Goal: Task Accomplishment & Management: Use online tool/utility

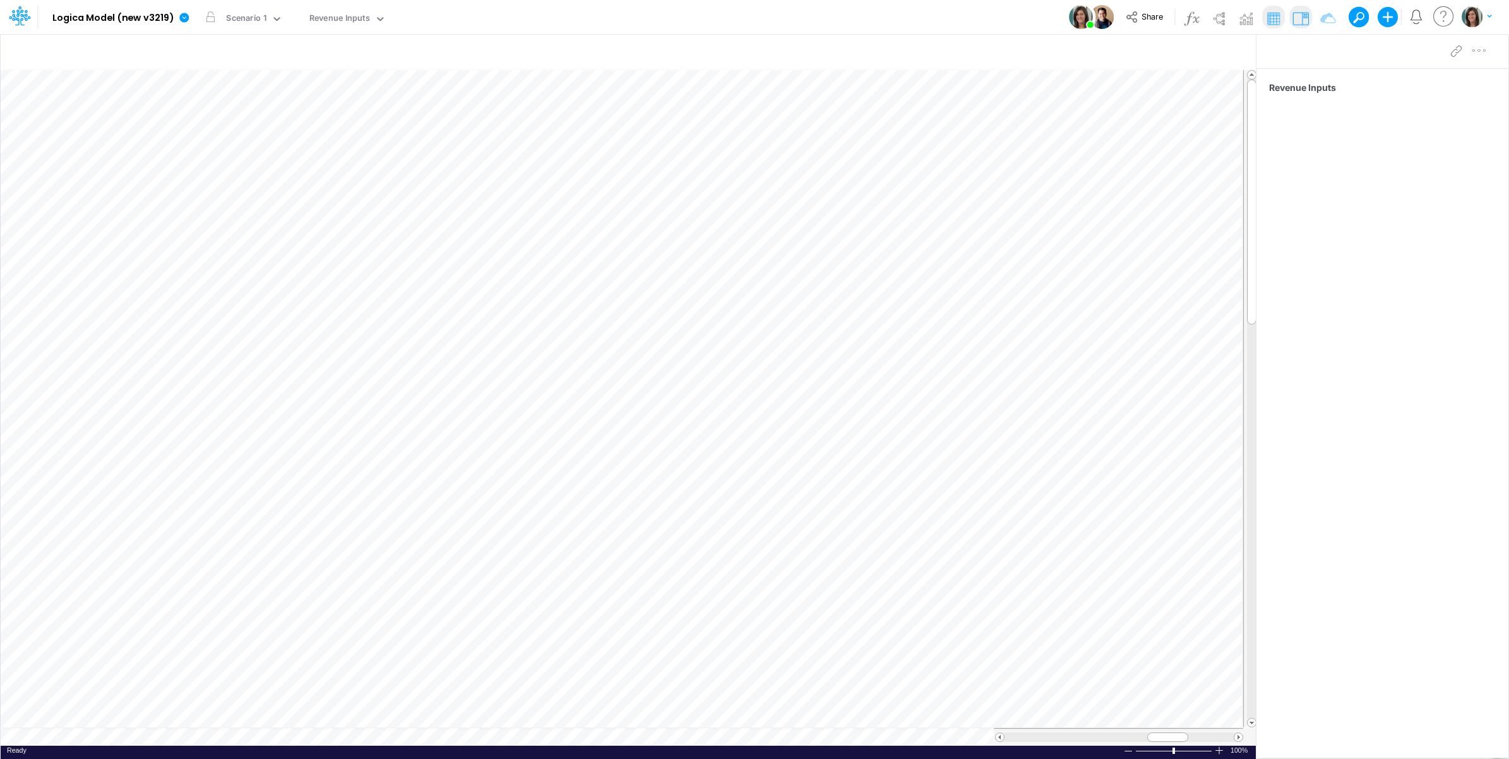
scroll to position [0, 1]
click at [101, 737] on table at bounding box center [629, 407] width 1256 height 676
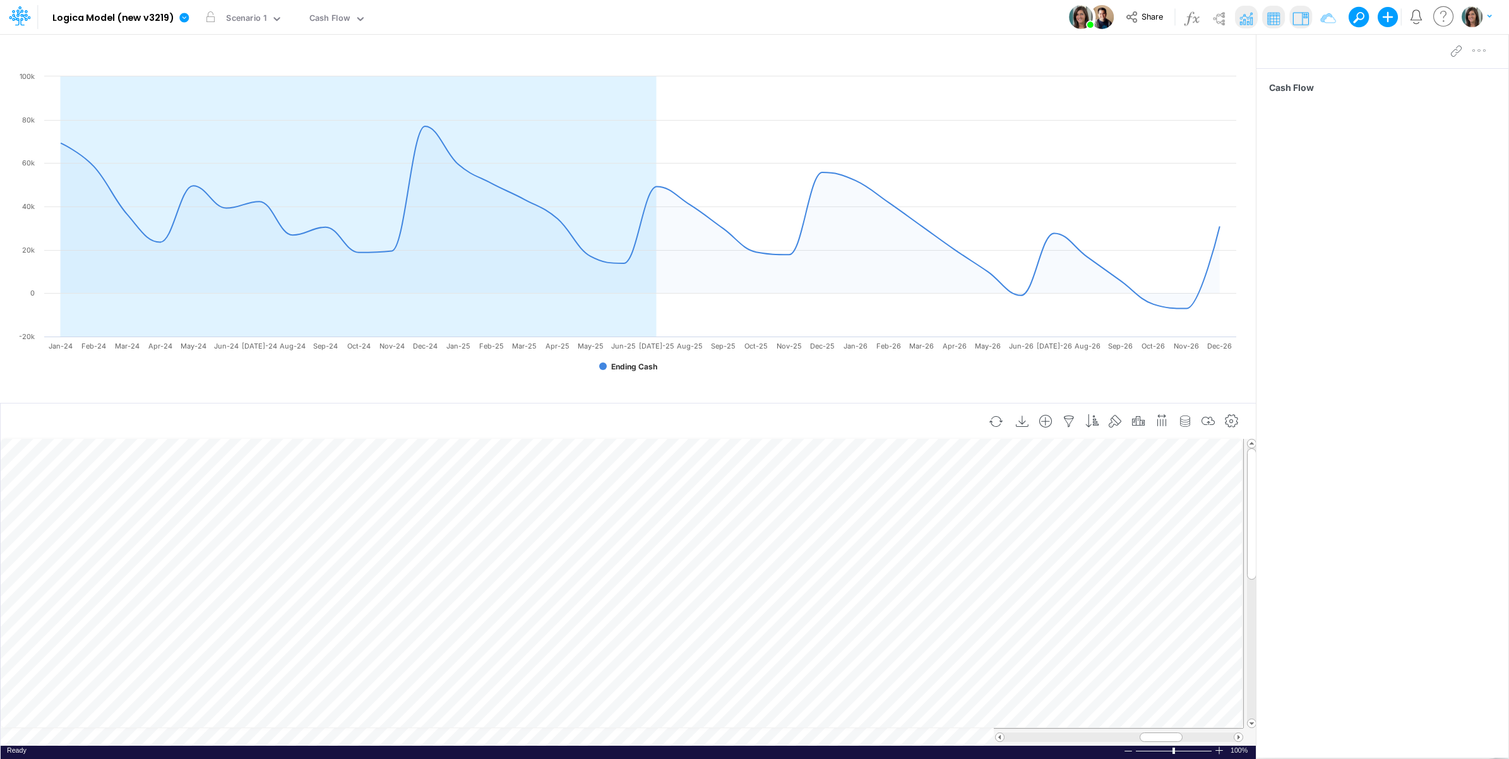
click at [177, 737] on td at bounding box center [622, 737] width 1242 height 18
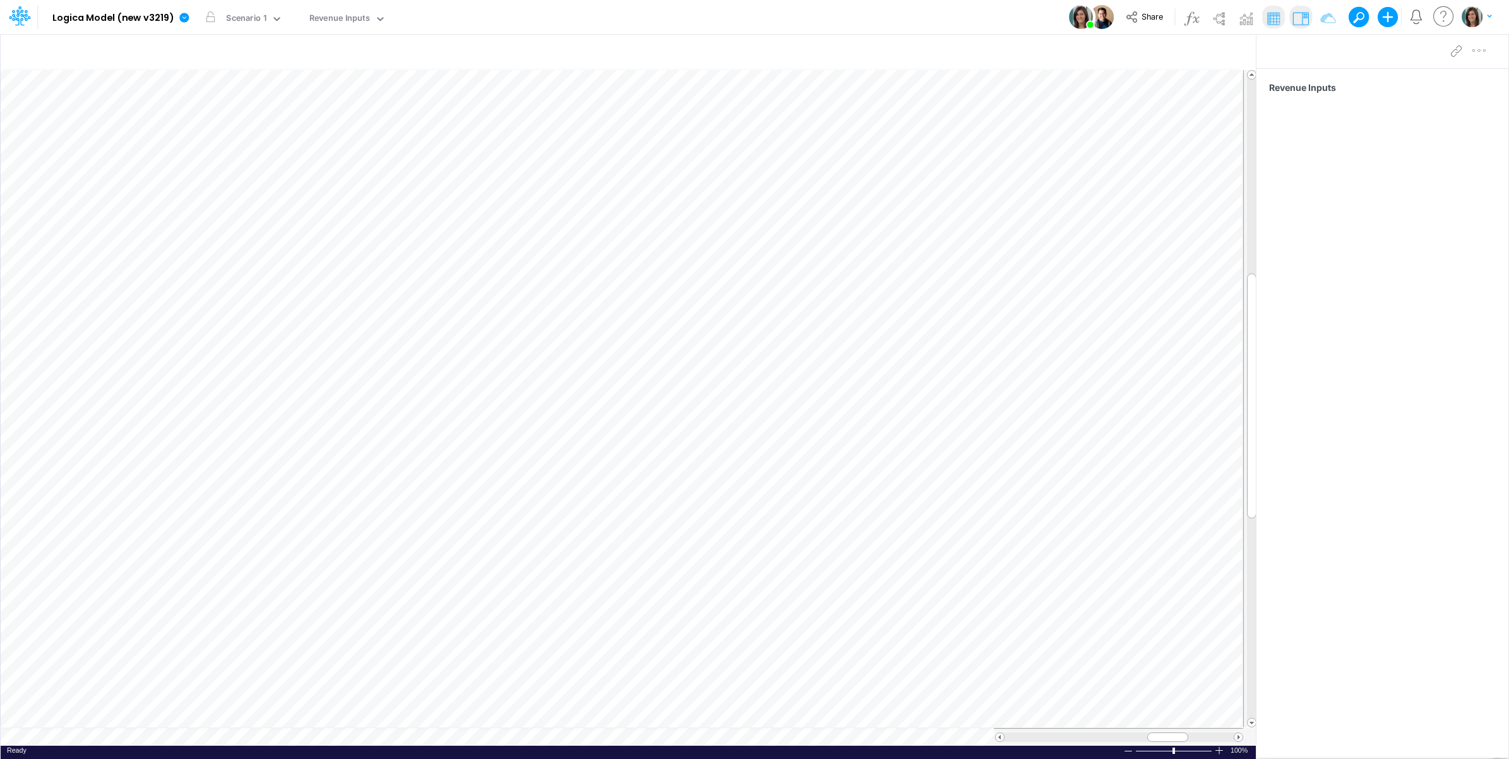
scroll to position [0, 1]
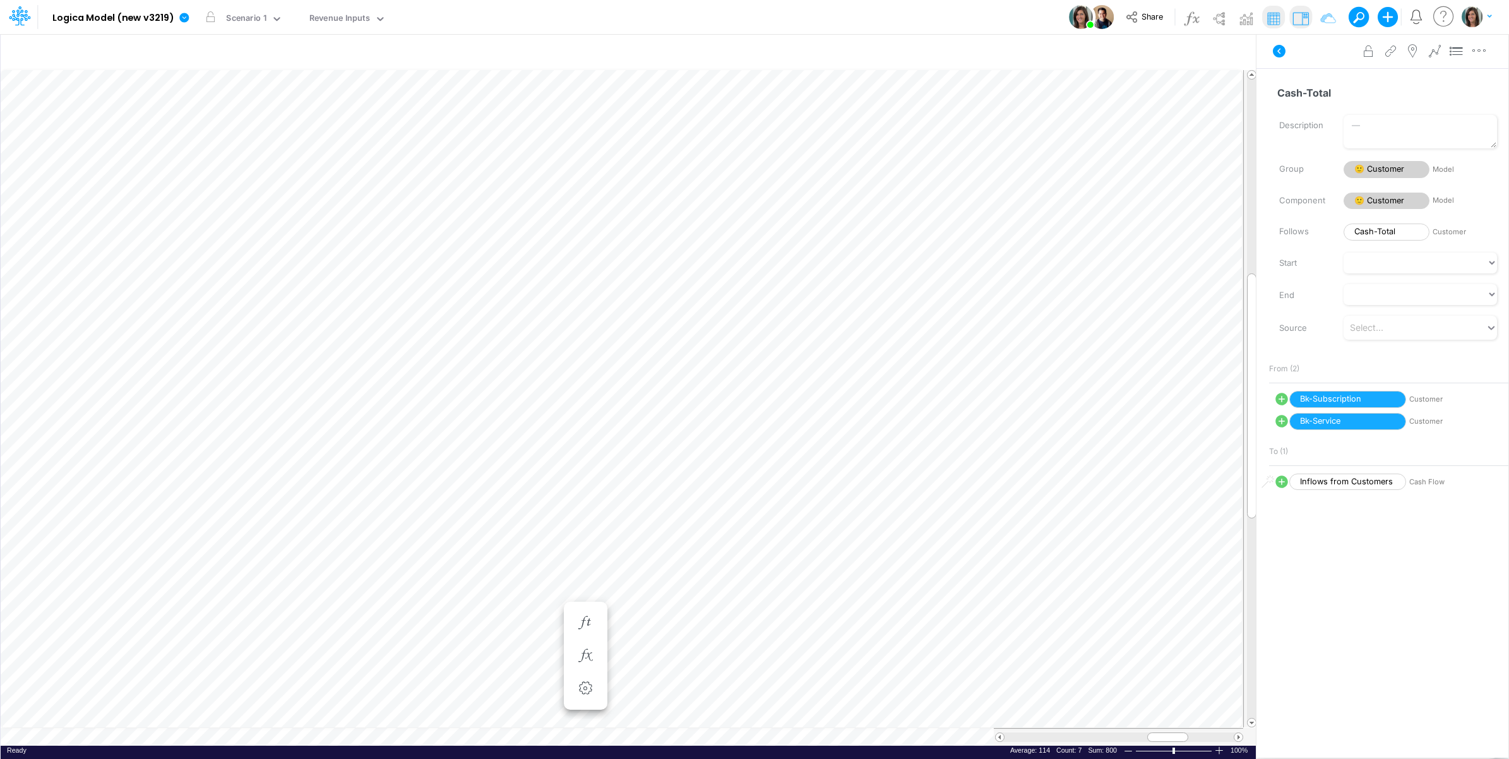
scroll to position [0, 1]
click at [92, 734] on table at bounding box center [629, 407] width 1256 height 676
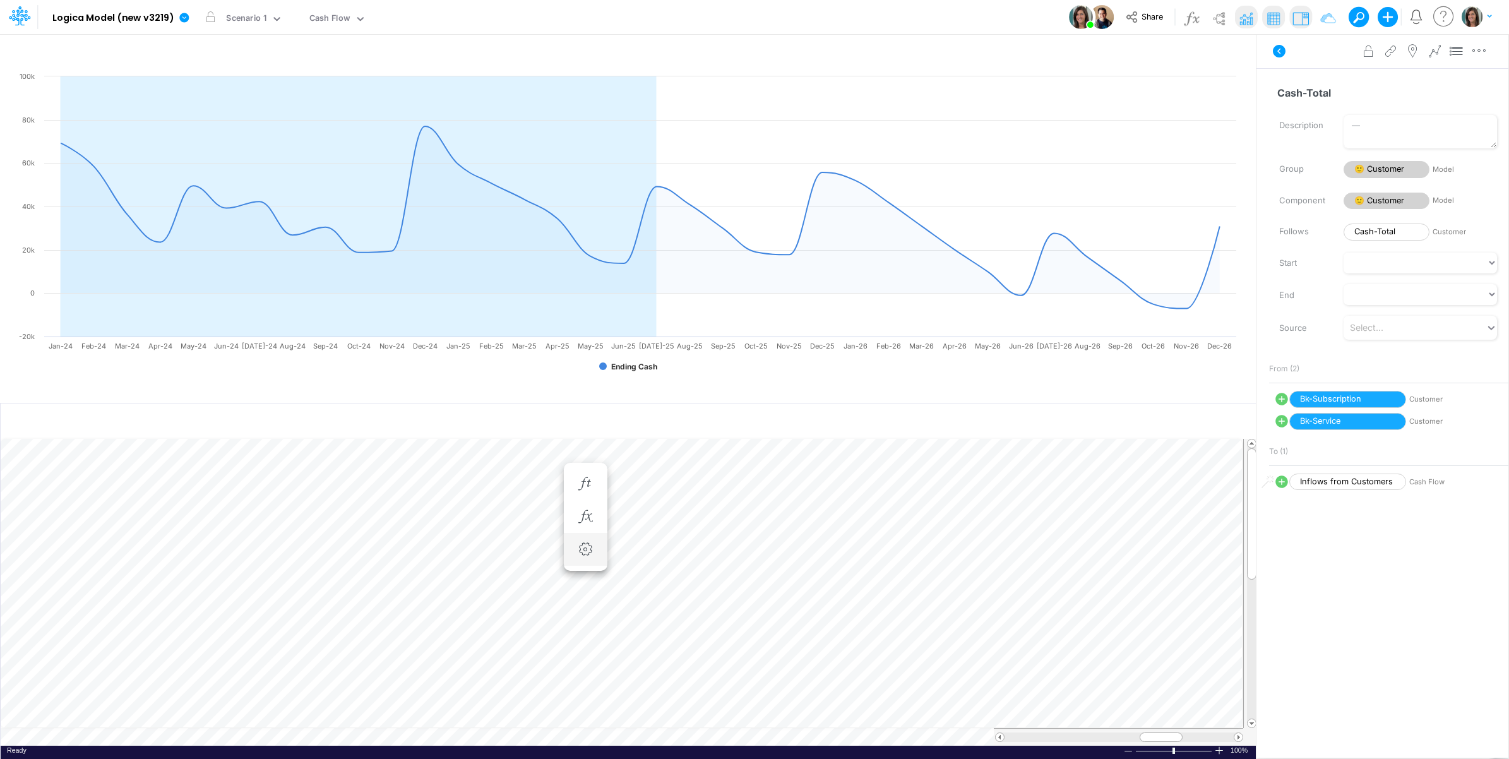
scroll to position [0, 1]
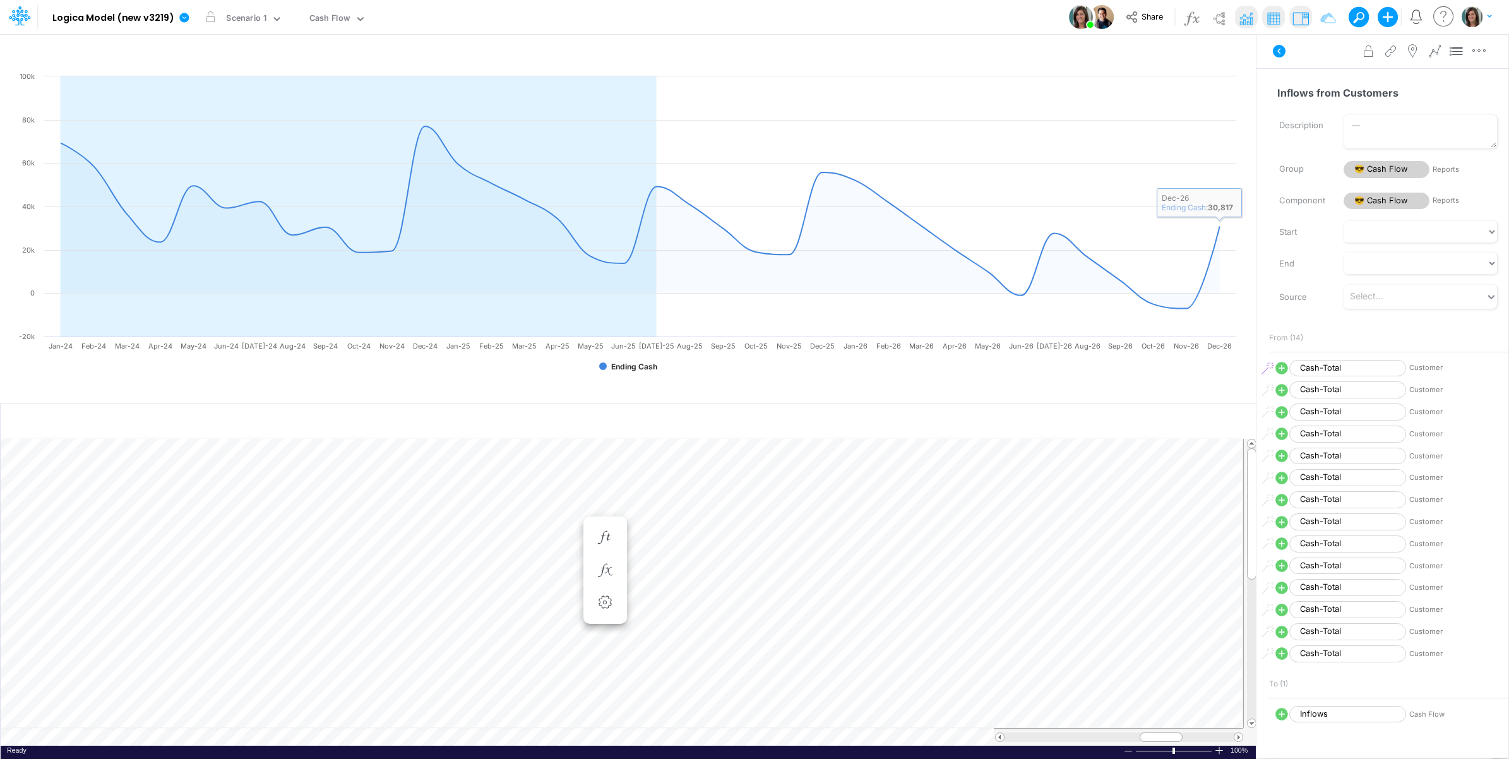
click at [1275, 44] on icon at bounding box center [1278, 51] width 15 height 15
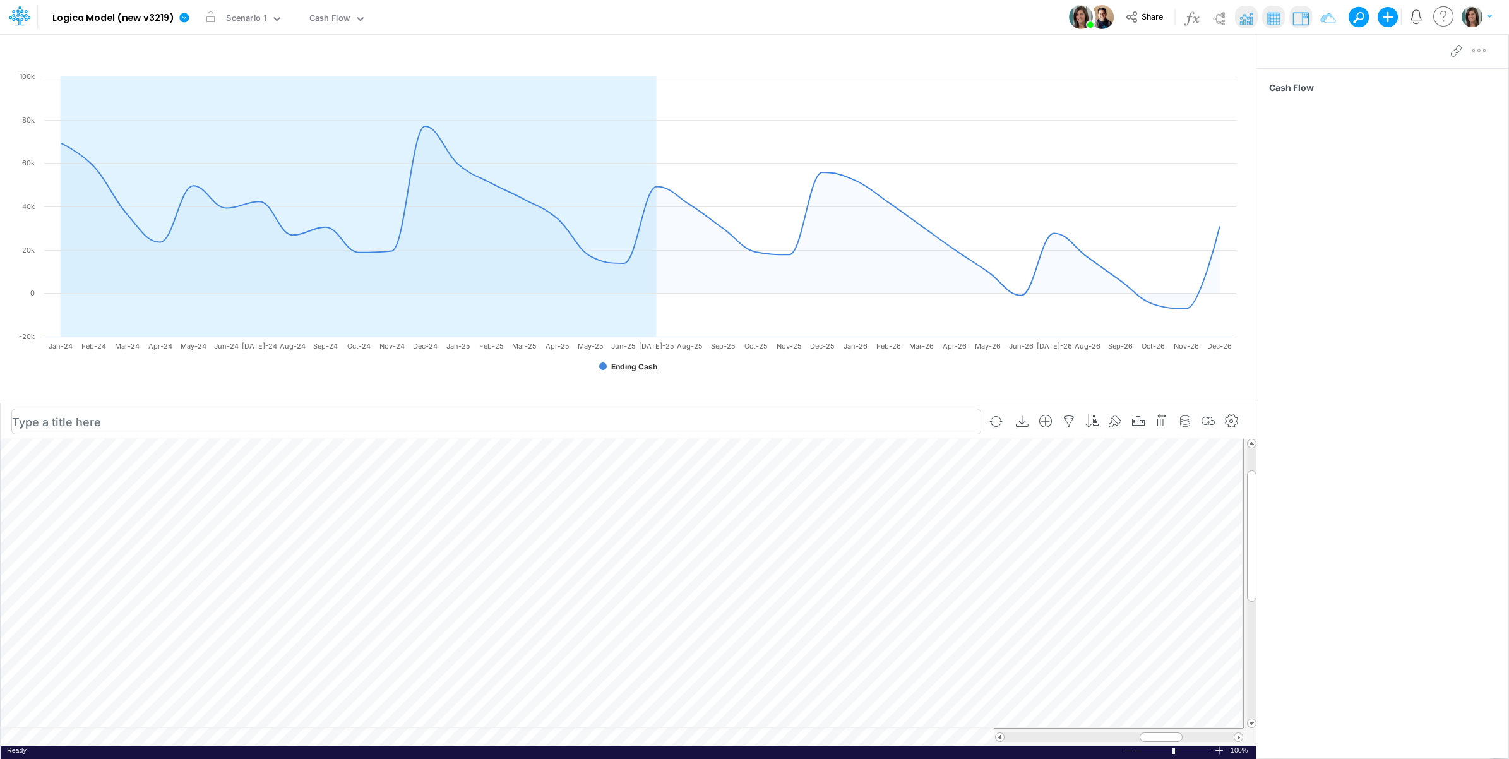
scroll to position [0, 1]
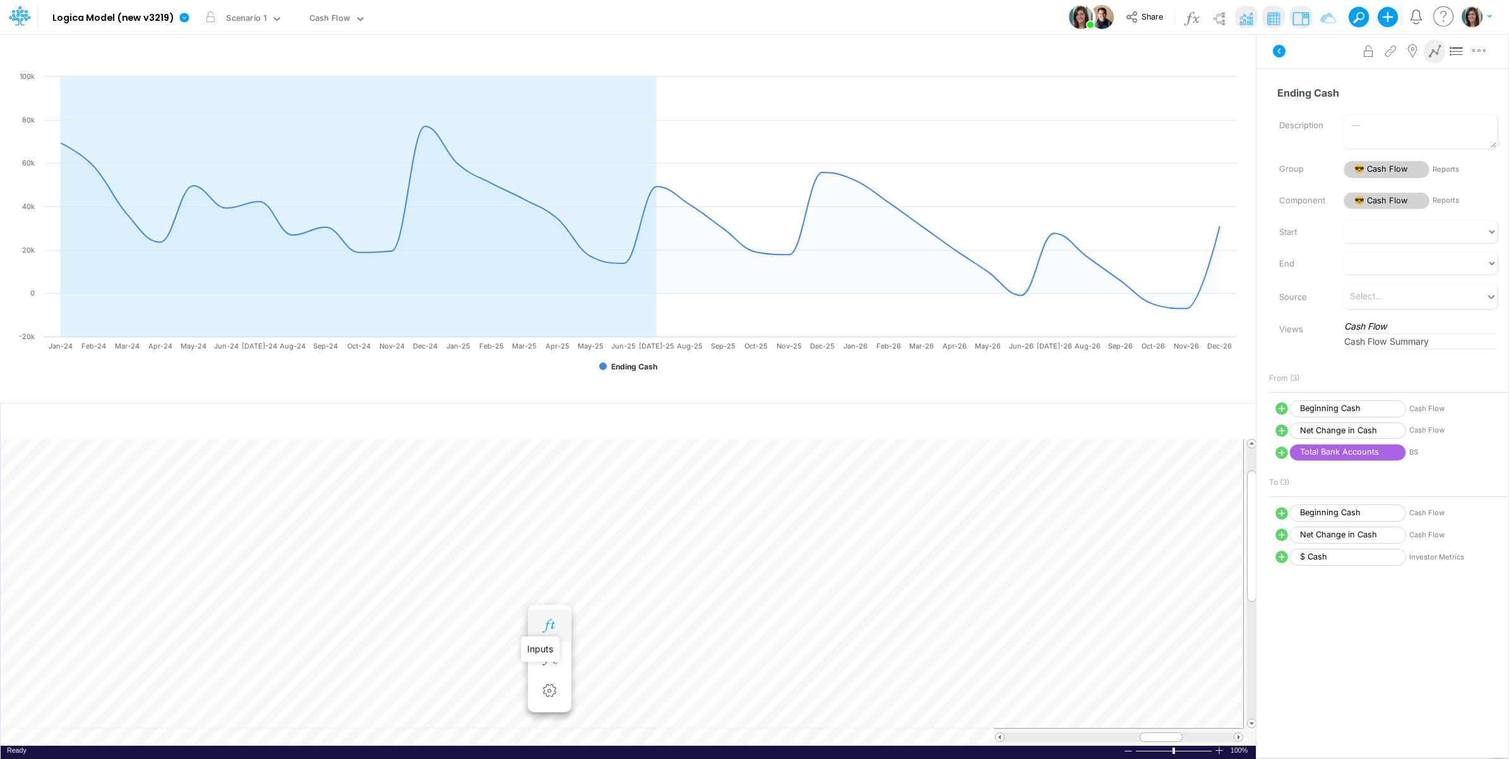
click at [544, 620] on icon "button" at bounding box center [549, 625] width 19 height 13
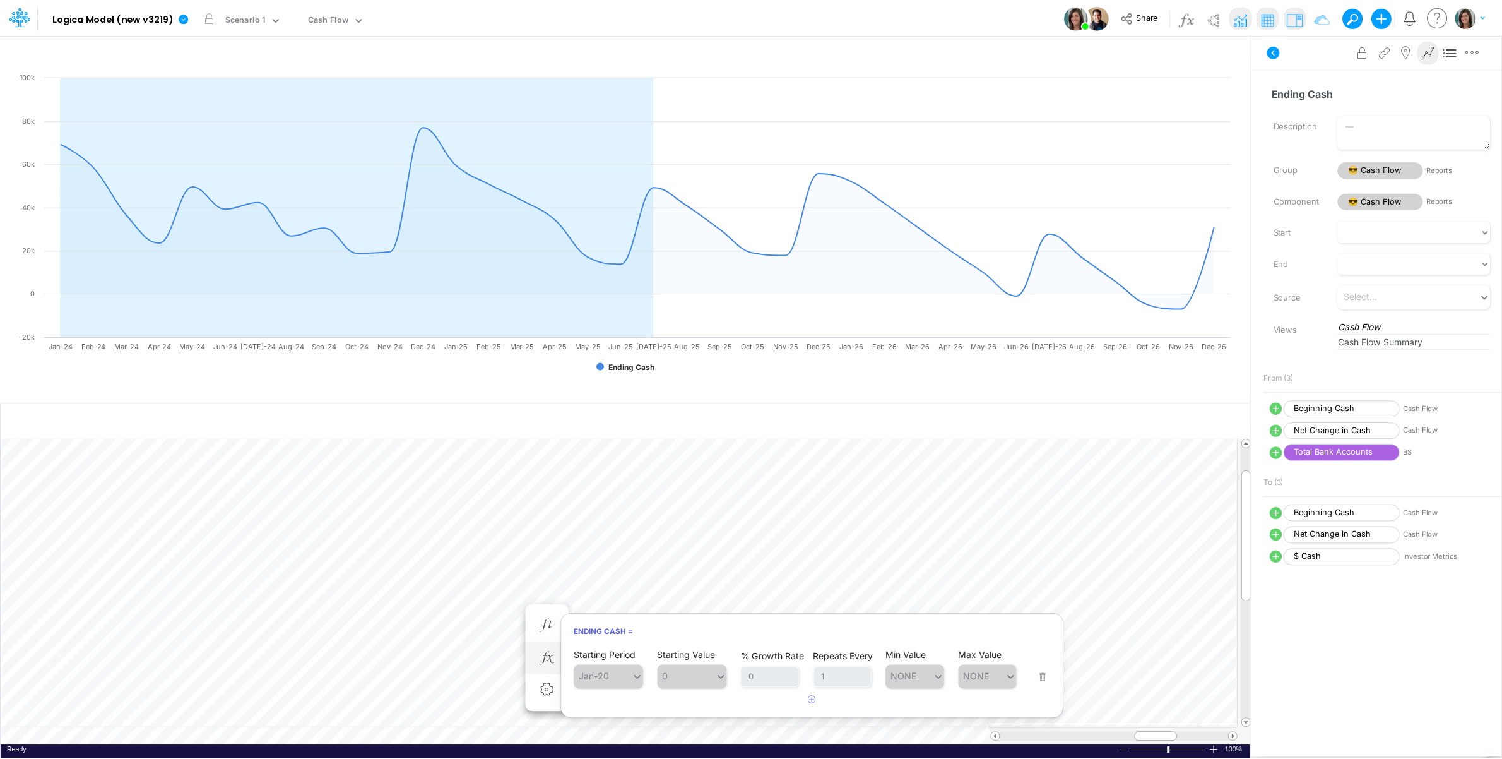
scroll to position [0, 1]
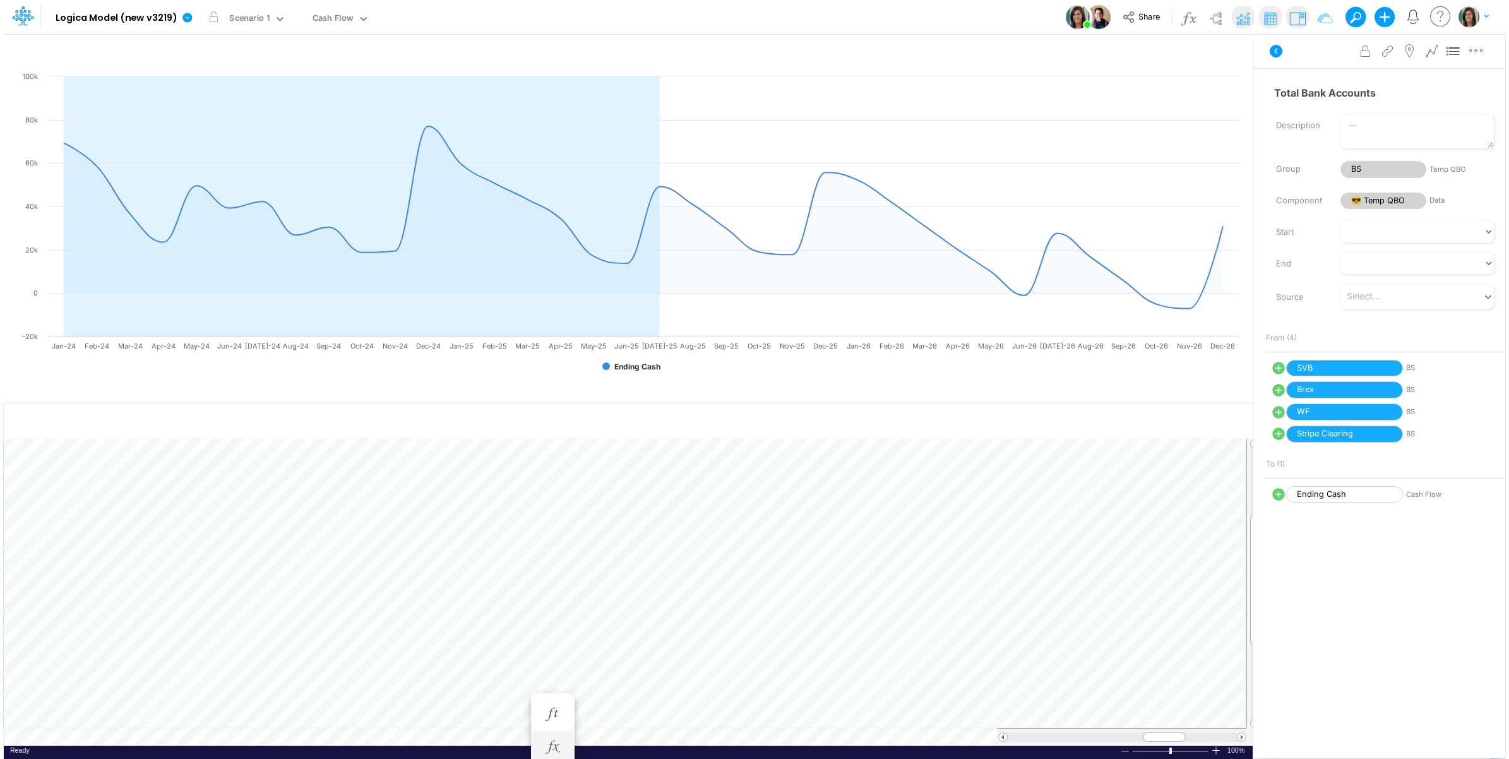
scroll to position [0, 1]
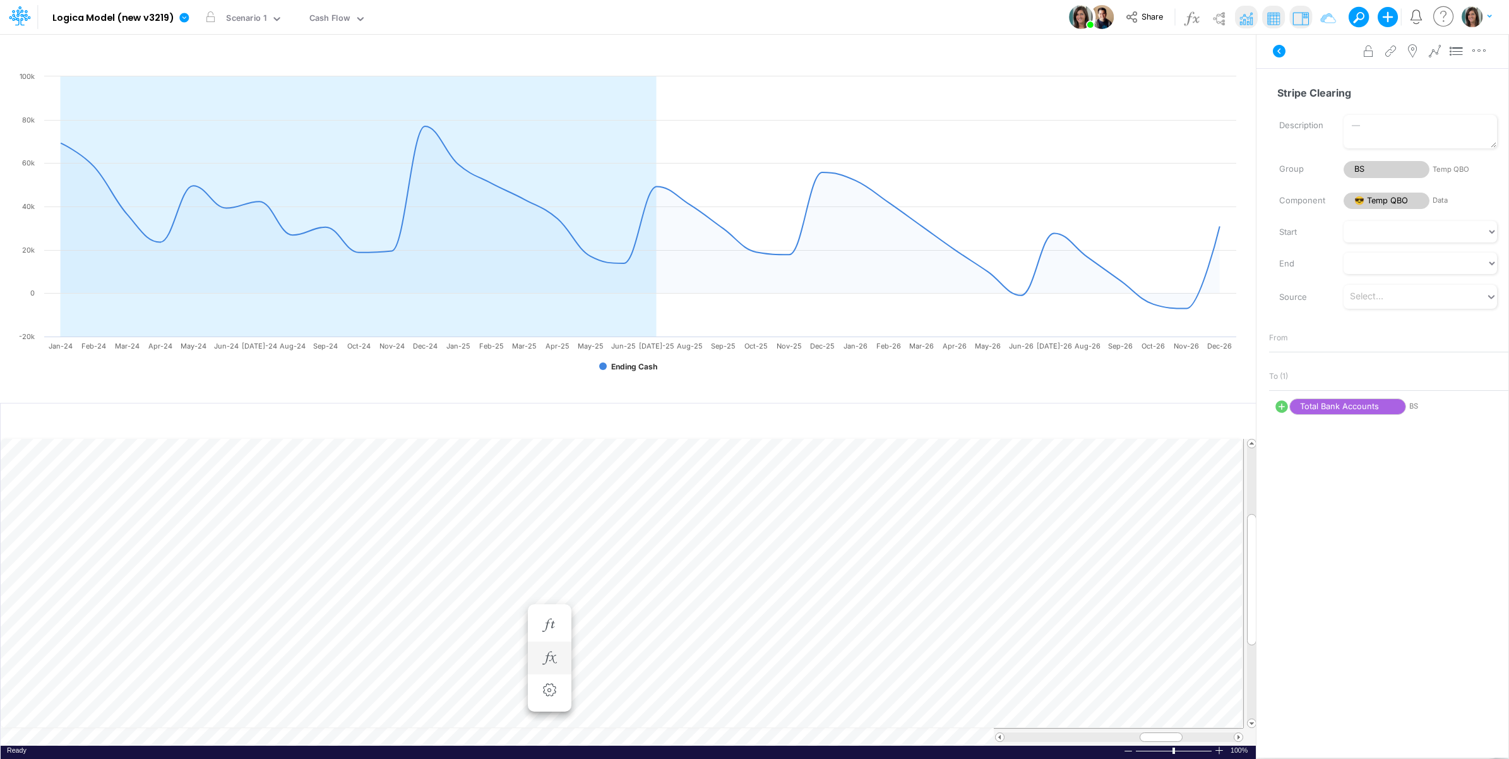
scroll to position [0, 1]
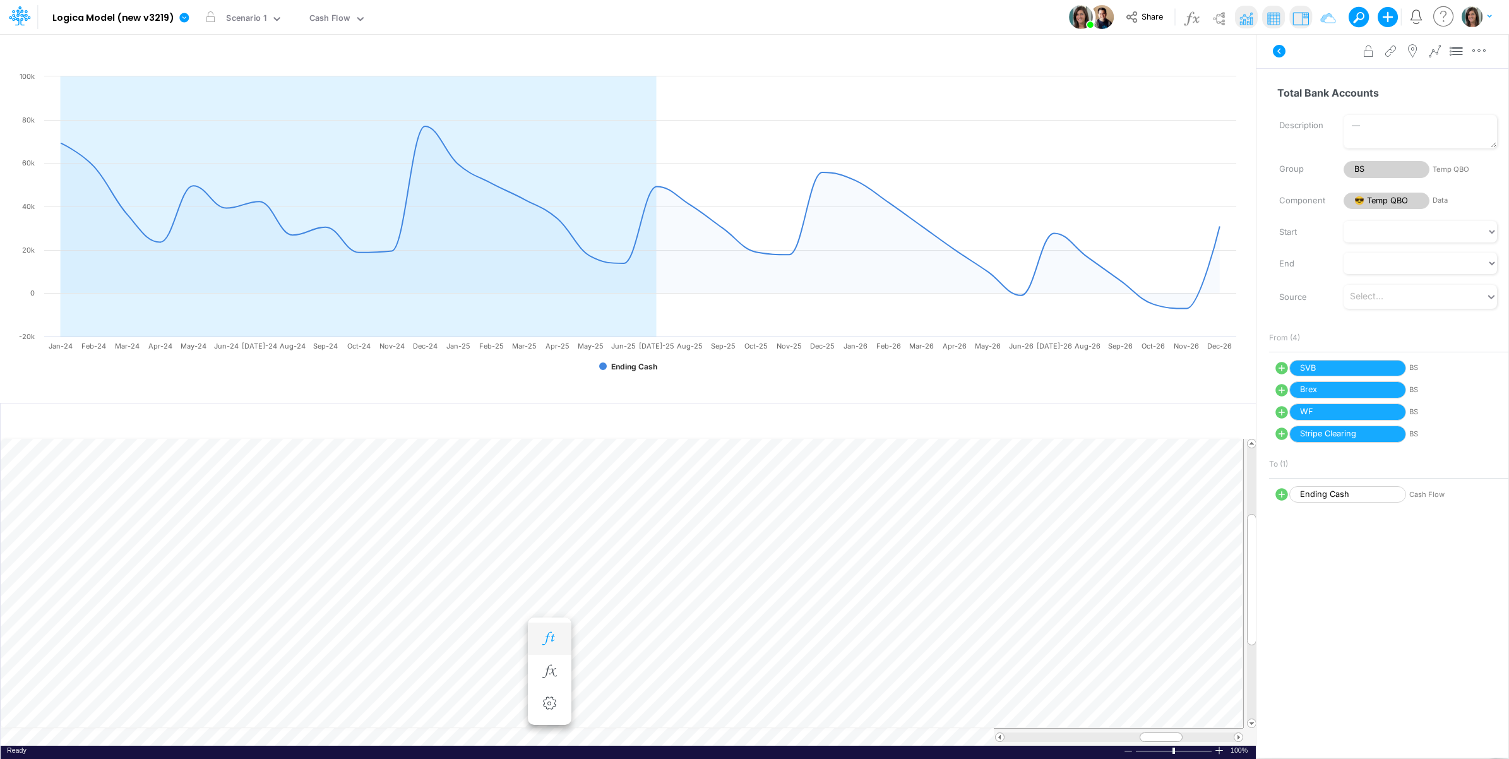
click at [557, 639] on icon "button" at bounding box center [549, 638] width 19 height 13
click at [1284, 49] on icon at bounding box center [1278, 51] width 13 height 13
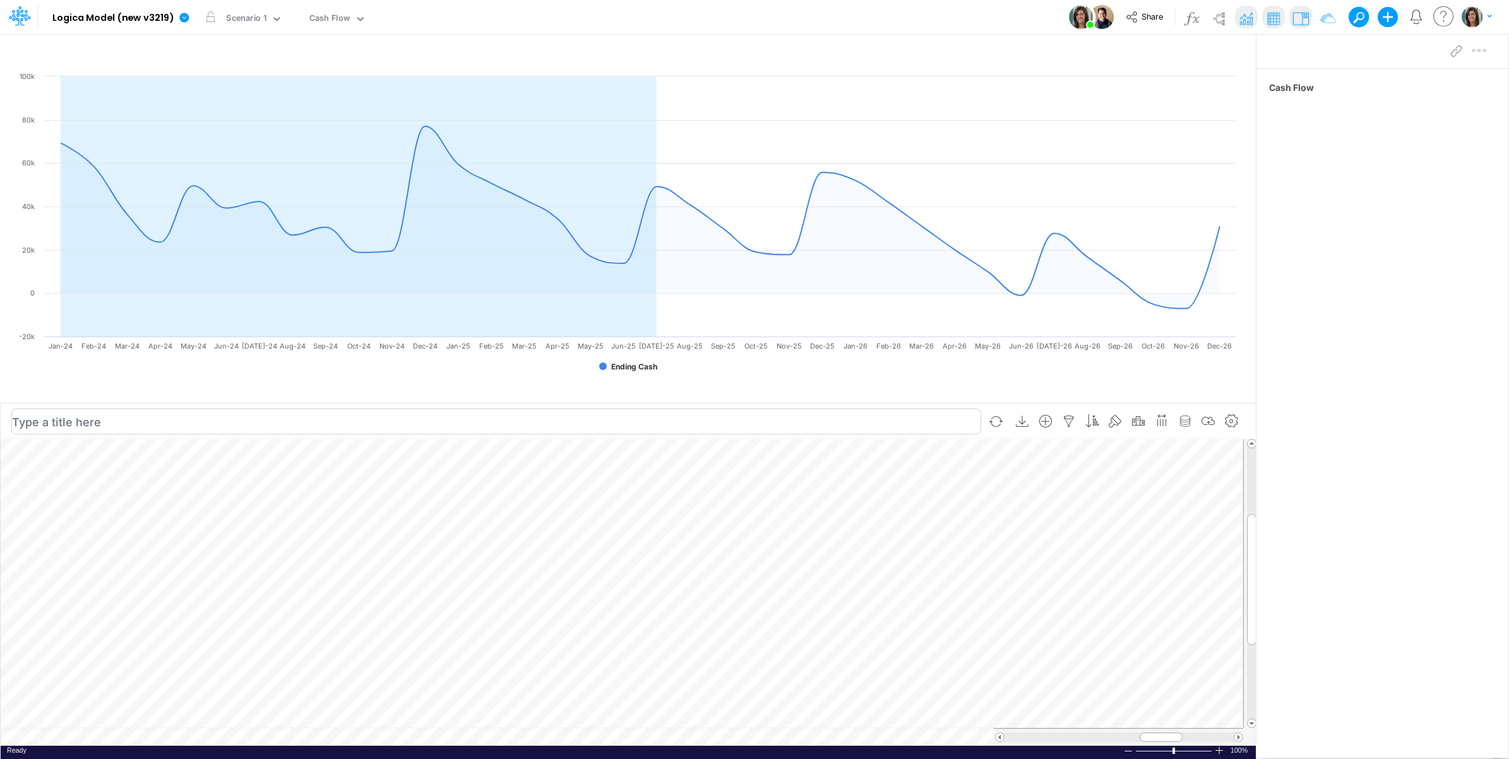
click at [150, 740] on td at bounding box center [622, 737] width 1242 height 18
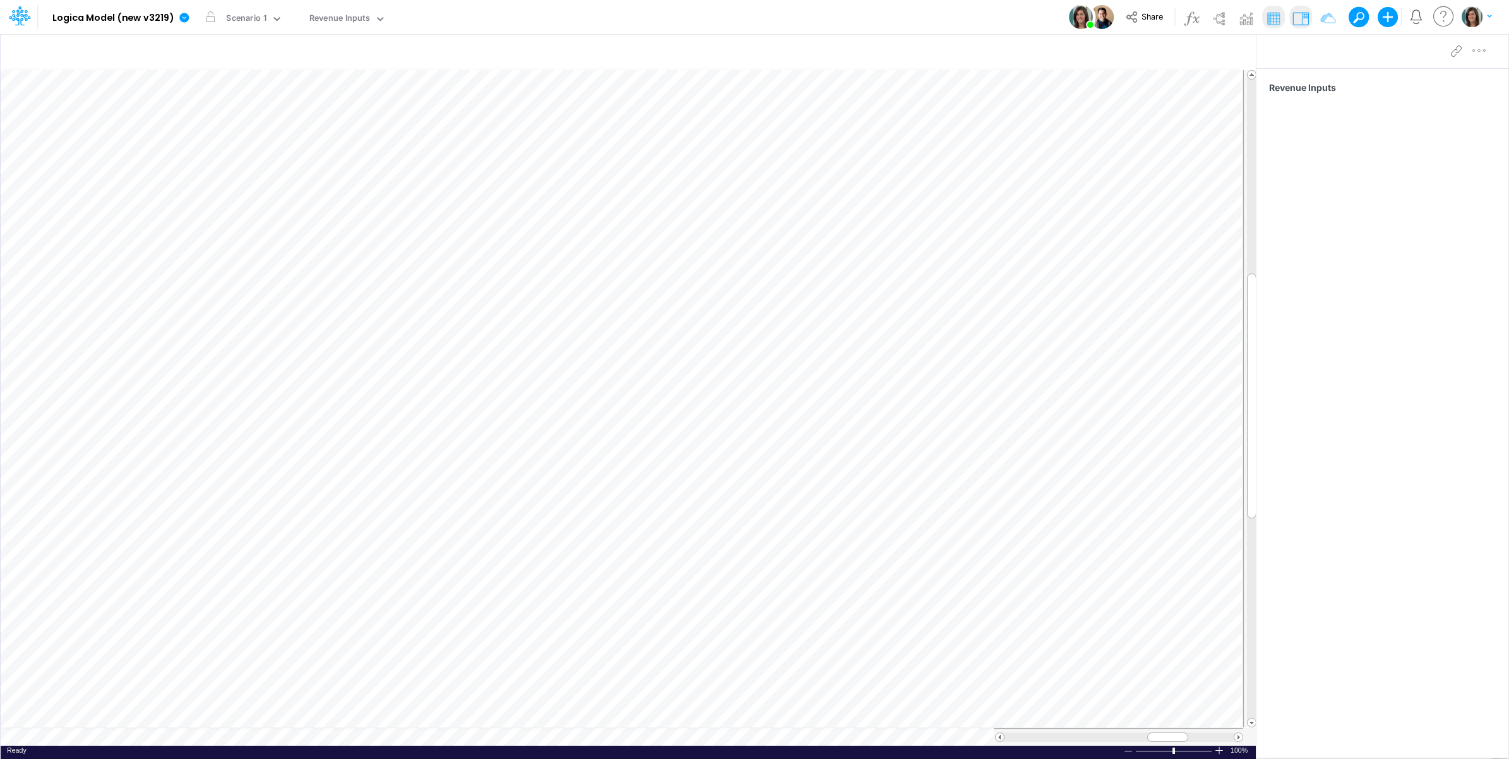
scroll to position [0, 1]
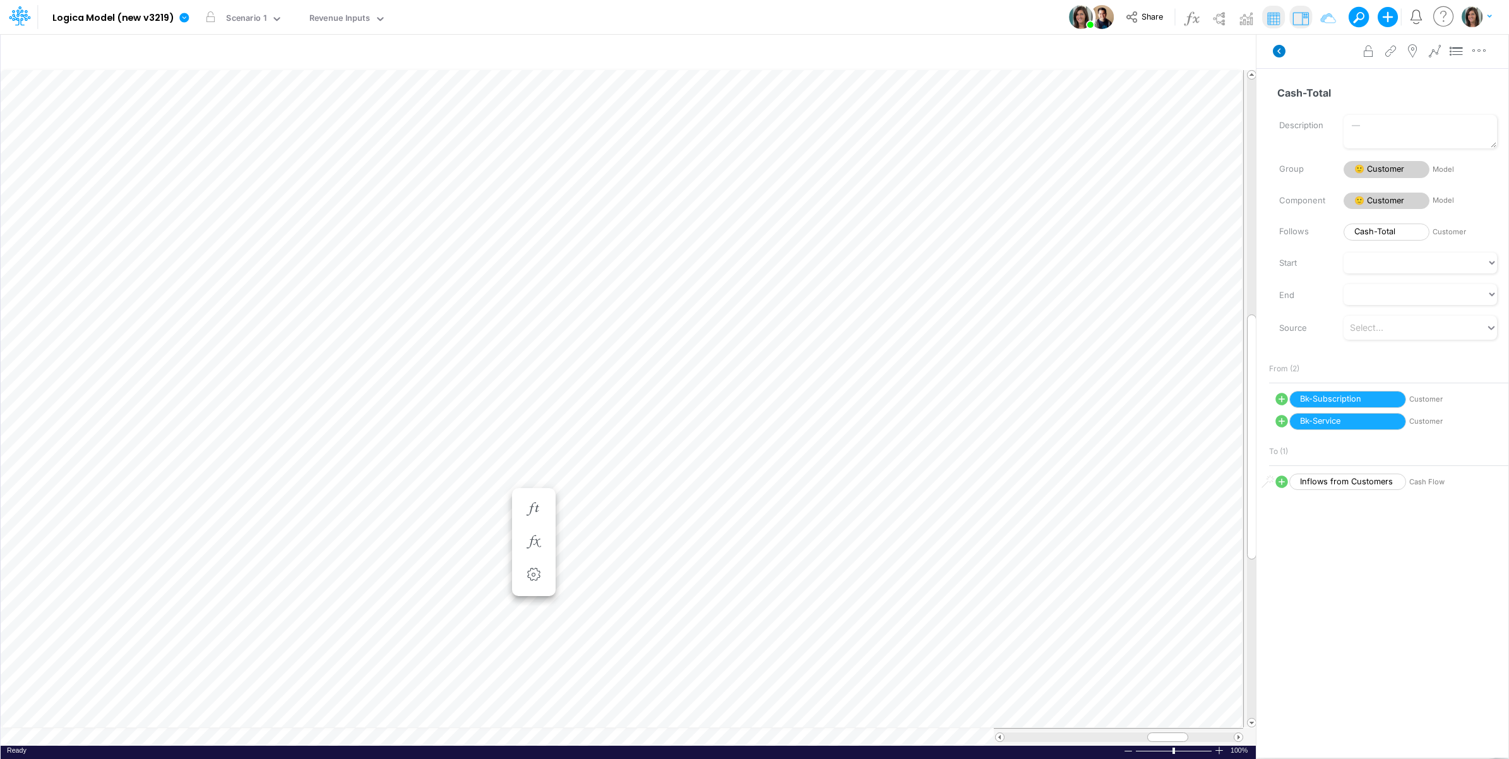
click at [1273, 52] on icon at bounding box center [1278, 51] width 13 height 13
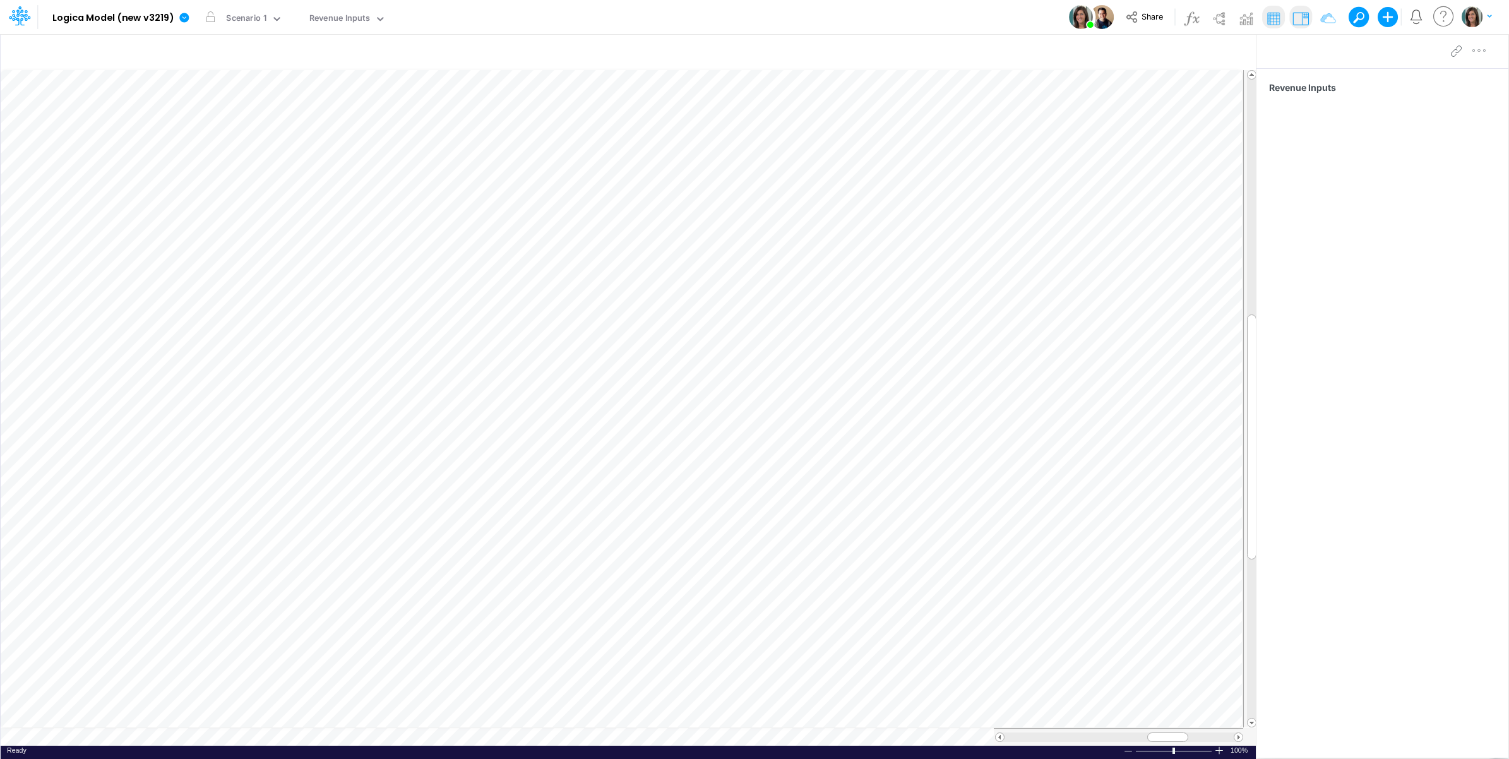
click at [78, 732] on table at bounding box center [629, 407] width 1256 height 676
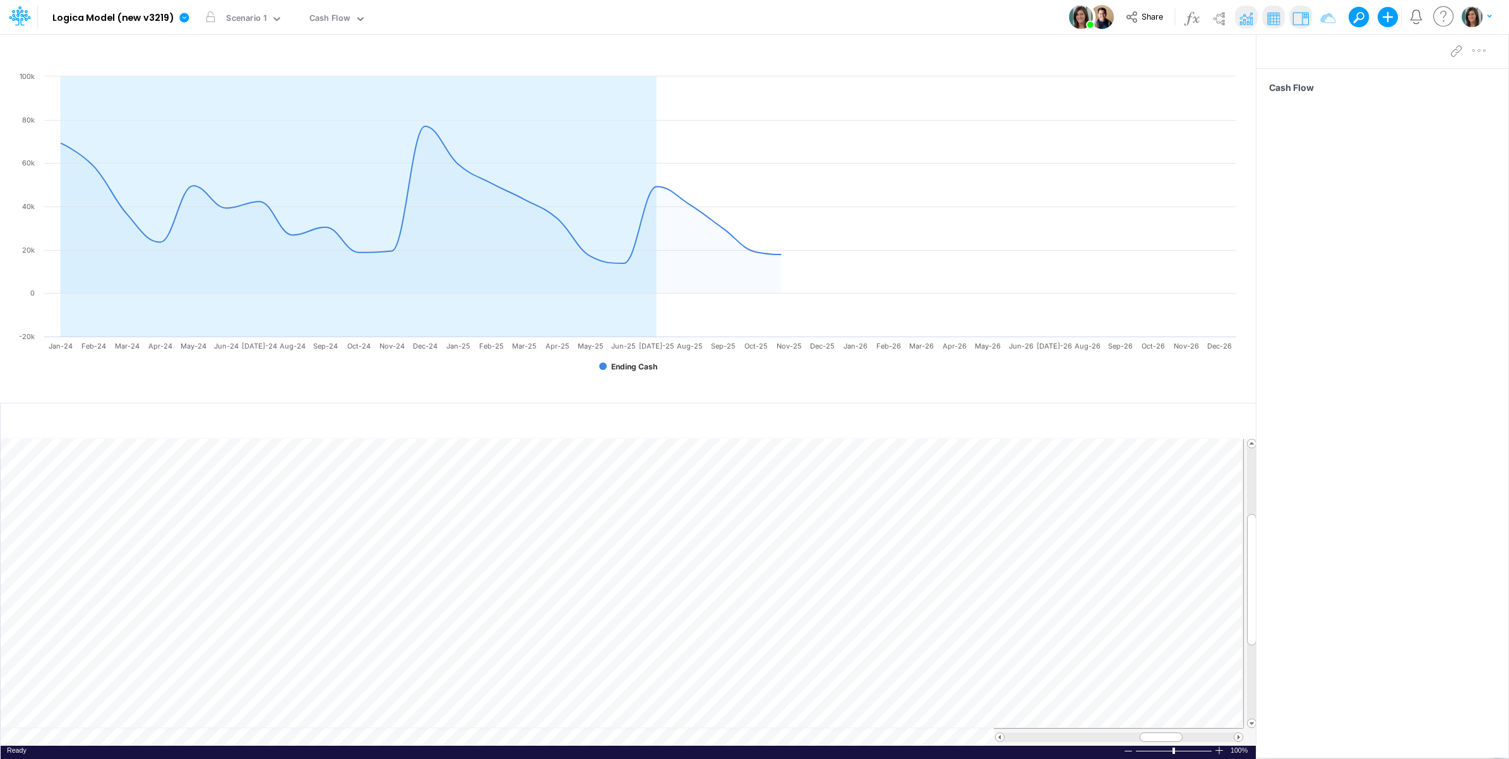
scroll to position [0, 1]
click at [1219, 13] on img at bounding box center [1218, 18] width 20 height 20
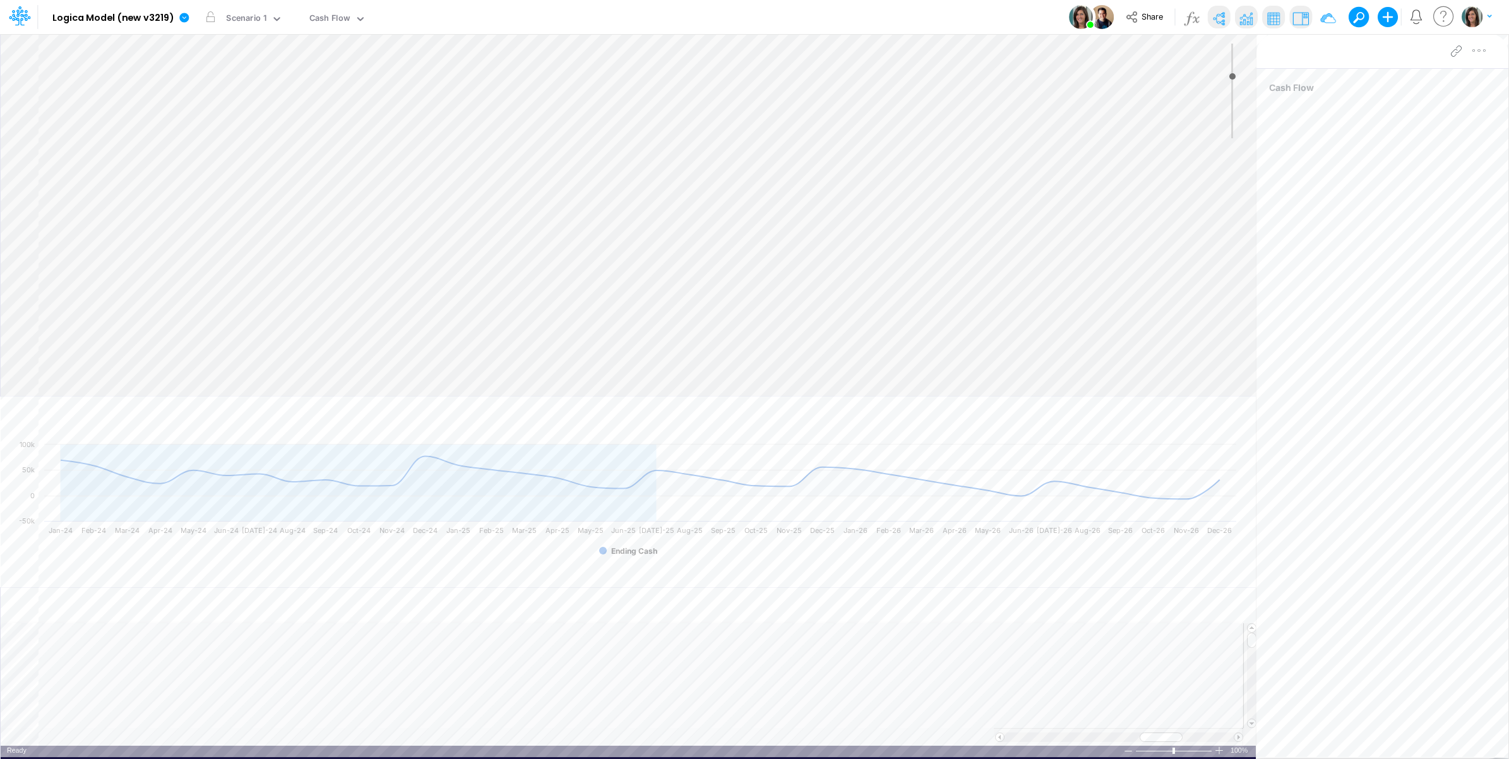
type input "0"
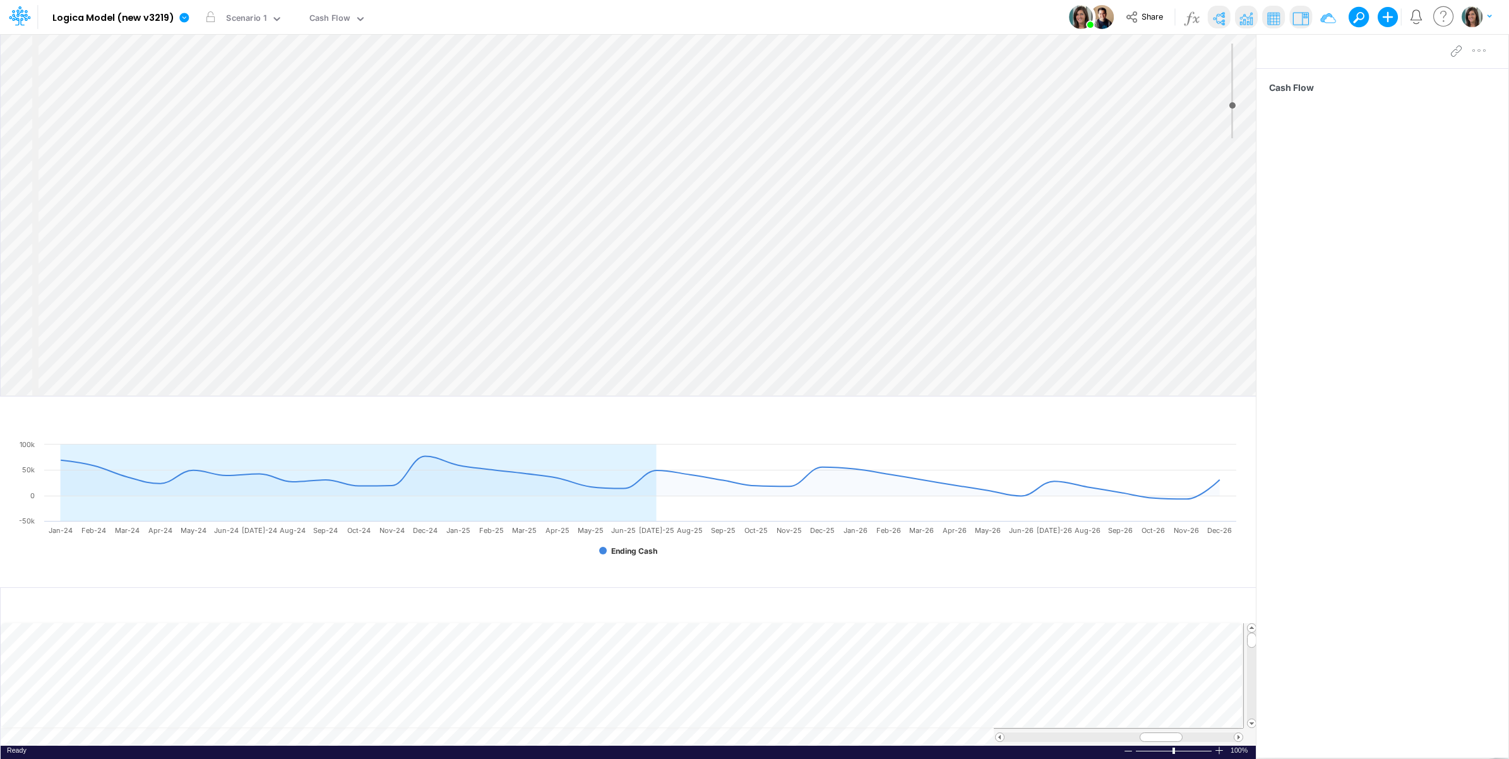
select select "Horizontal"
click at [1214, 16] on img at bounding box center [1218, 18] width 20 height 20
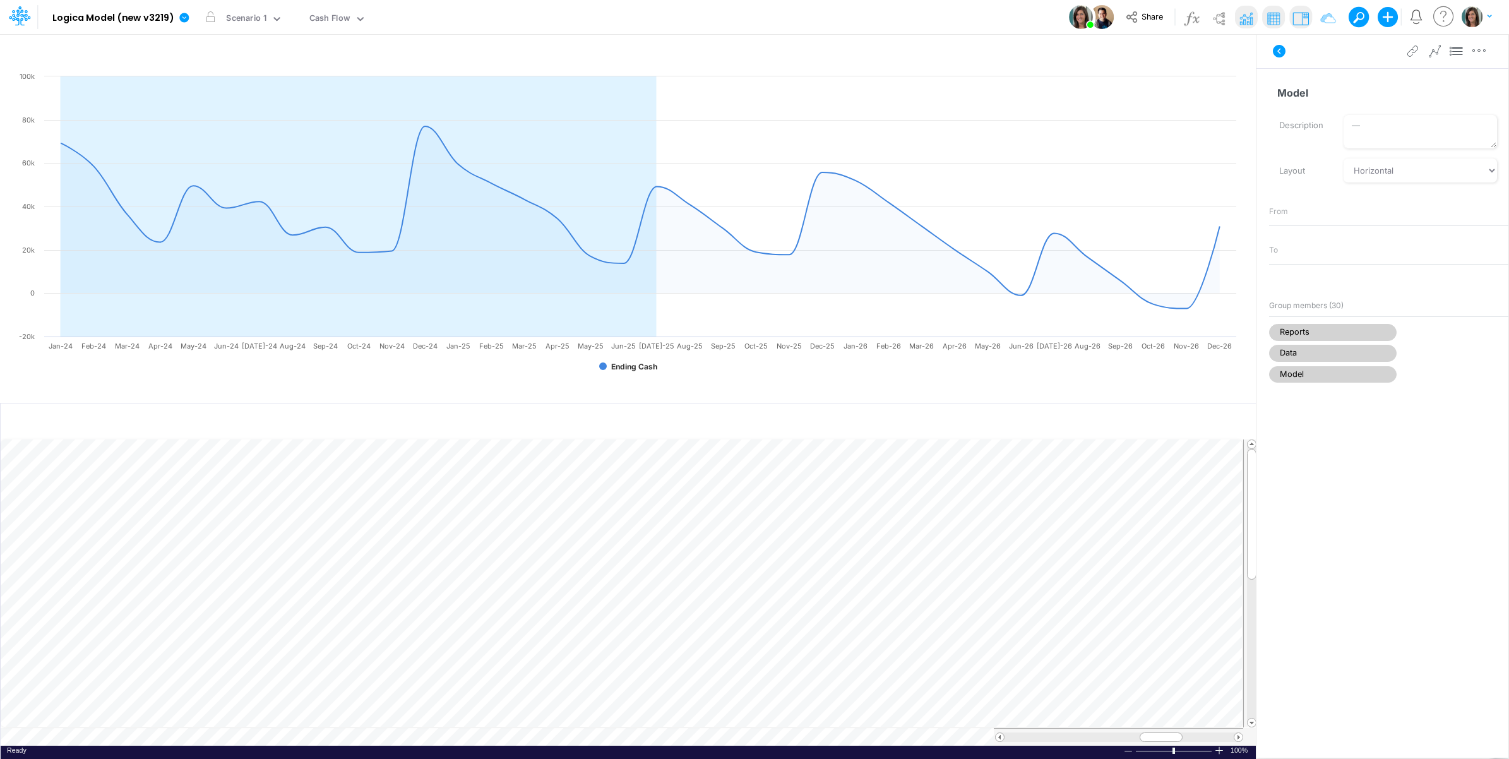
click at [1280, 44] on icon at bounding box center [1278, 51] width 15 height 15
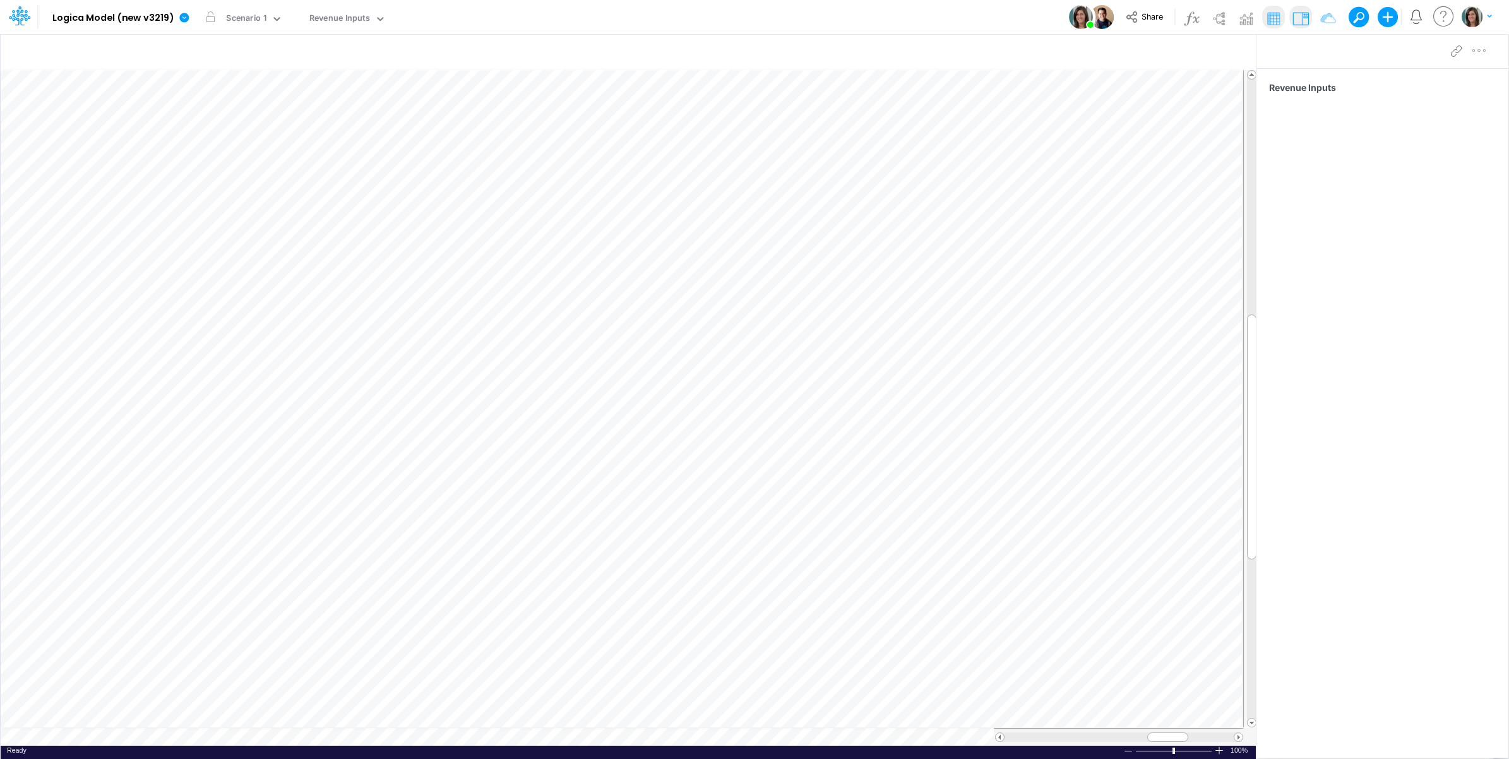
scroll to position [0, 1]
click at [100, 740] on table at bounding box center [629, 407] width 1256 height 676
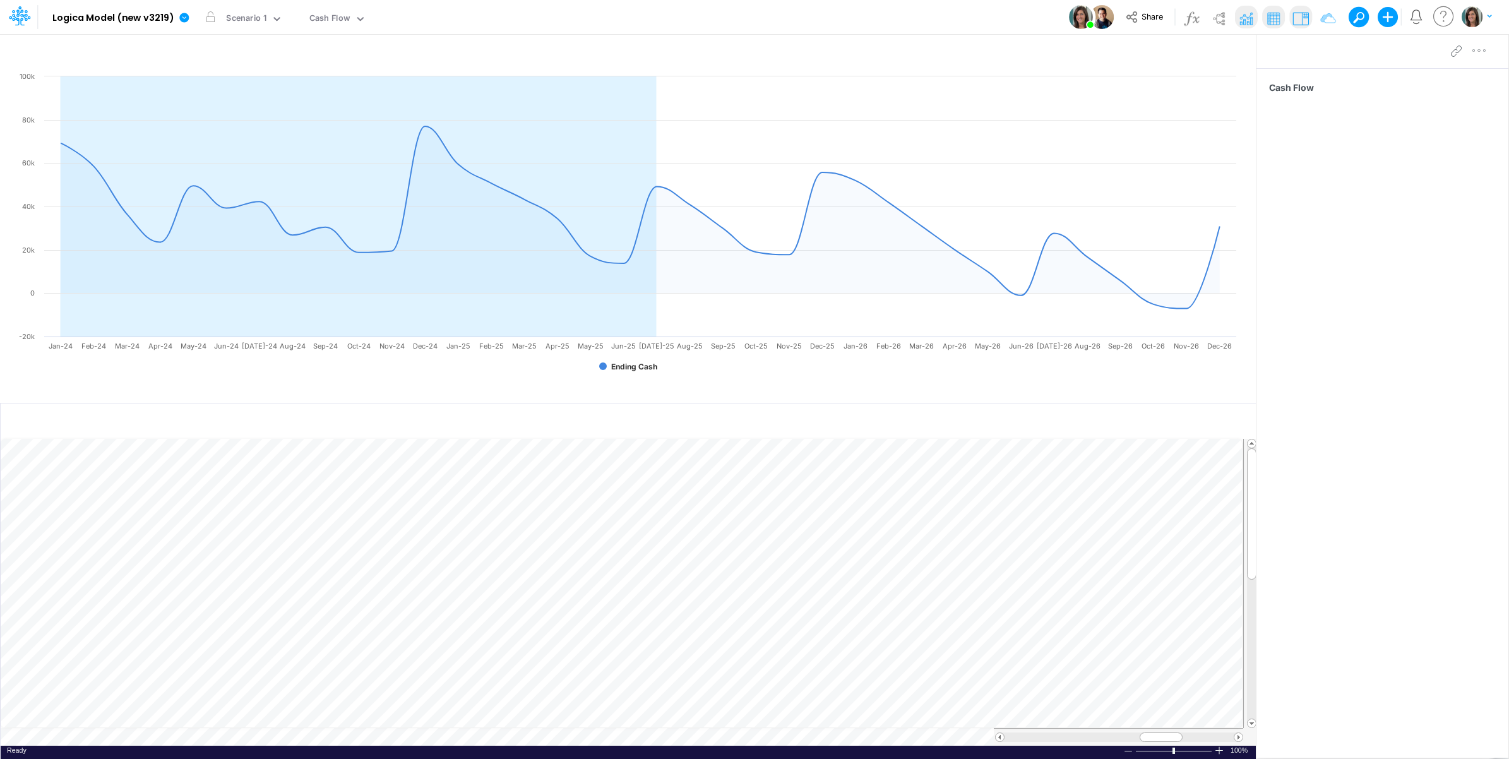
scroll to position [0, 1]
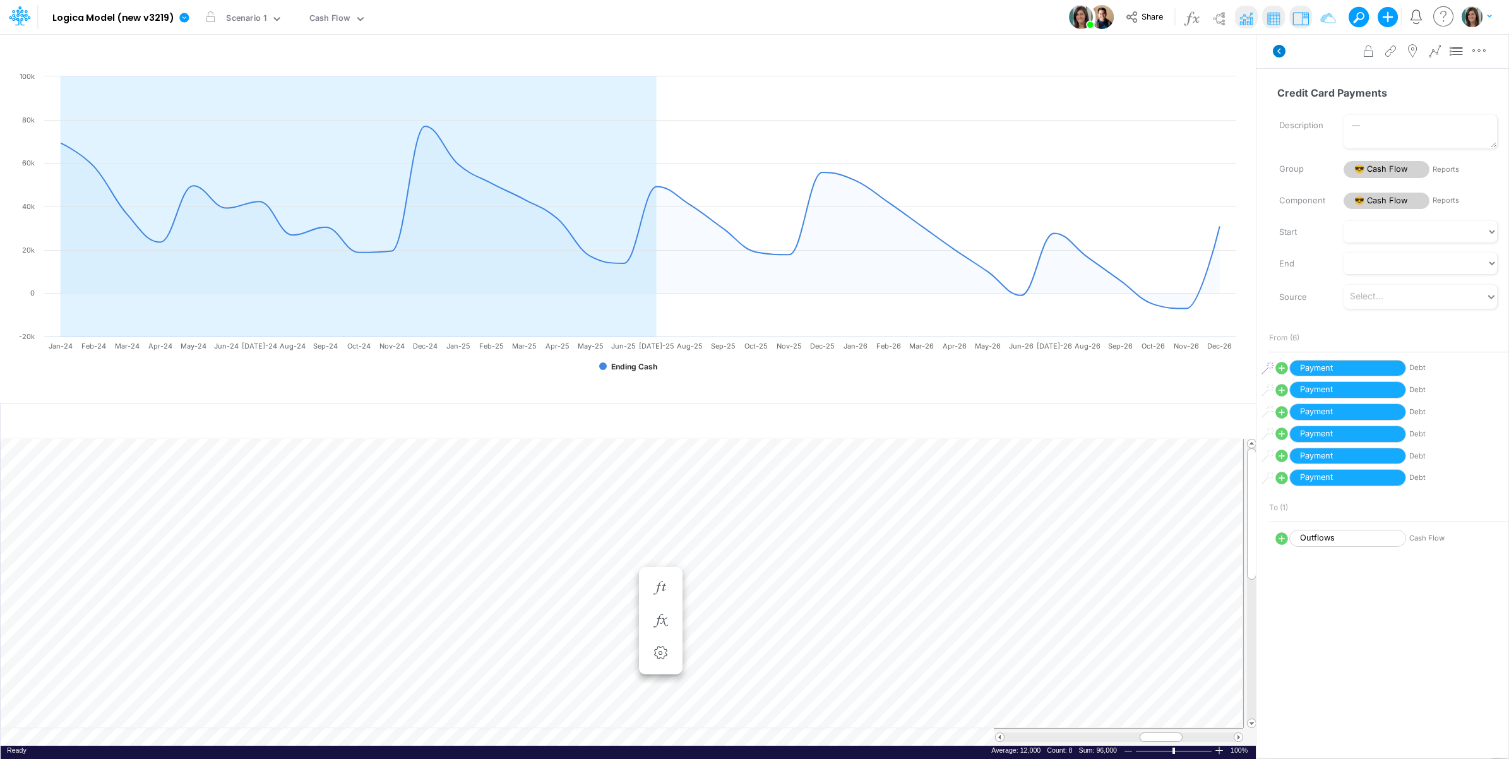
click at [1275, 54] on icon at bounding box center [1278, 51] width 13 height 13
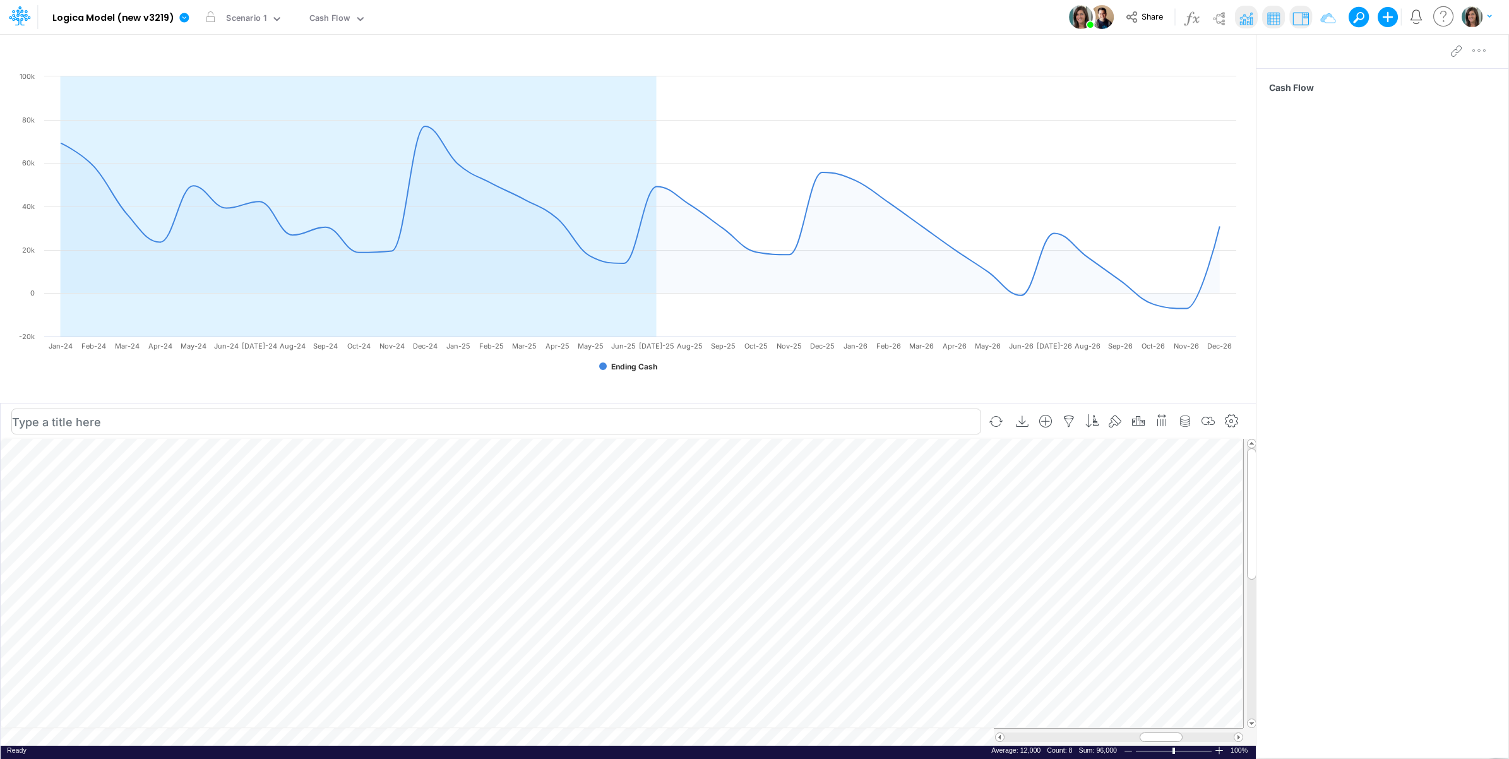
click at [249, 739] on td at bounding box center [622, 737] width 1242 height 18
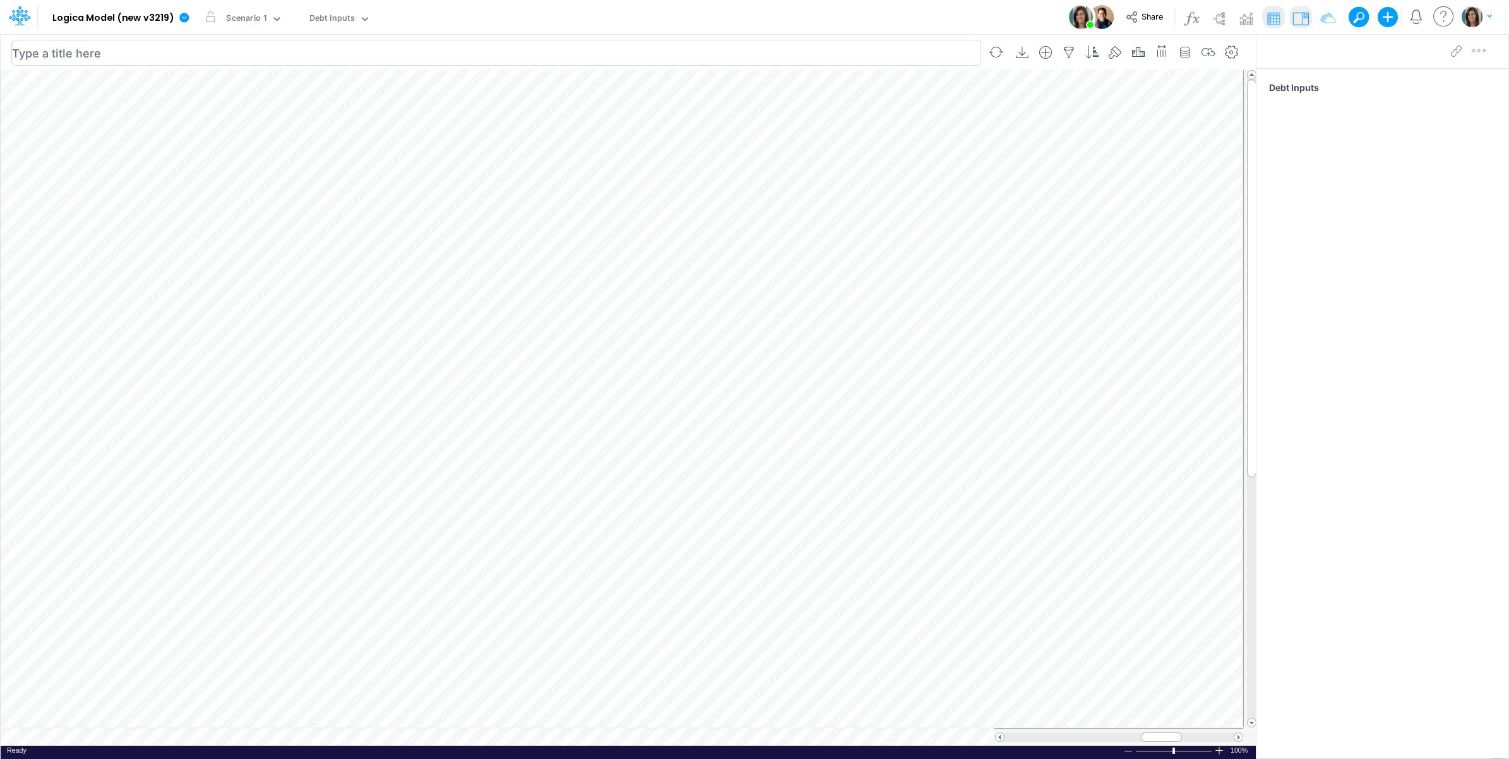
scroll to position [0, 1]
click at [102, 737] on table at bounding box center [629, 407] width 1256 height 676
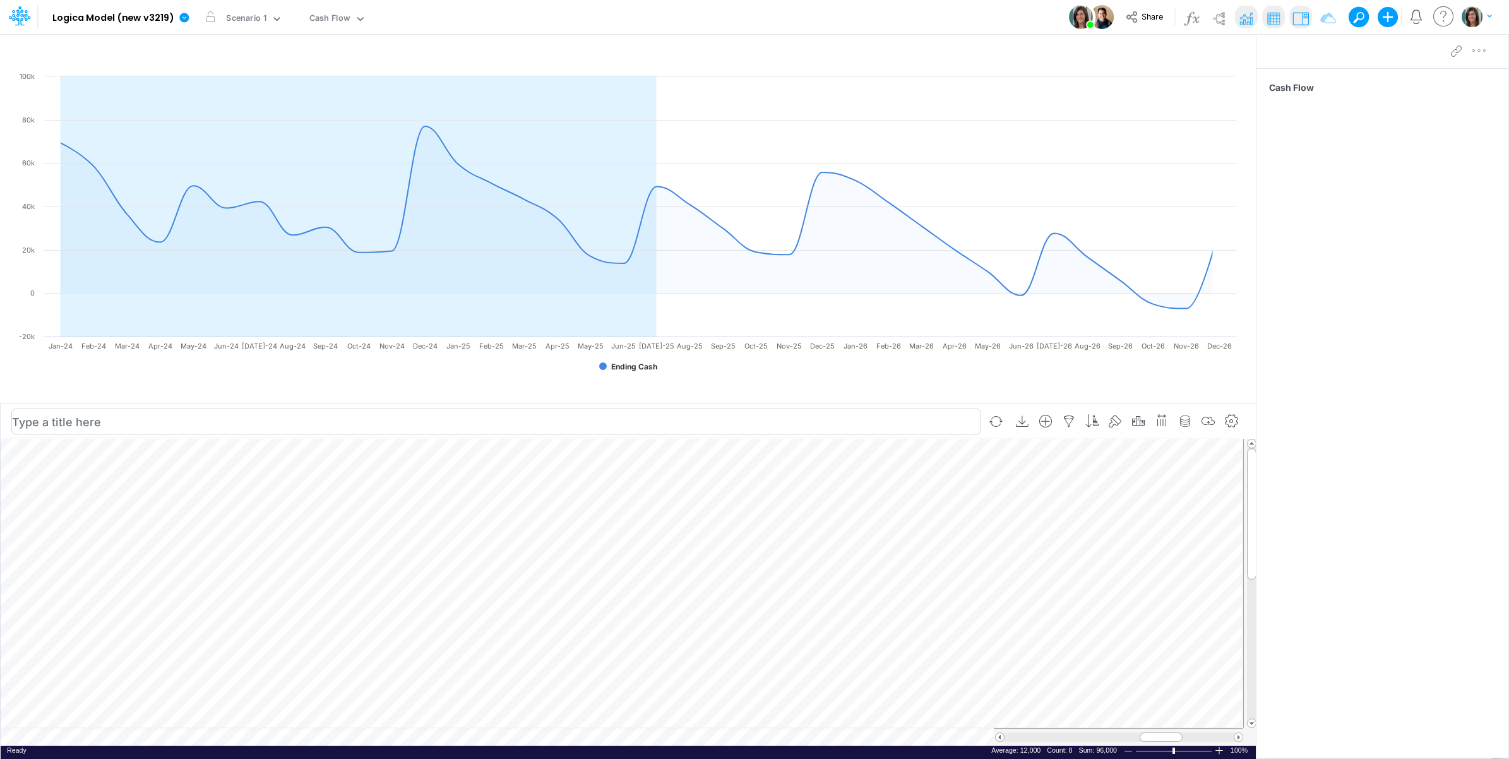
scroll to position [0, 1]
click at [179, 739] on td at bounding box center [622, 737] width 1242 height 18
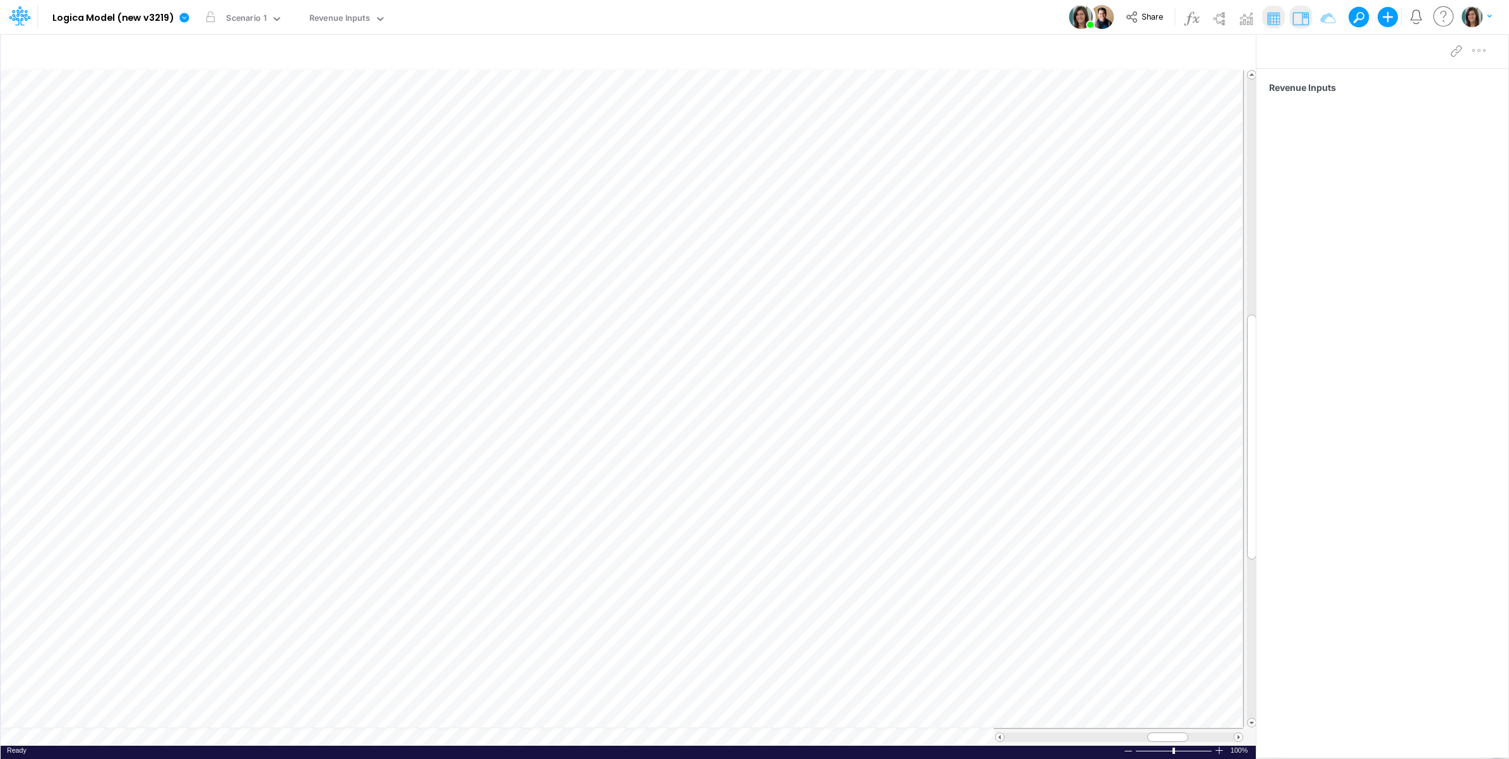
scroll to position [0, 1]
click at [95, 742] on table at bounding box center [629, 407] width 1256 height 676
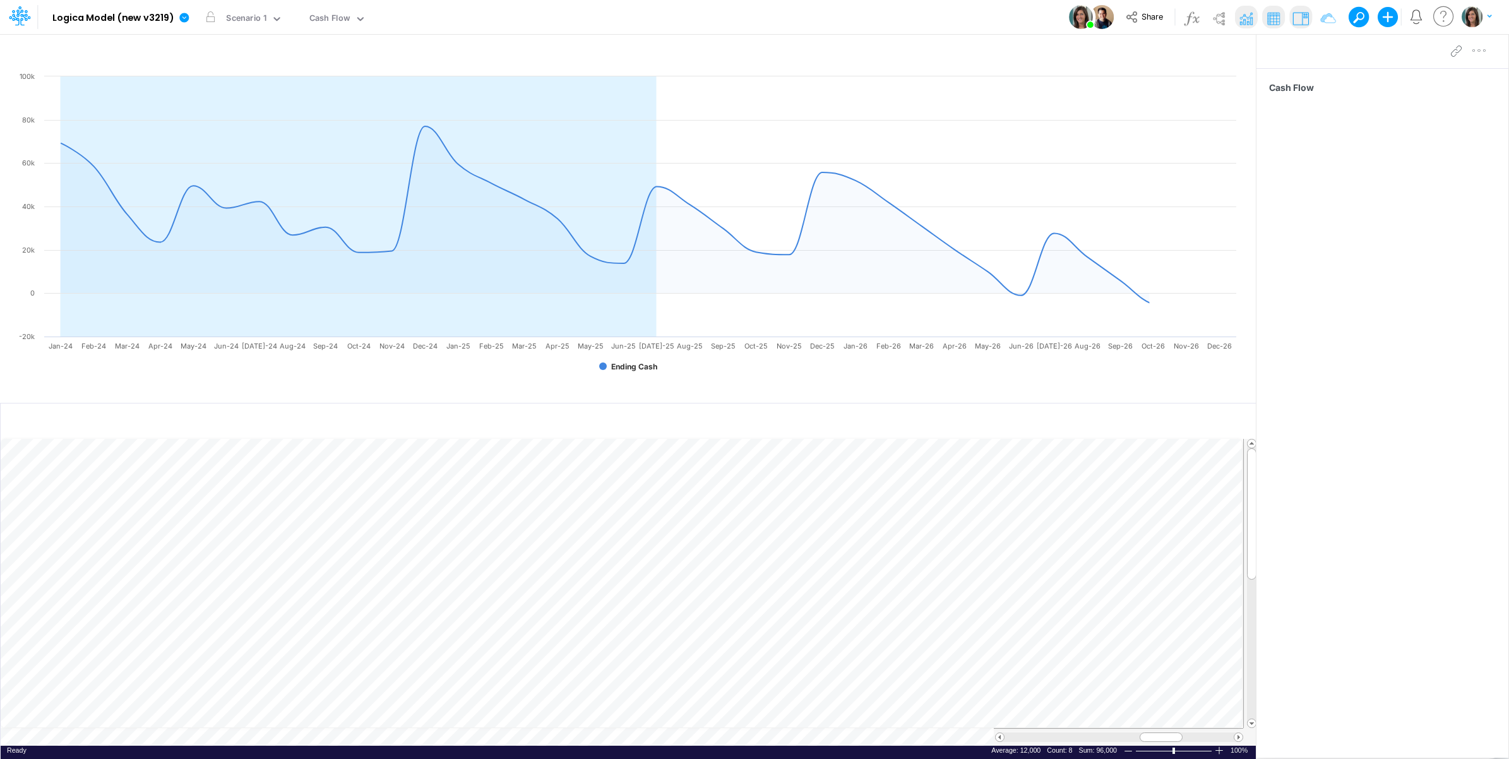
scroll to position [0, 1]
click at [178, 735] on td at bounding box center [622, 737] width 1242 height 18
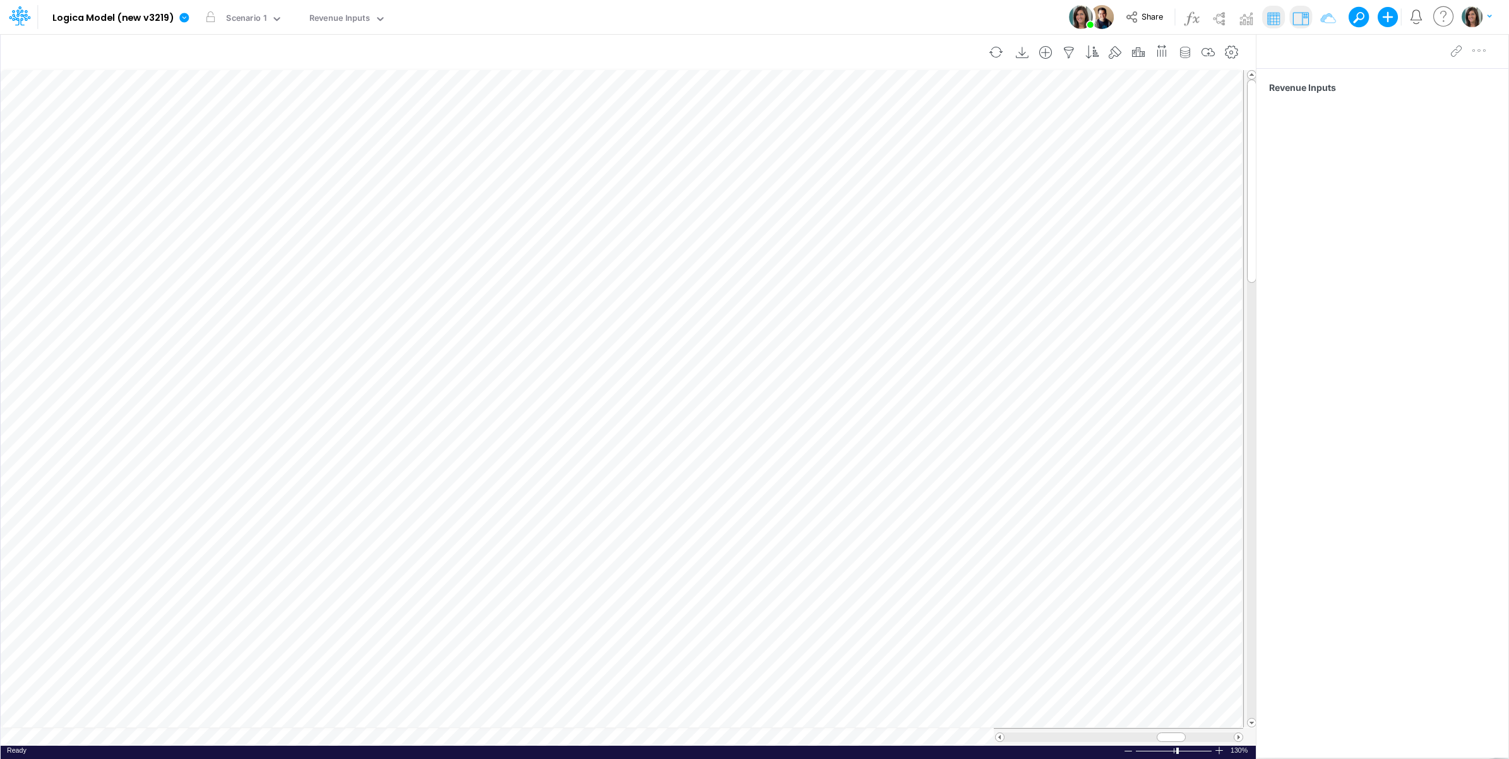
scroll to position [0, 1]
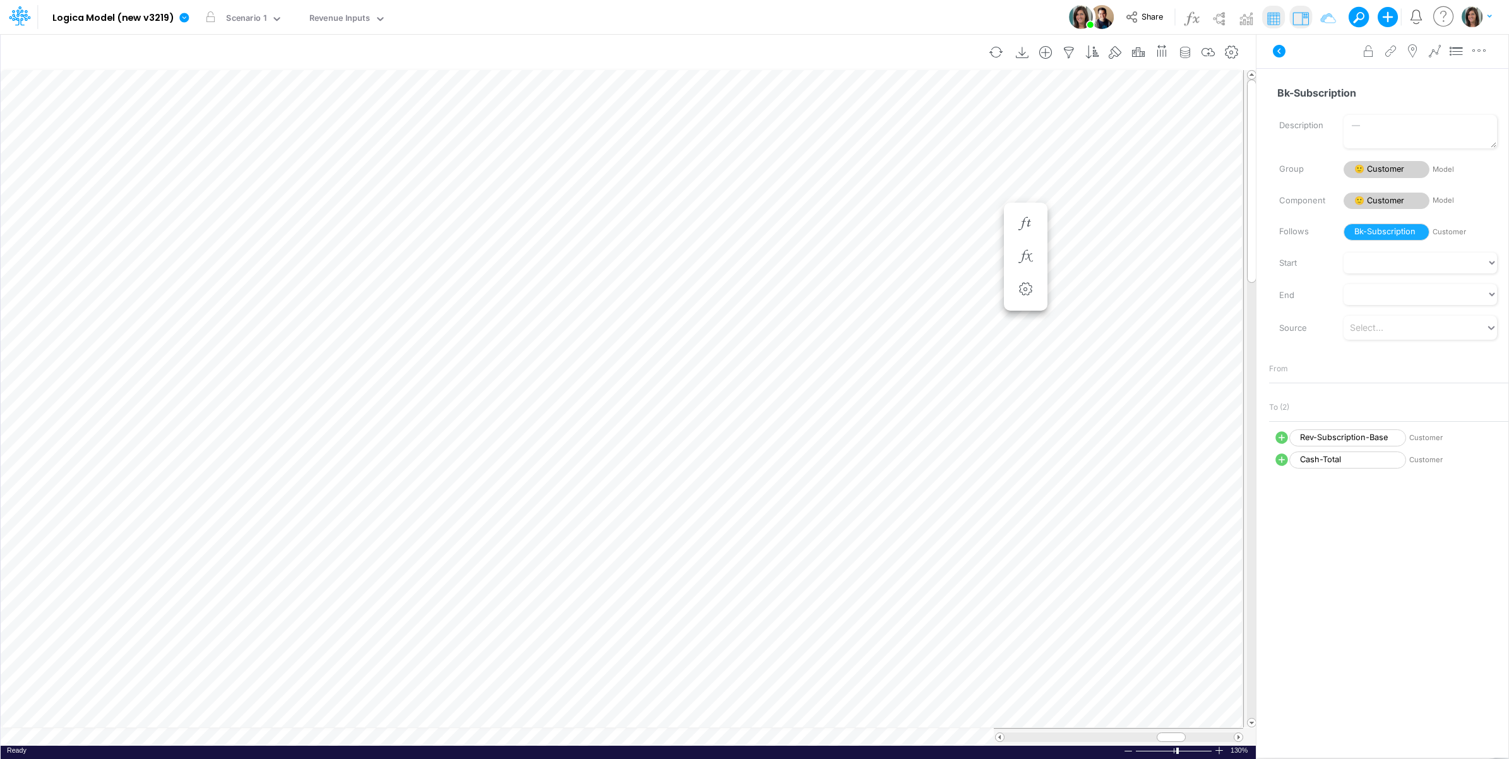
scroll to position [0, 1]
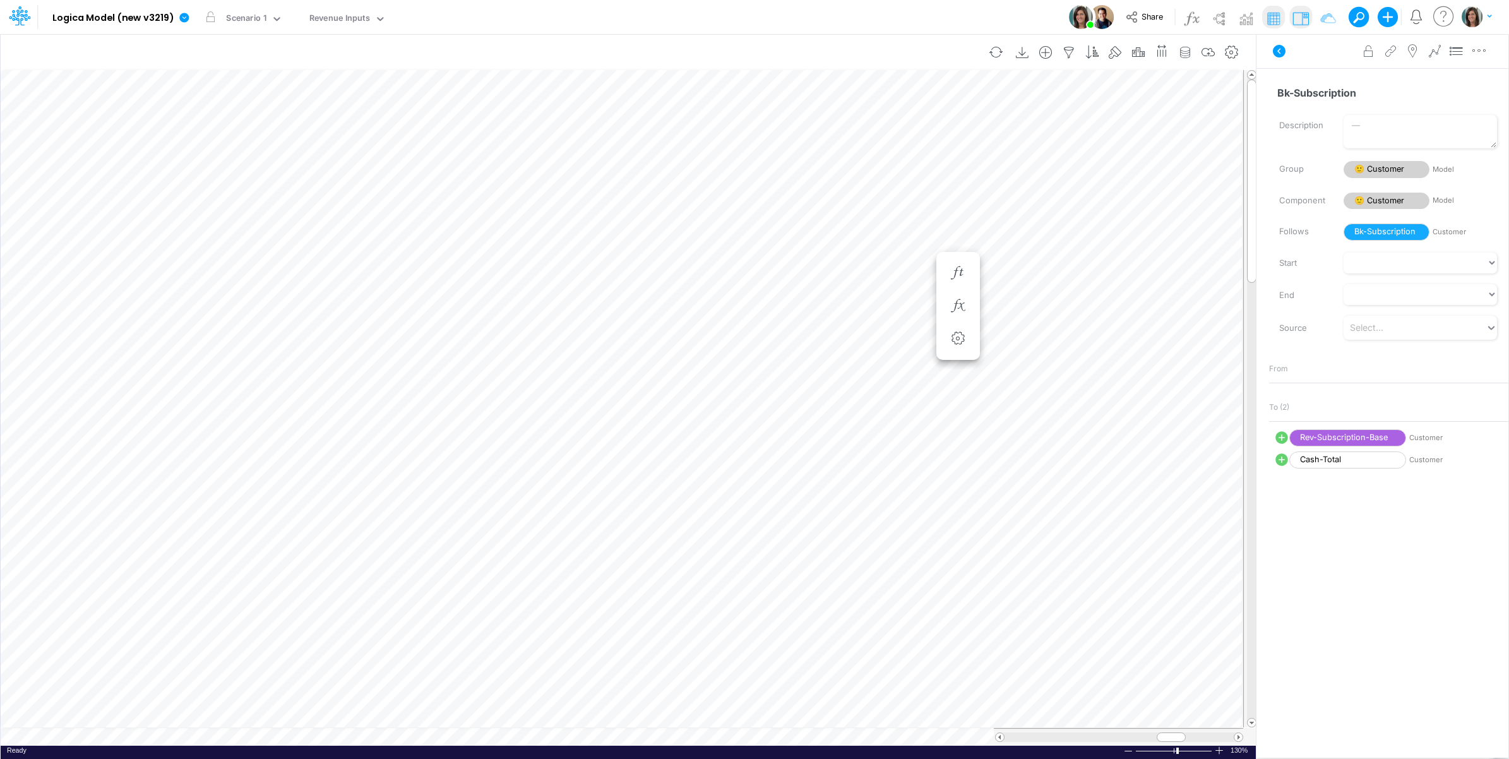
scroll to position [0, 1]
click at [762, 326] on icon "button" at bounding box center [755, 322] width 19 height 13
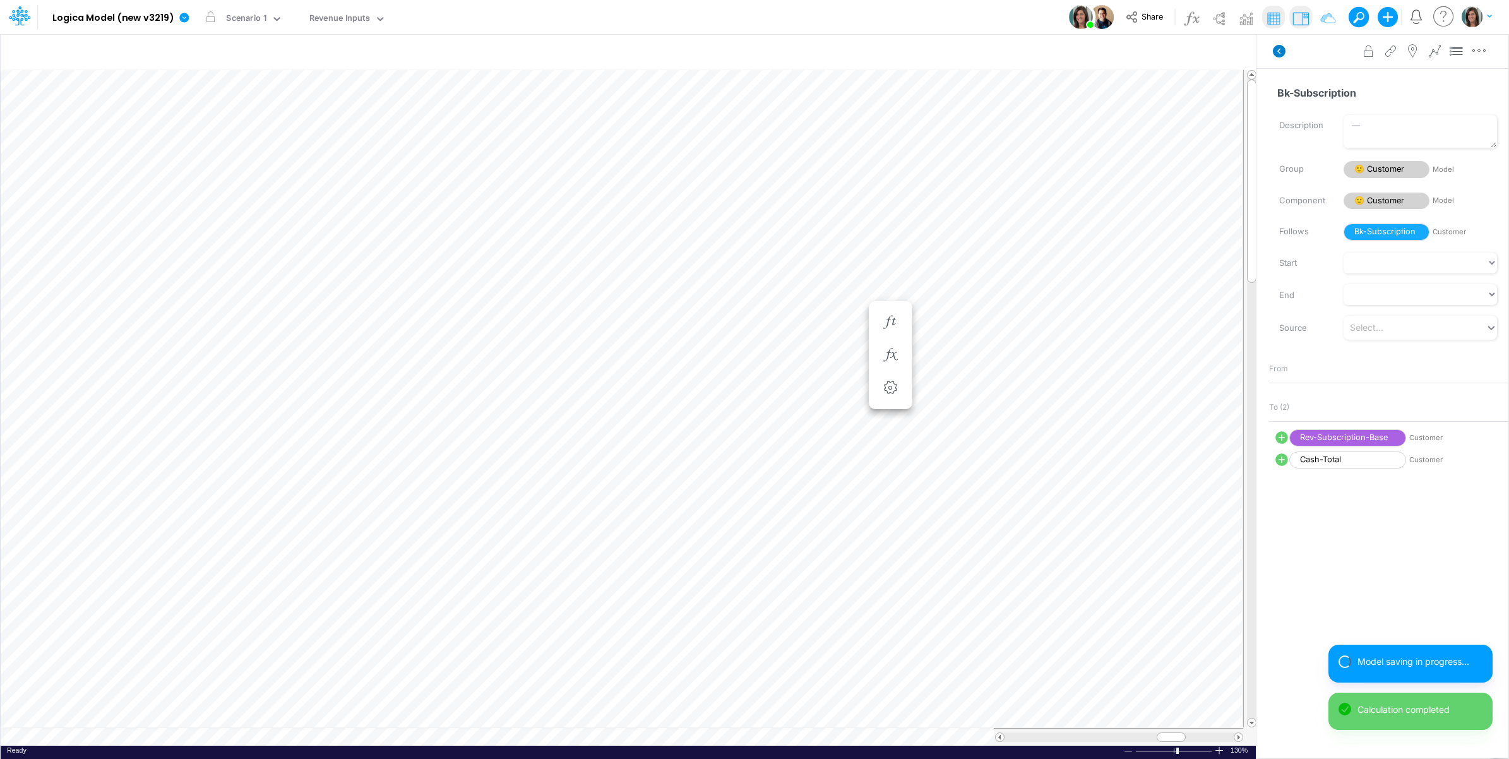
click at [1274, 50] on icon at bounding box center [1278, 51] width 13 height 13
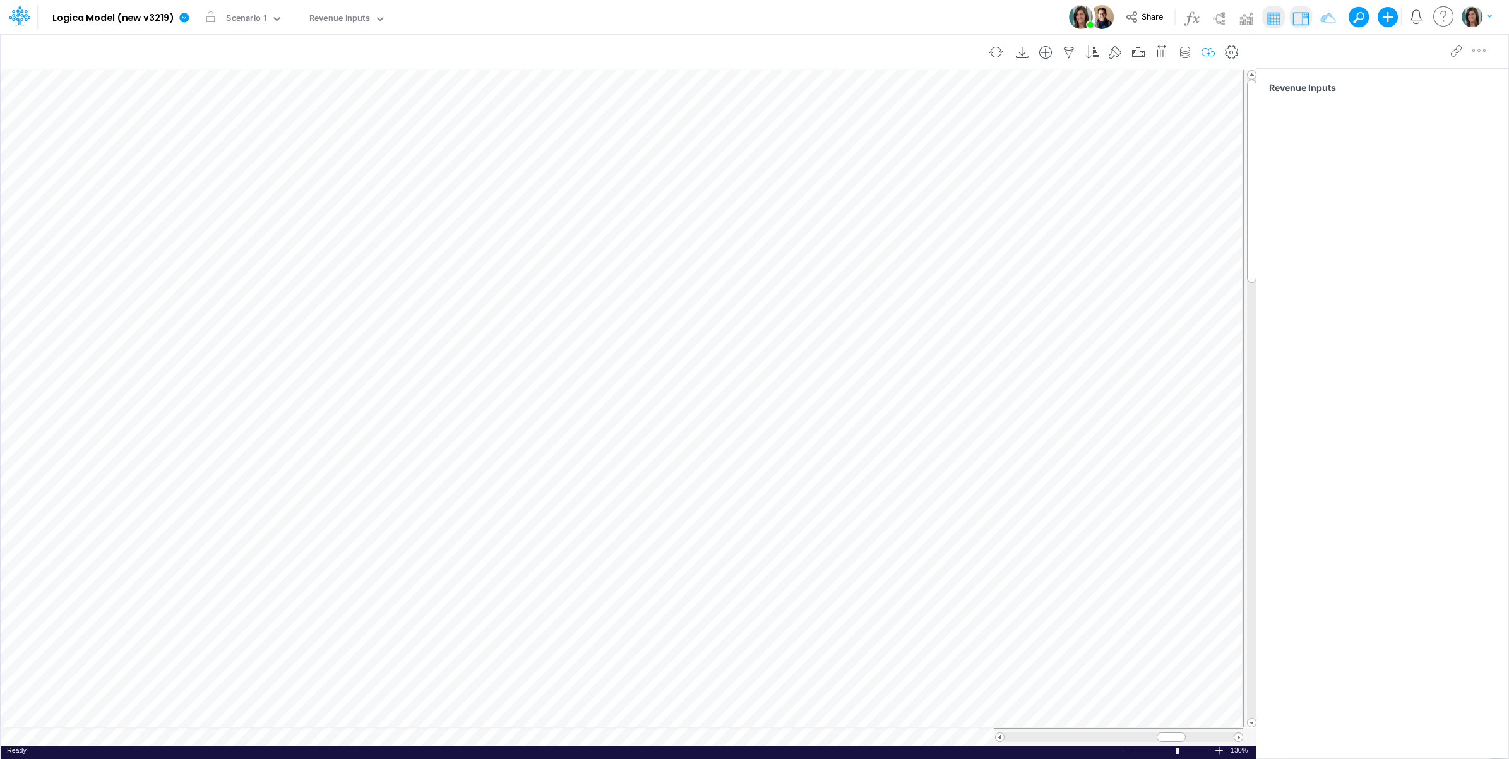
scroll to position [0, 1]
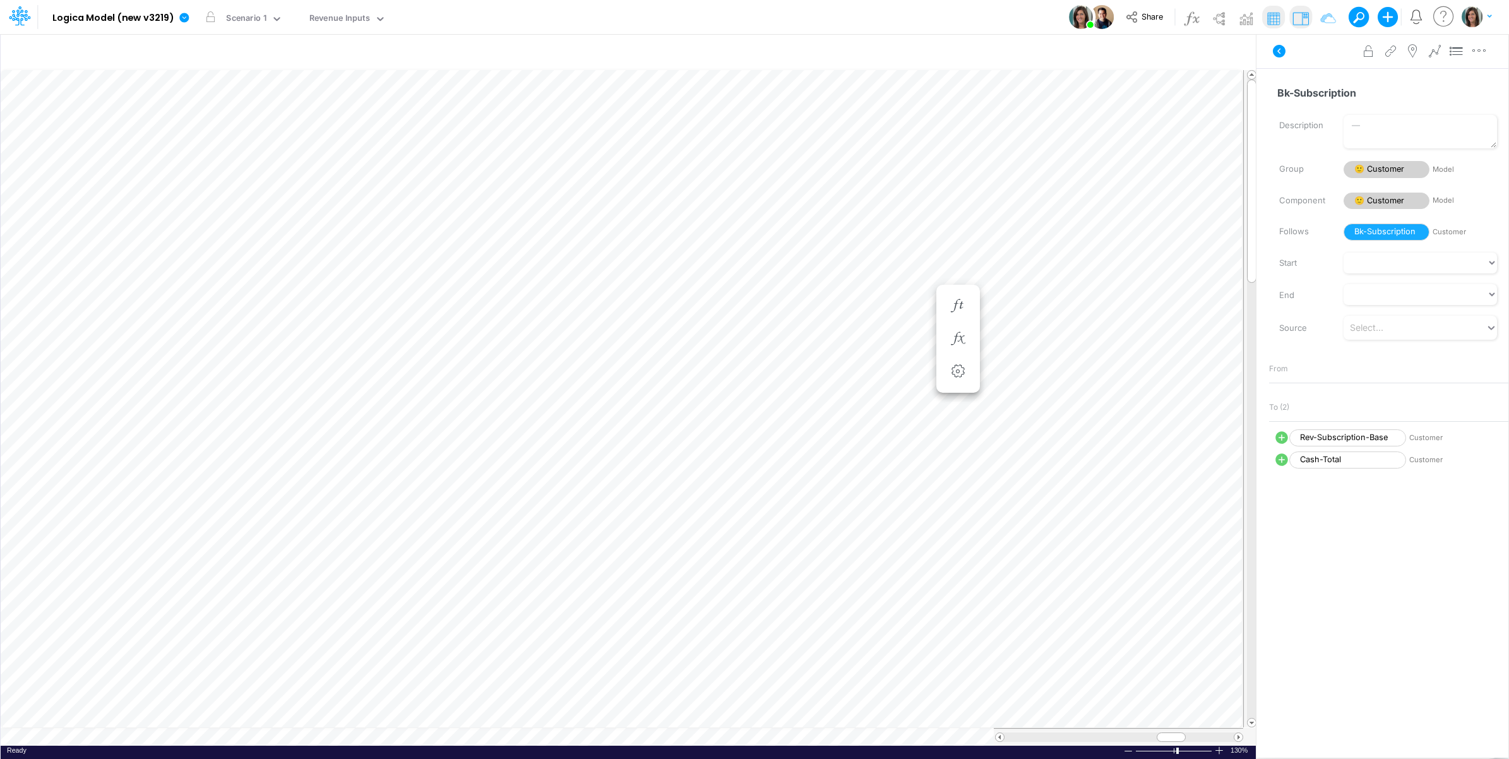
click at [1279, 46] on icon at bounding box center [1278, 51] width 13 height 13
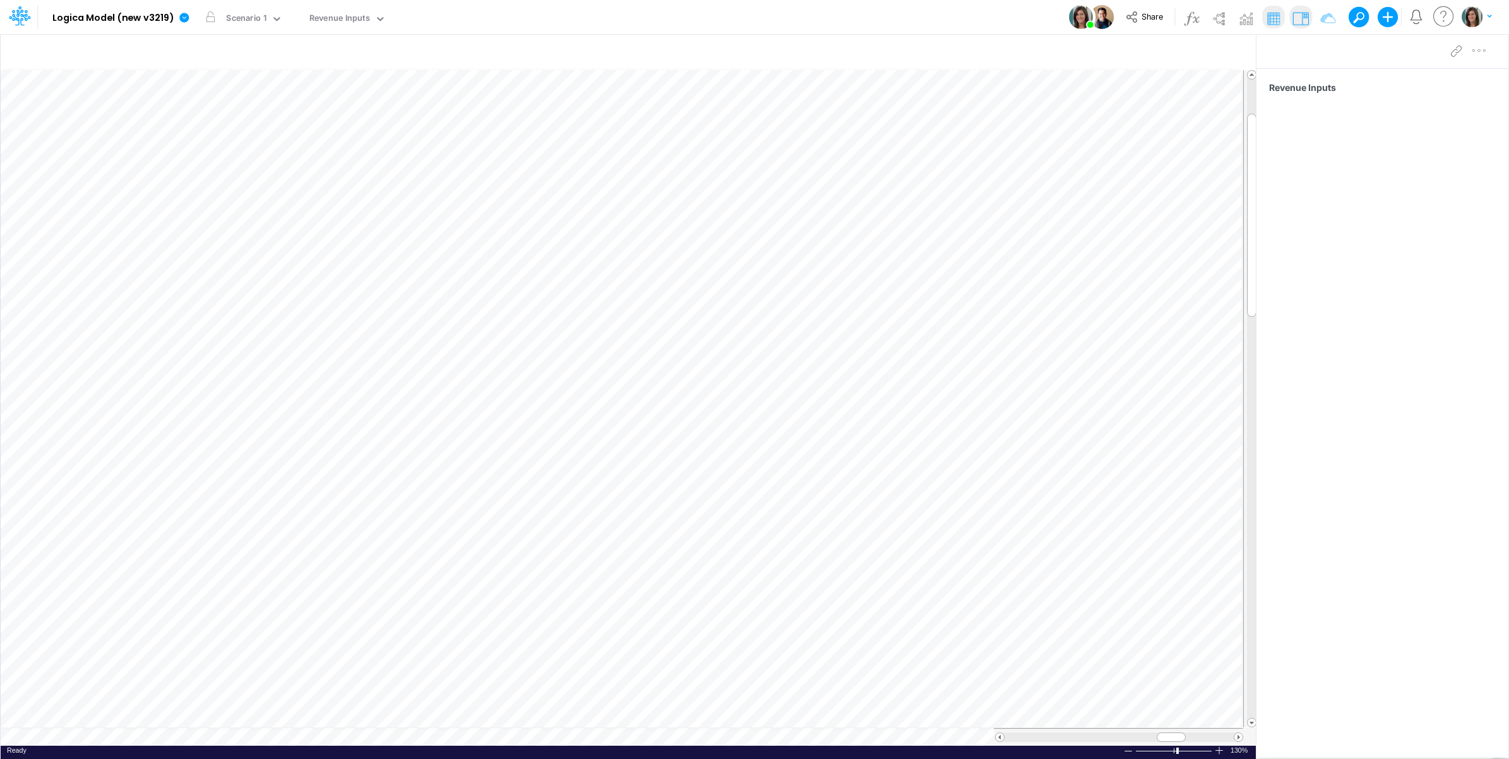
scroll to position [0, 1]
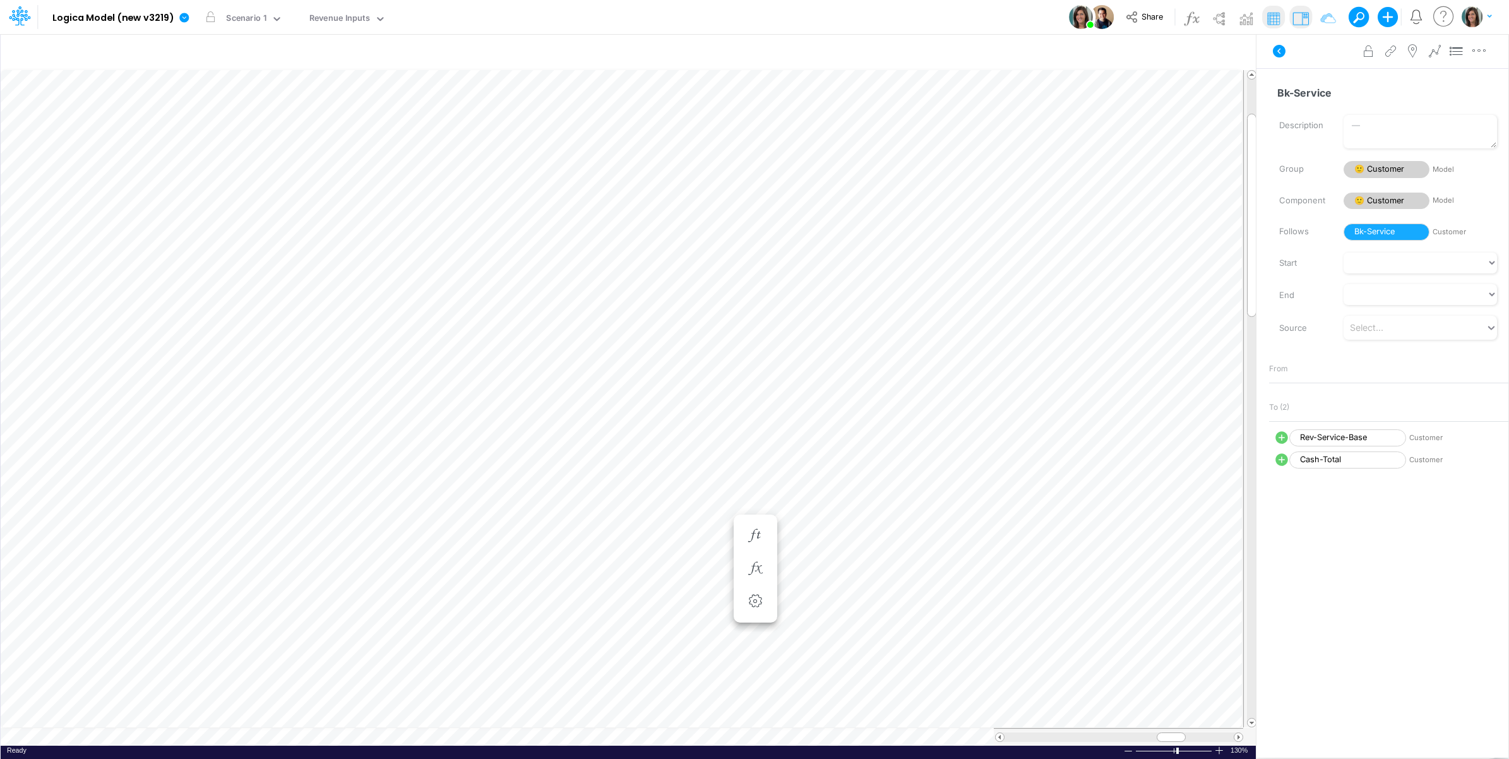
click at [1291, 54] on button at bounding box center [1279, 51] width 30 height 23
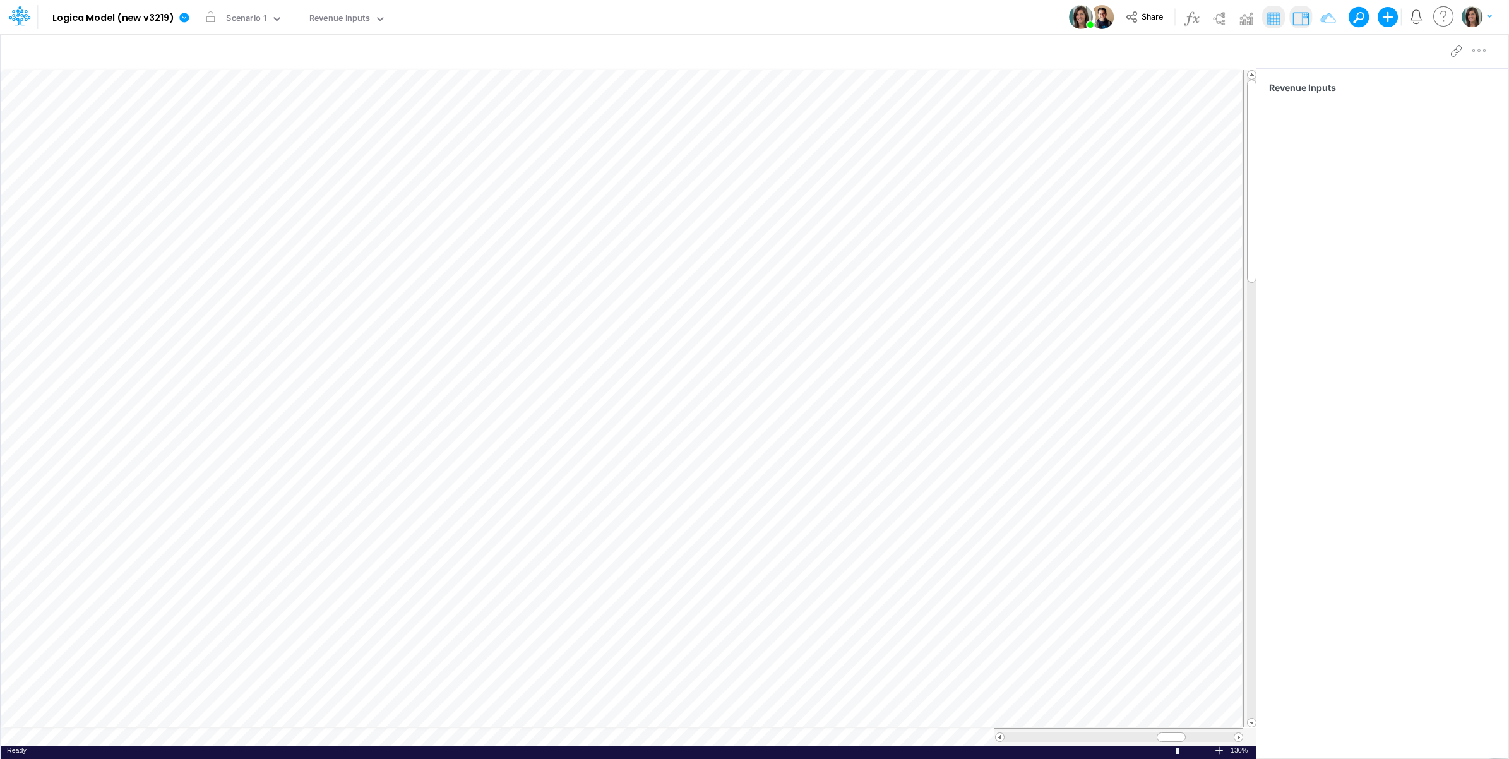
scroll to position [0, 1]
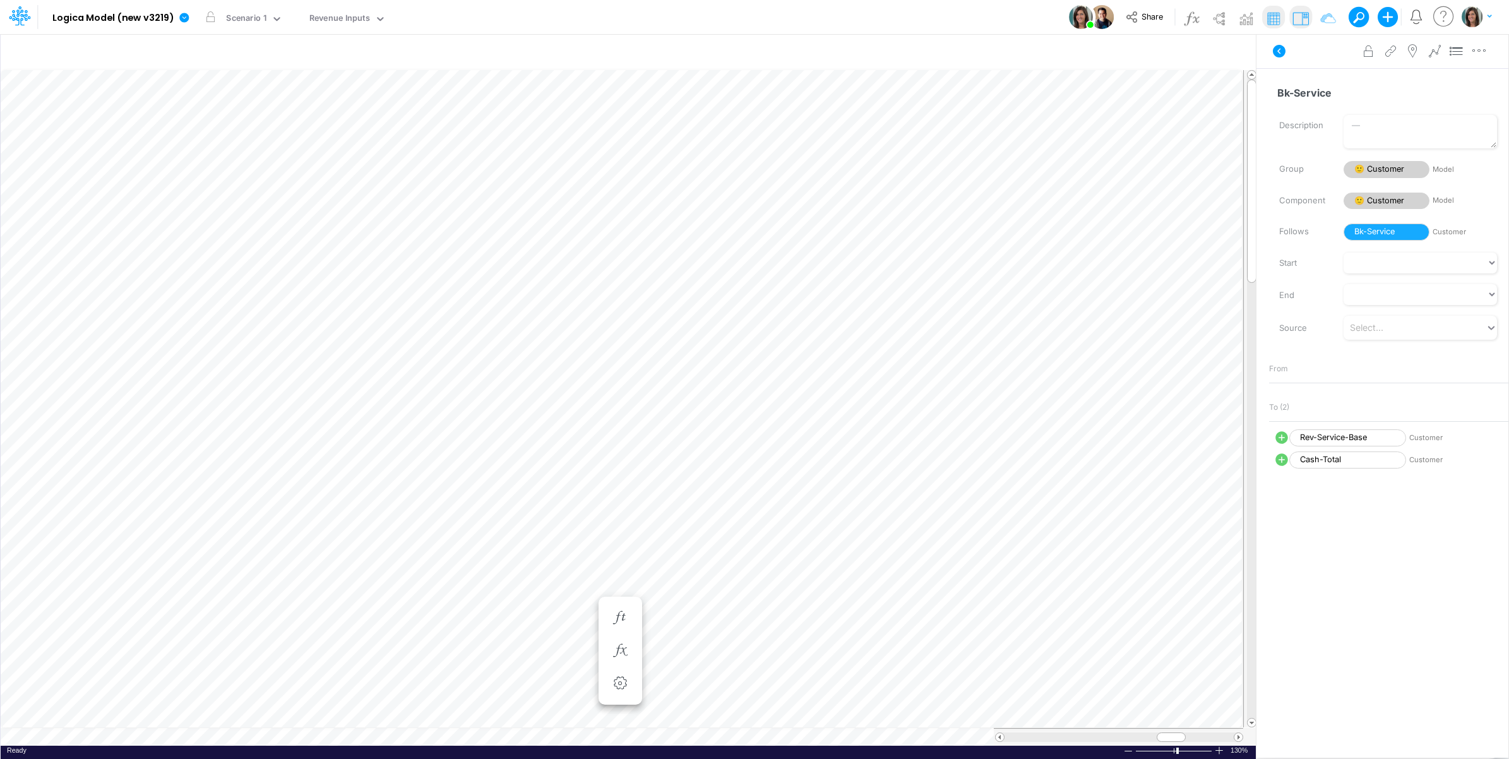
click at [1283, 57] on icon at bounding box center [1278, 51] width 15 height 15
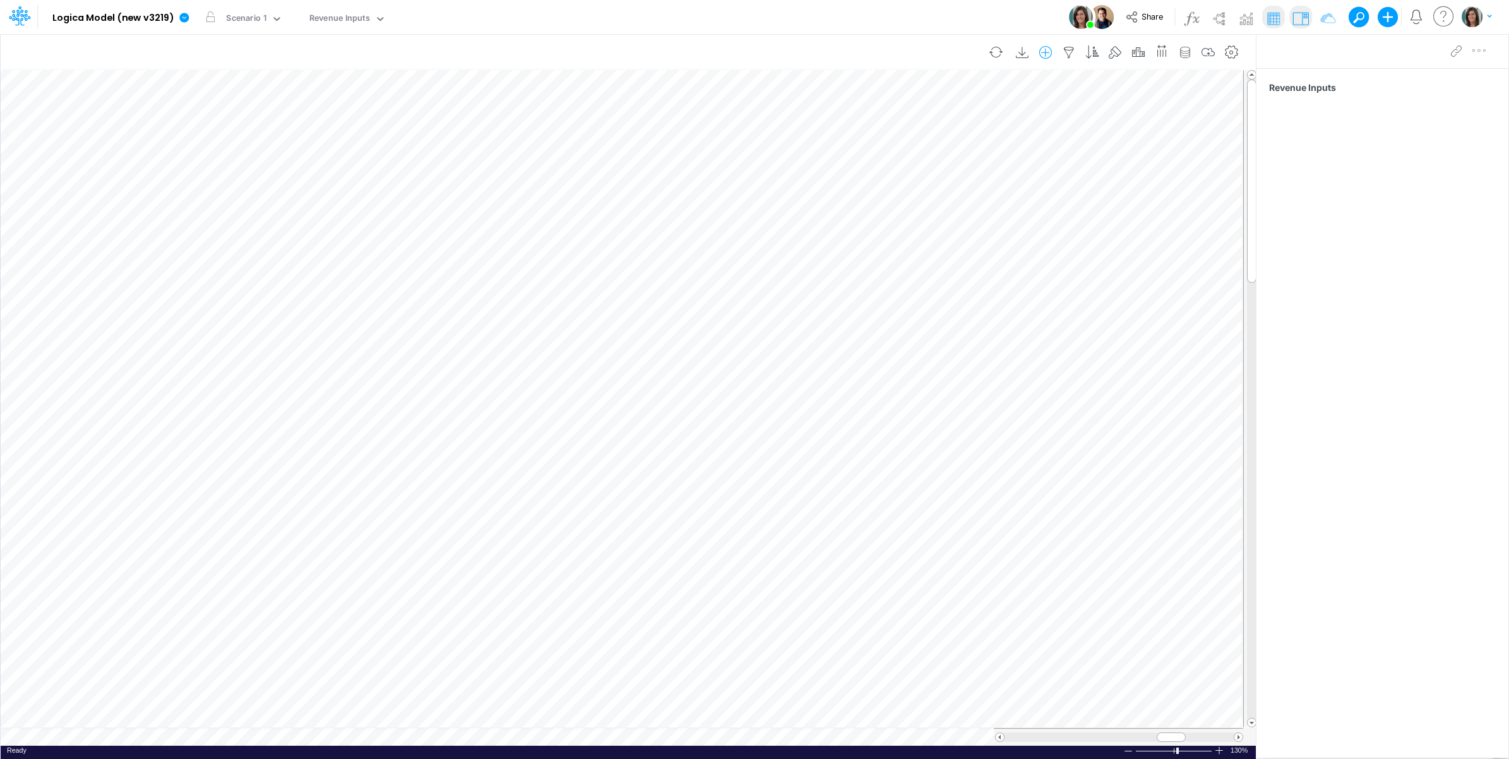
scroll to position [0, 1]
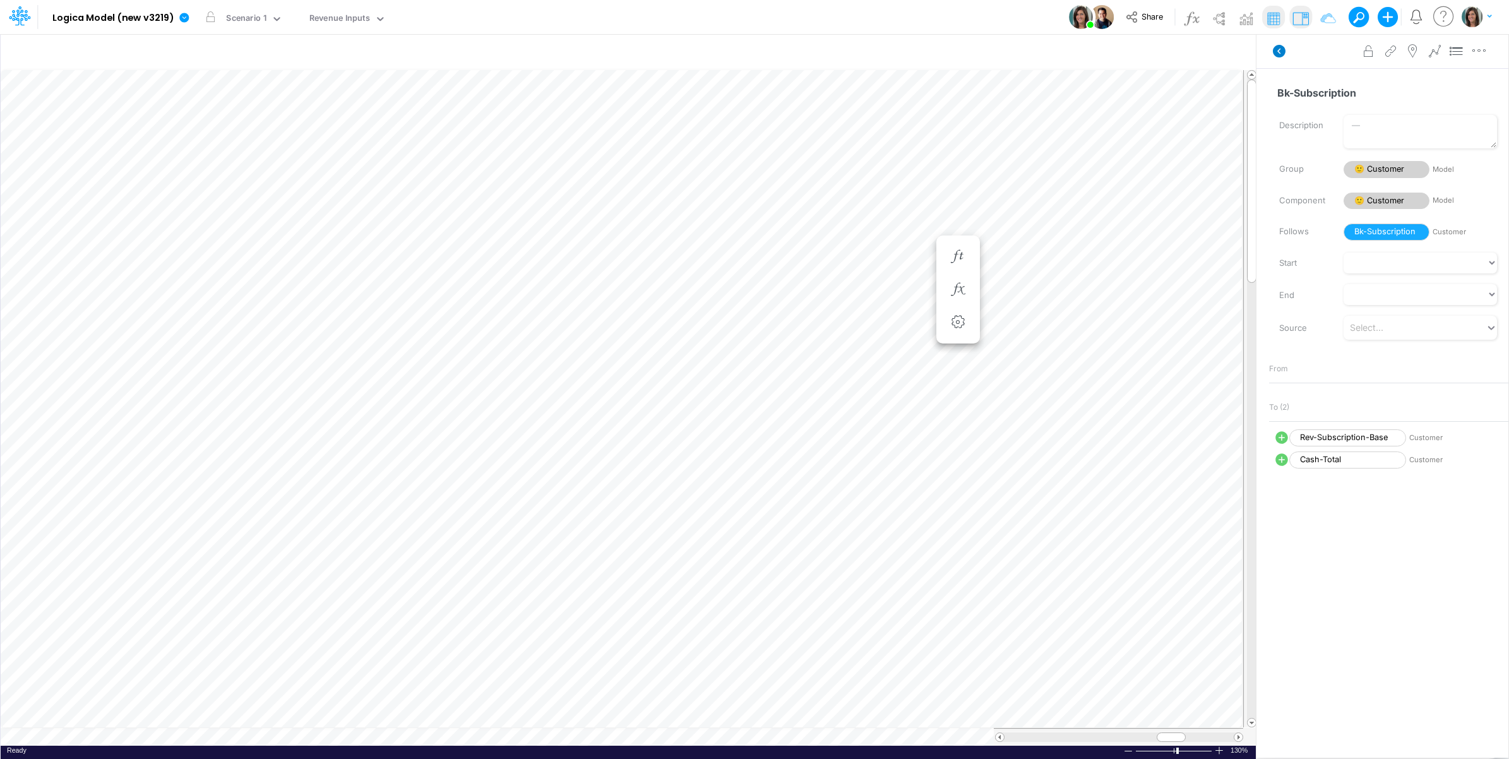
click at [1276, 51] on icon at bounding box center [1278, 51] width 13 height 13
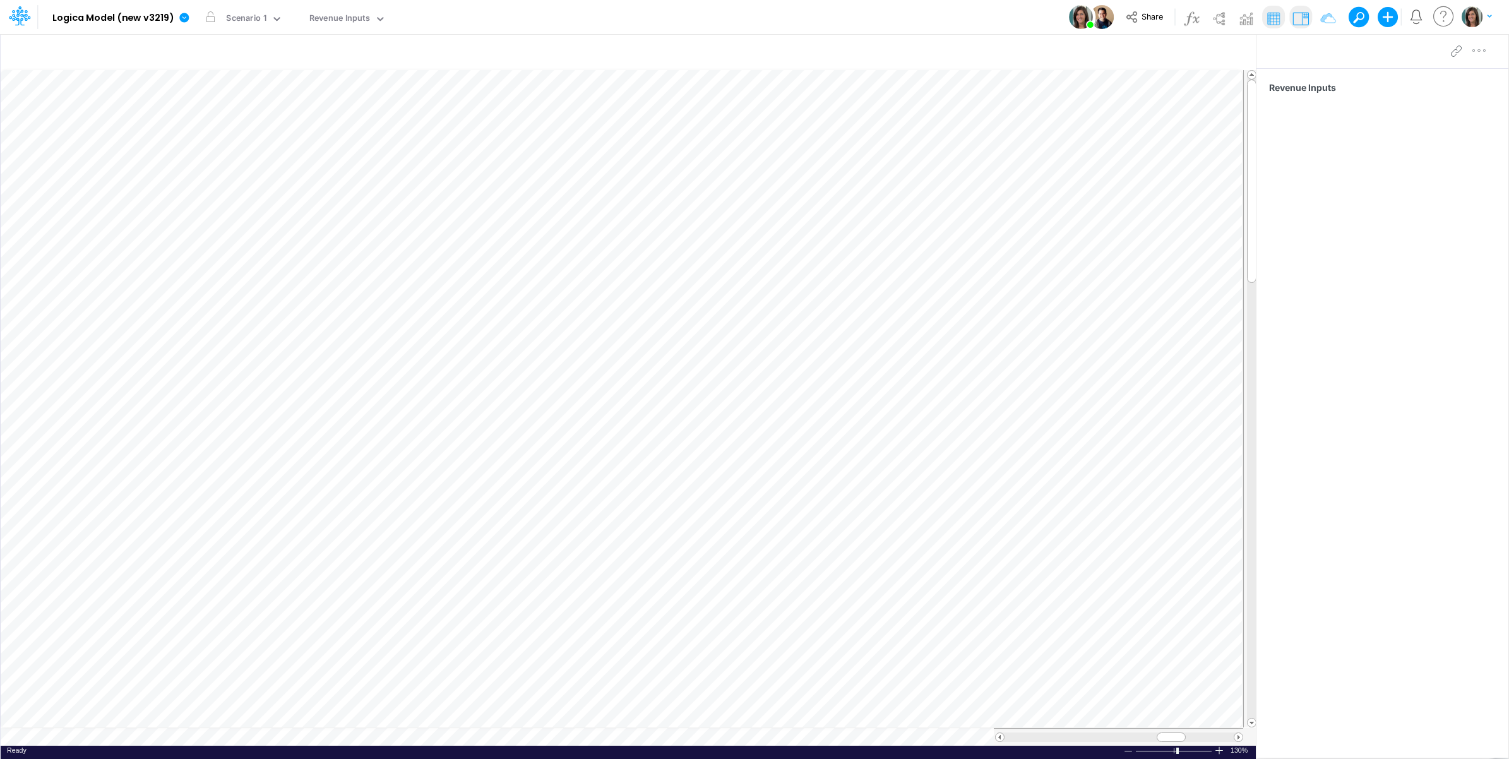
scroll to position [0, 1]
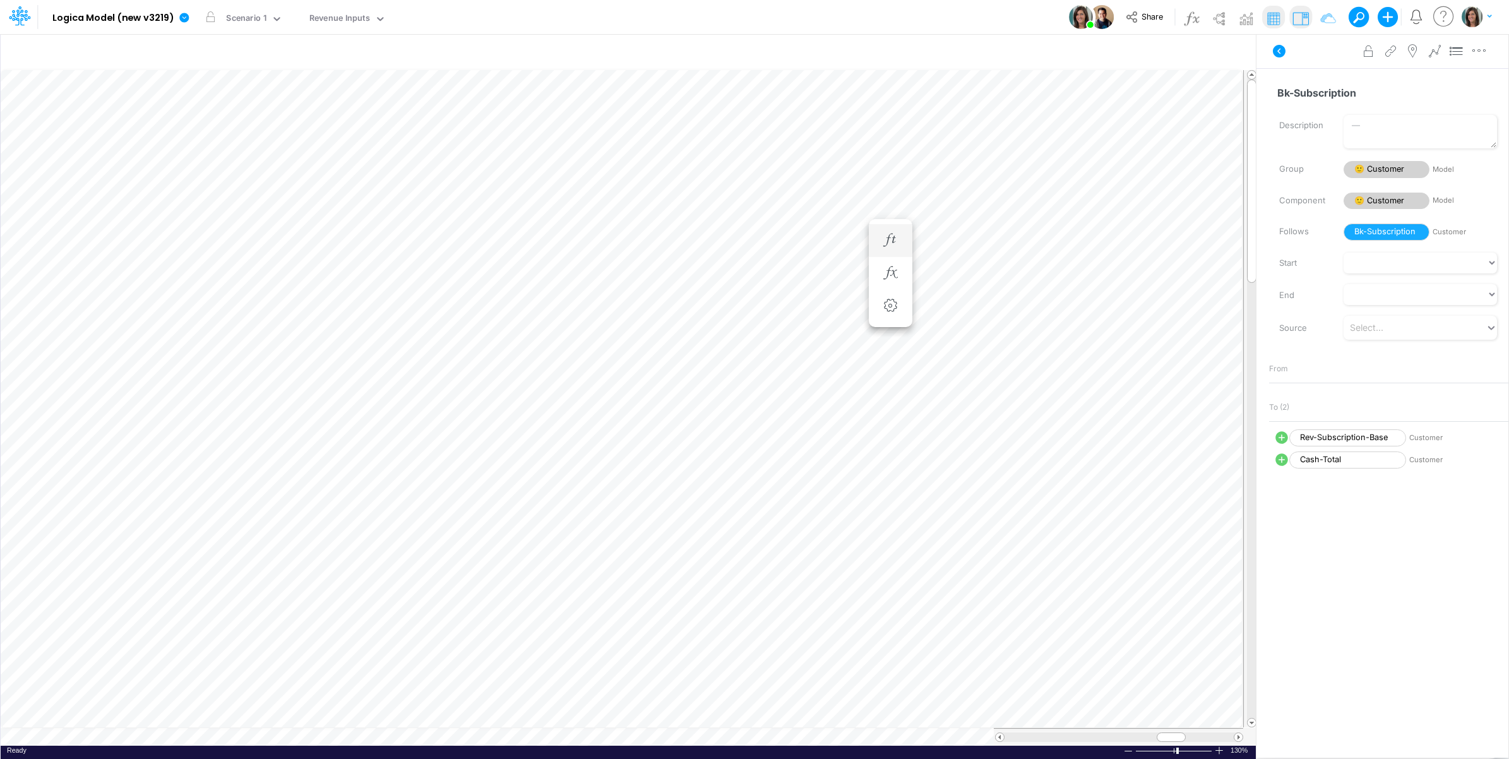
scroll to position [0, 1]
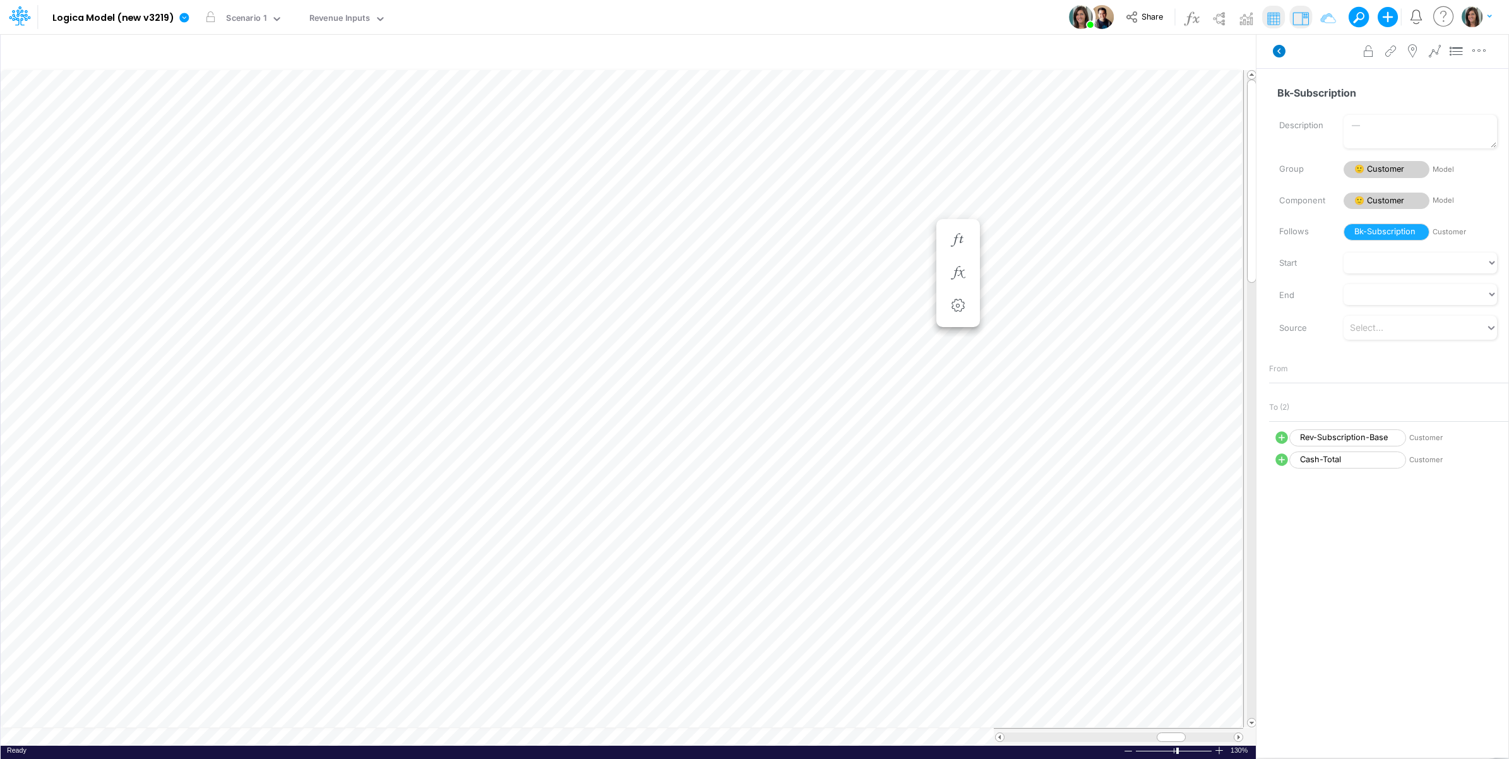
click at [1283, 46] on icon at bounding box center [1278, 51] width 13 height 13
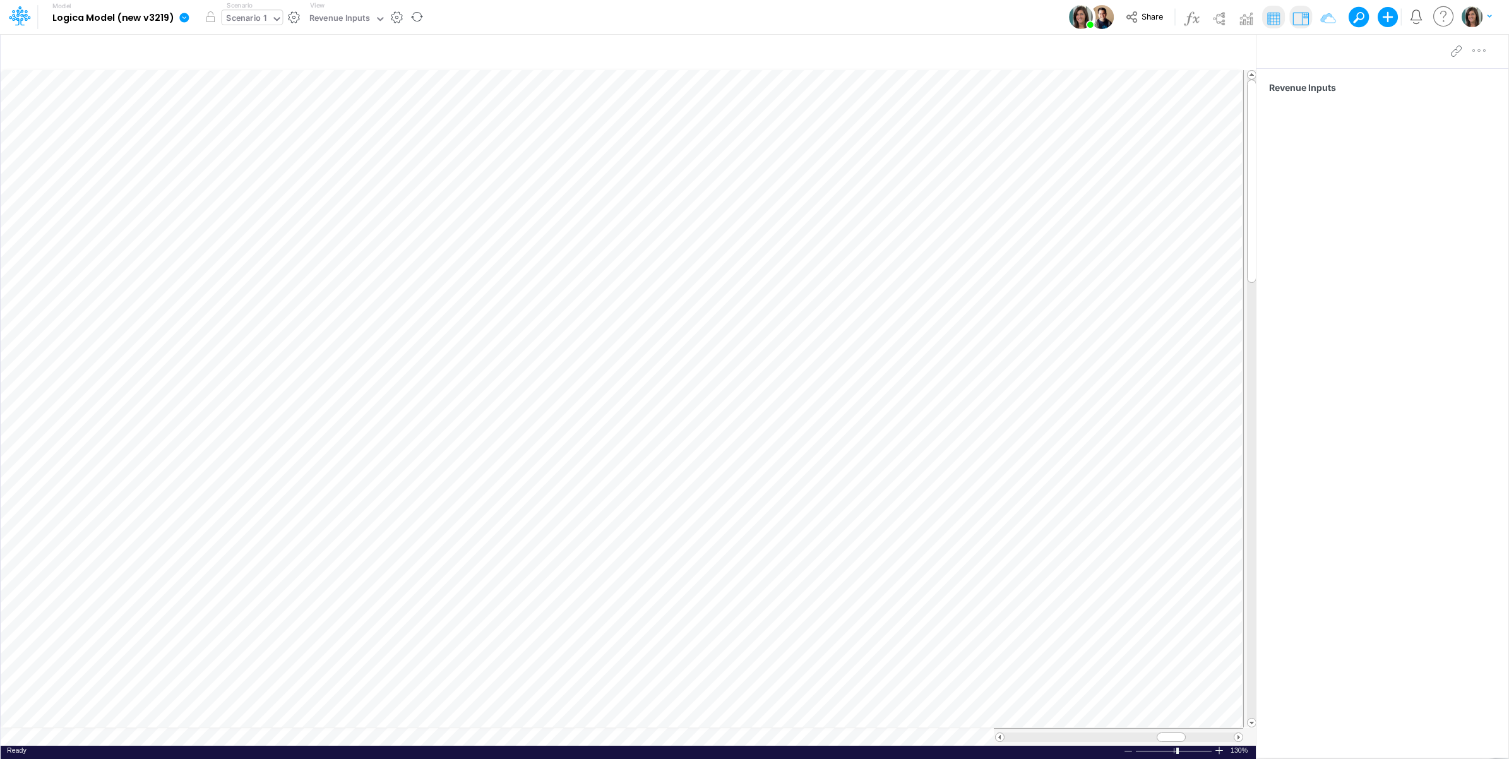
click at [251, 21] on div "Scenario 1" at bounding box center [246, 19] width 40 height 15
click at [537, 16] on div "Model Logica Model (new v3219) Edit model settings Duplicate Import QuickBooks …" at bounding box center [755, 17] width 1358 height 34
click at [907, 227] on body "Model Logica Model (new v3219) Edit model settings Duplicate Import QuickBooks …" at bounding box center [754, 379] width 1509 height 759
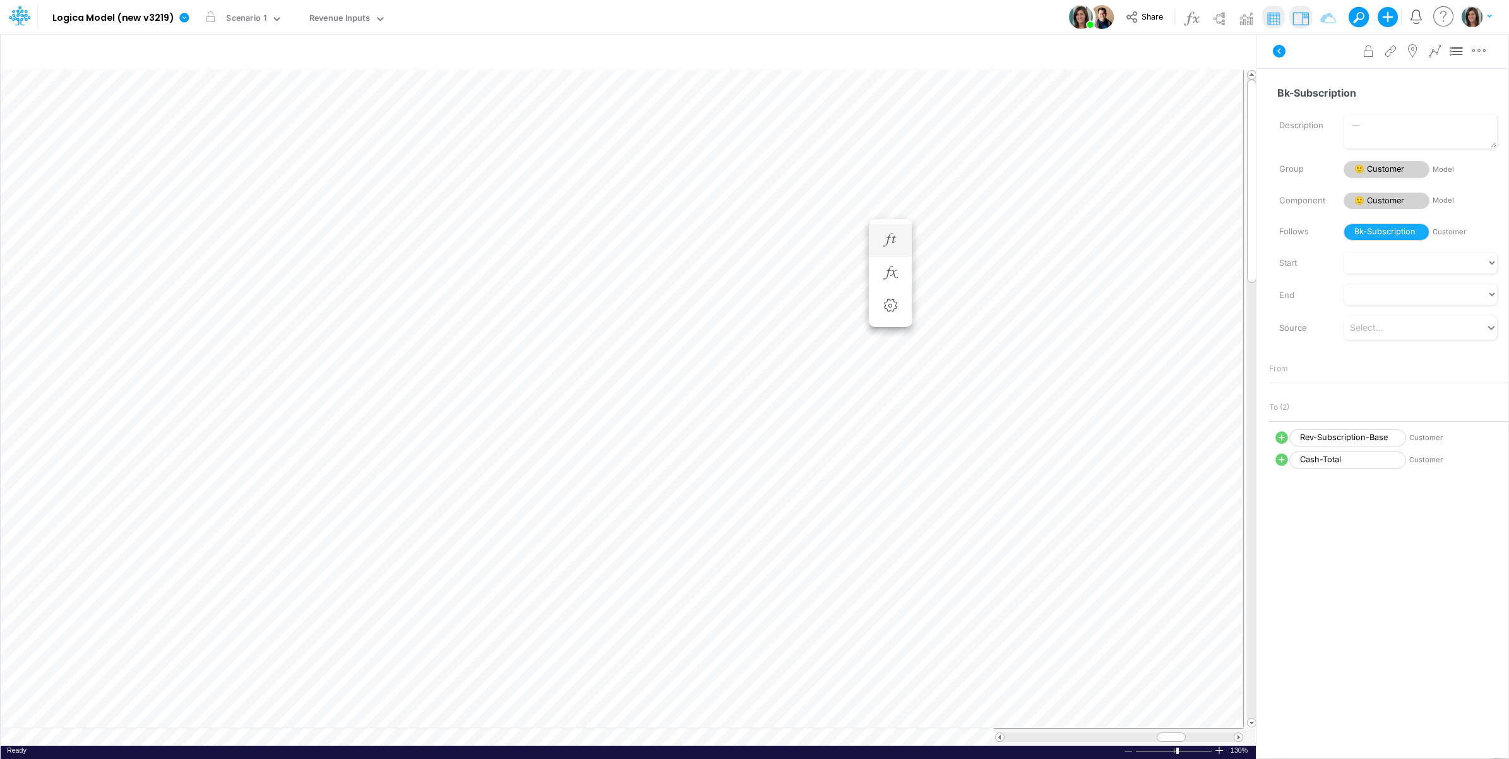
scroll to position [0, 1]
click at [1276, 54] on icon at bounding box center [1278, 51] width 13 height 13
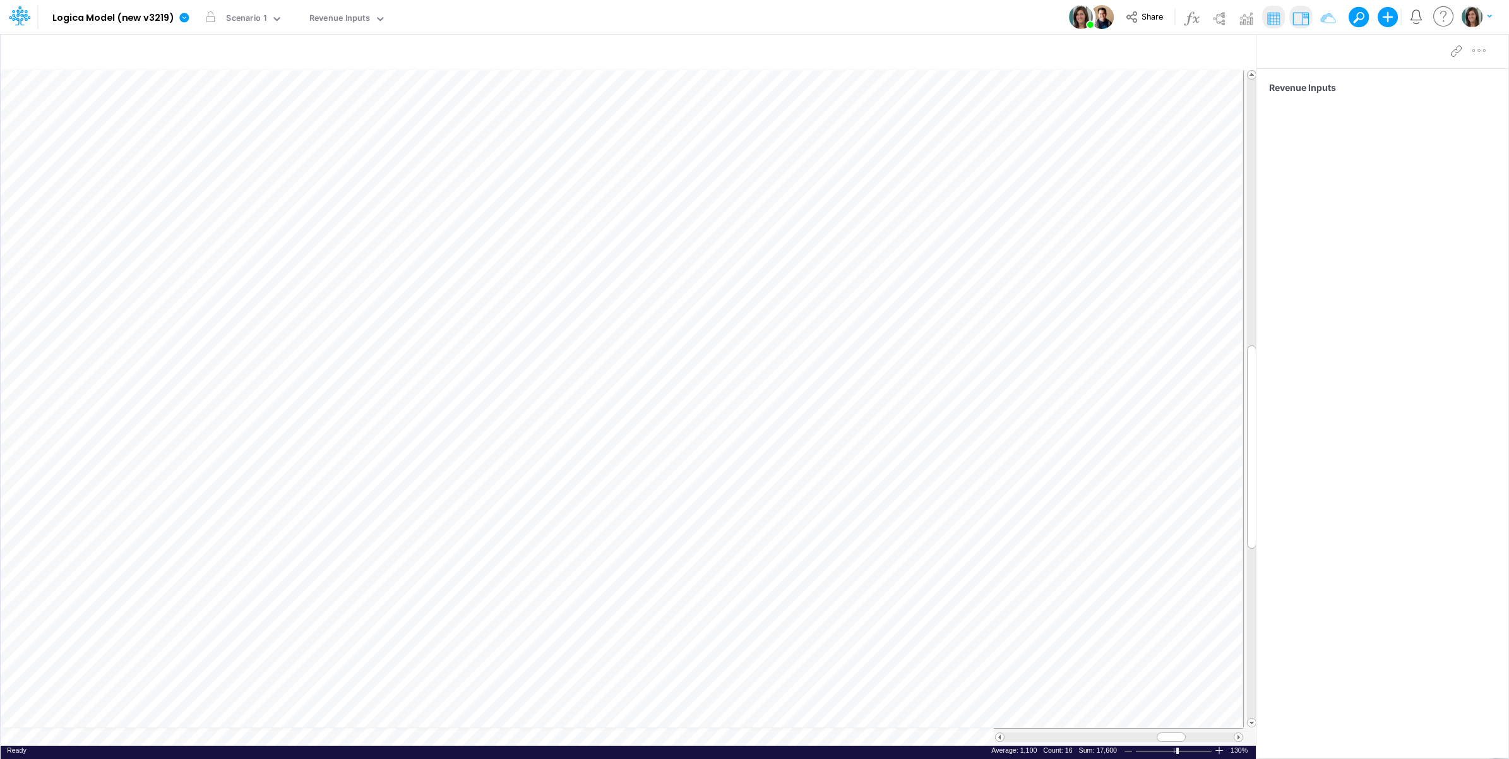
click at [111, 739] on table at bounding box center [629, 407] width 1256 height 676
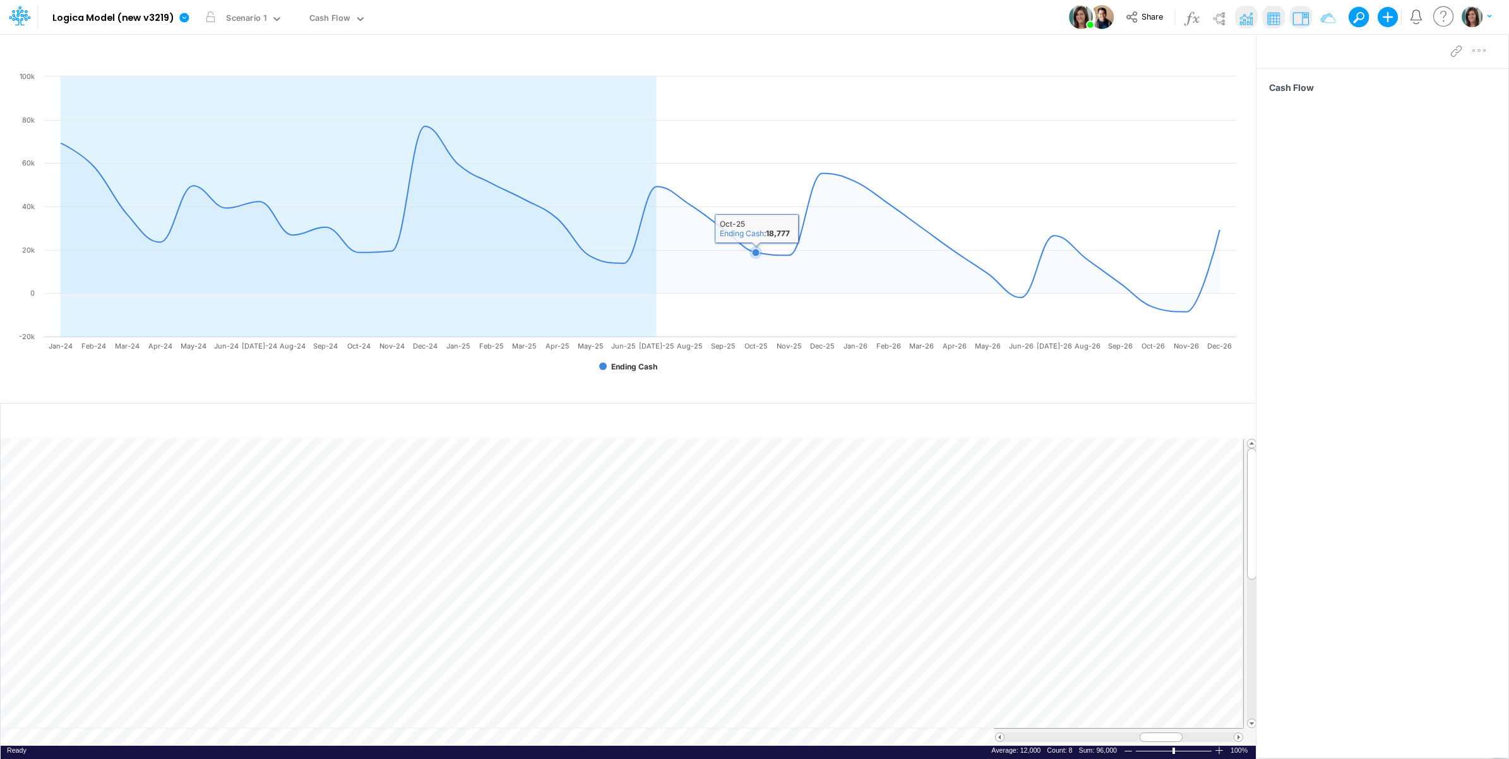
scroll to position [0, 1]
click at [1235, 49] on icon "button" at bounding box center [1231, 51] width 19 height 13
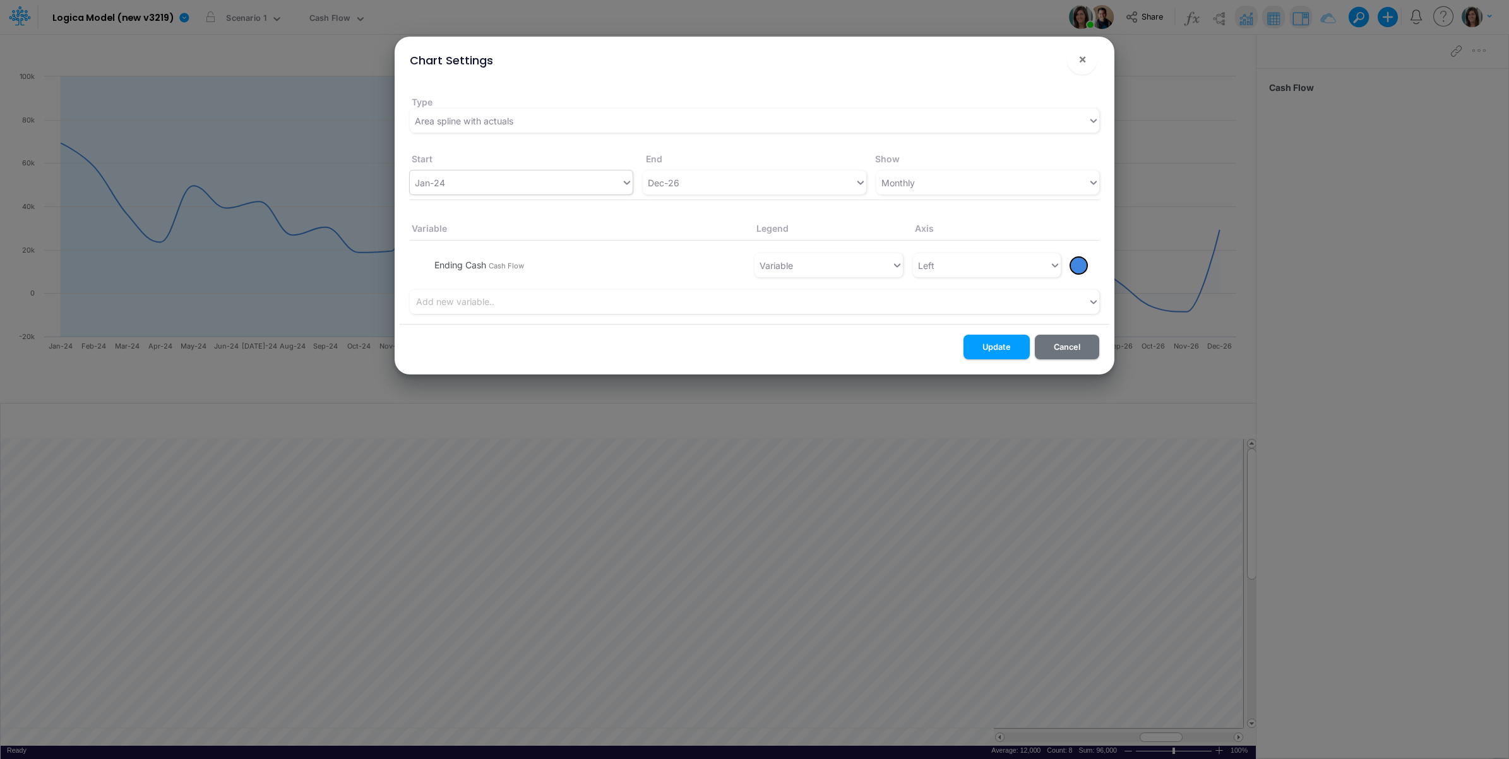
click at [545, 181] on div "Jan-24" at bounding box center [515, 182] width 211 height 21
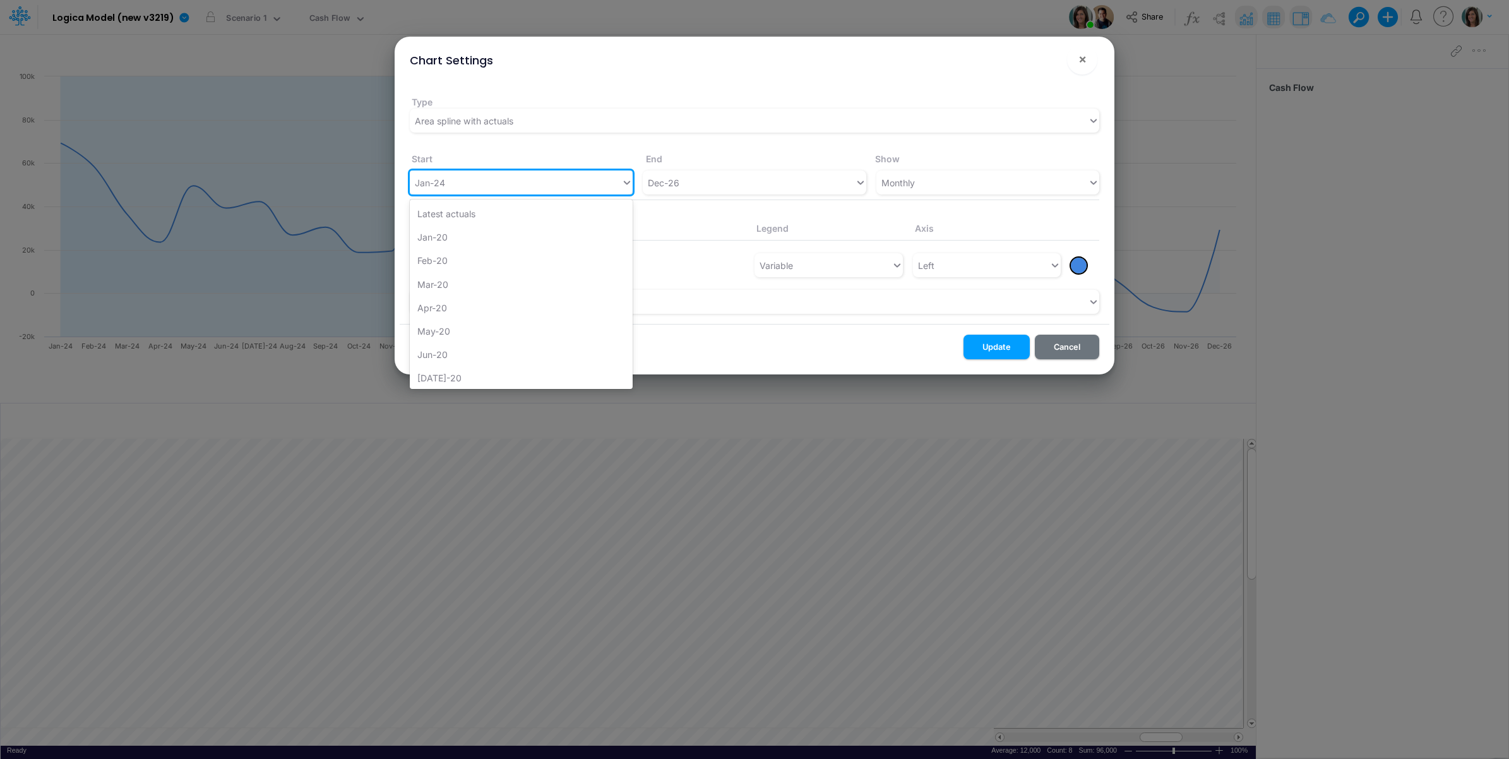
scroll to position [991, 0]
click at [484, 352] on div "Dec-23" at bounding box center [521, 346] width 223 height 23
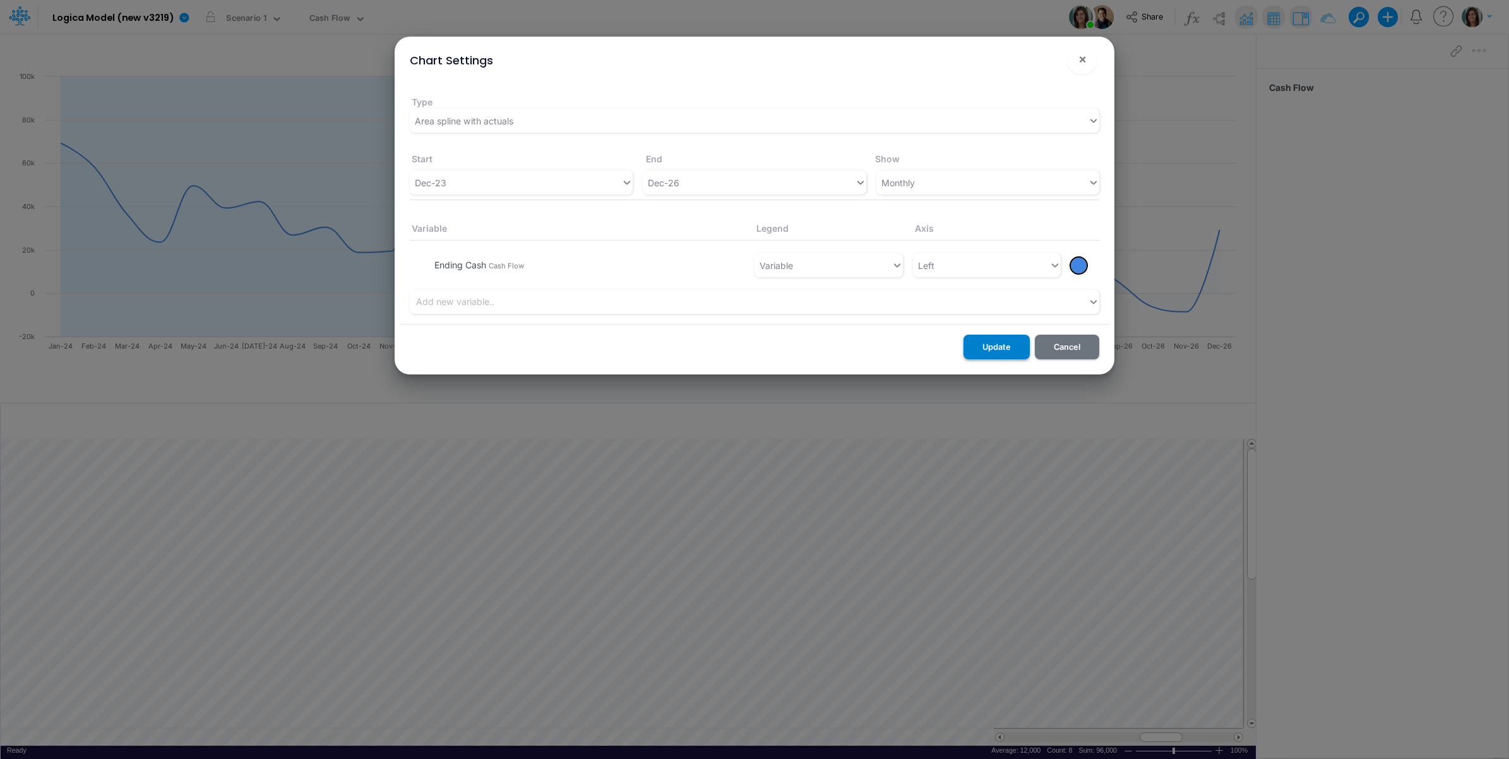
click at [1007, 342] on button "Update" at bounding box center [996, 347] width 66 height 25
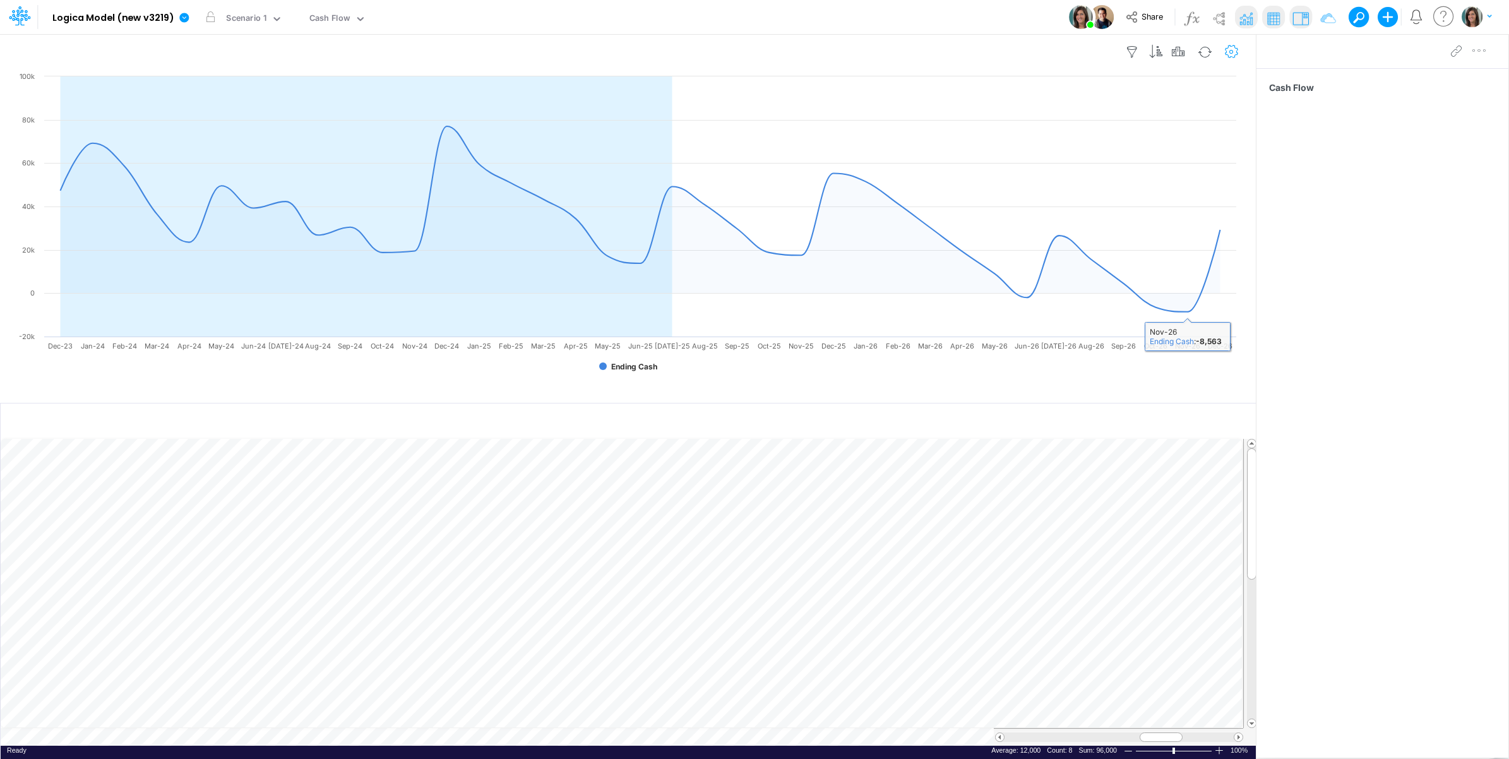
click at [1229, 57] on icon "button" at bounding box center [1231, 51] width 19 height 13
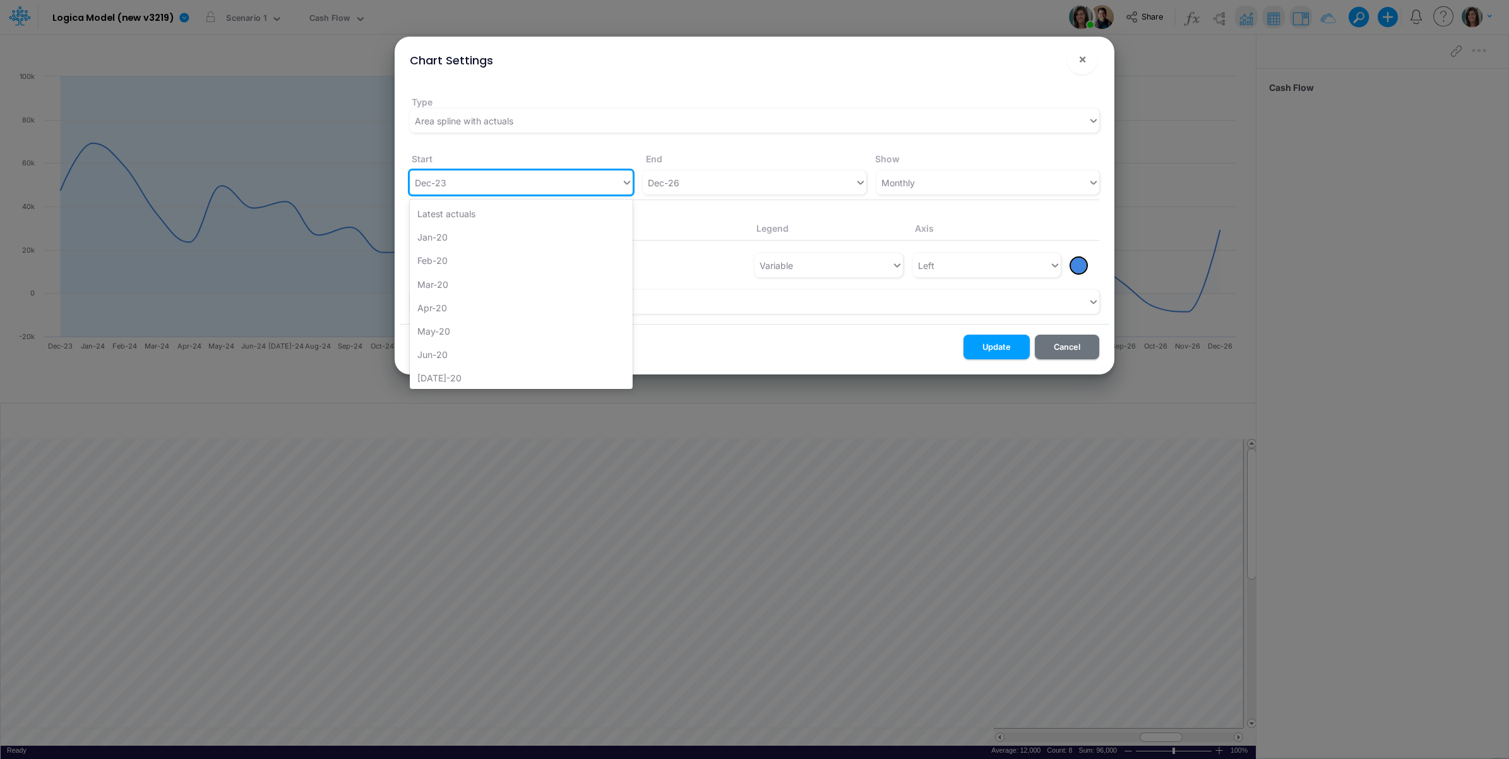
drag, startPoint x: 477, startPoint y: 187, endPoint x: 468, endPoint y: 269, distance: 81.9
click at [477, 188] on div "Dec-23" at bounding box center [515, 182] width 211 height 21
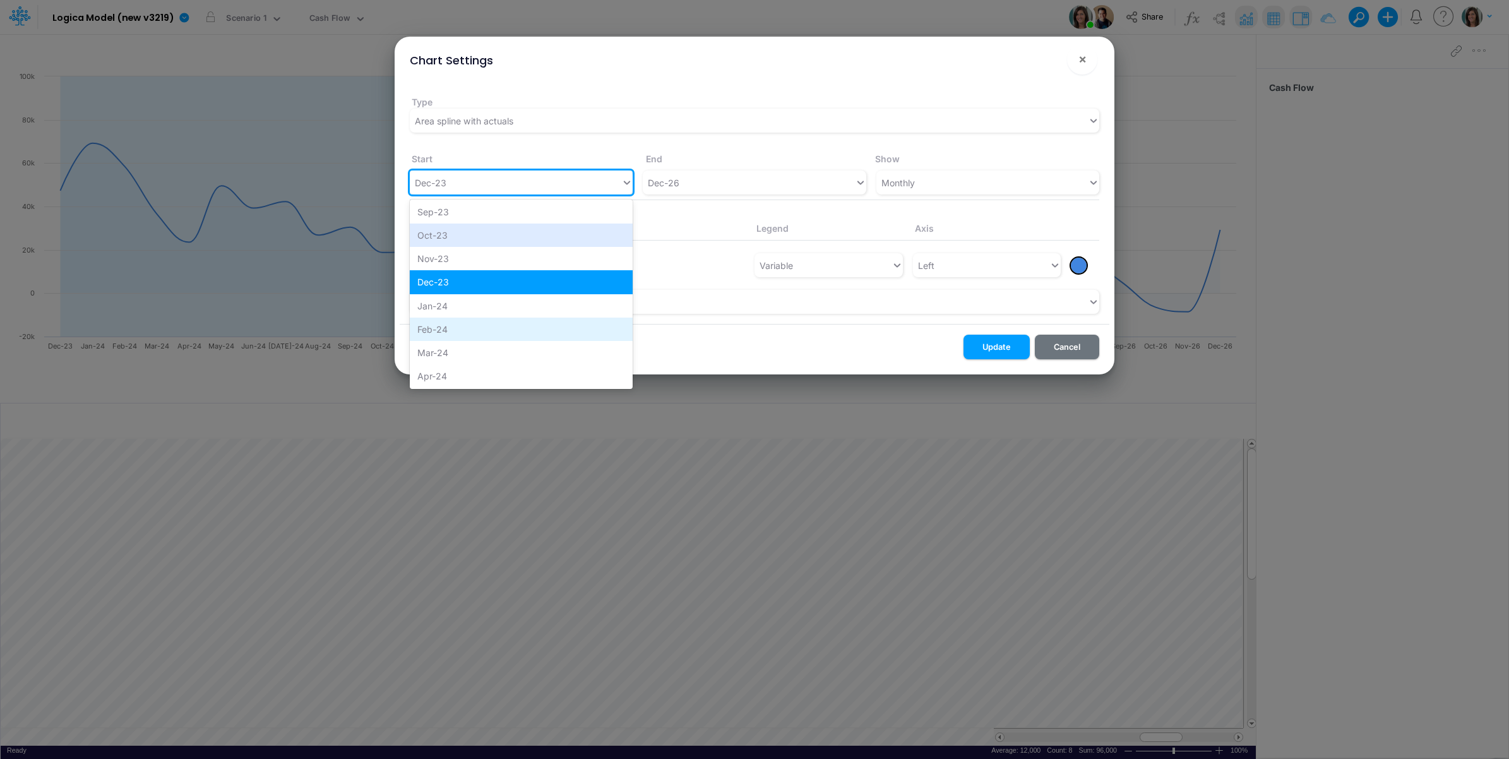
scroll to position [1073, 0]
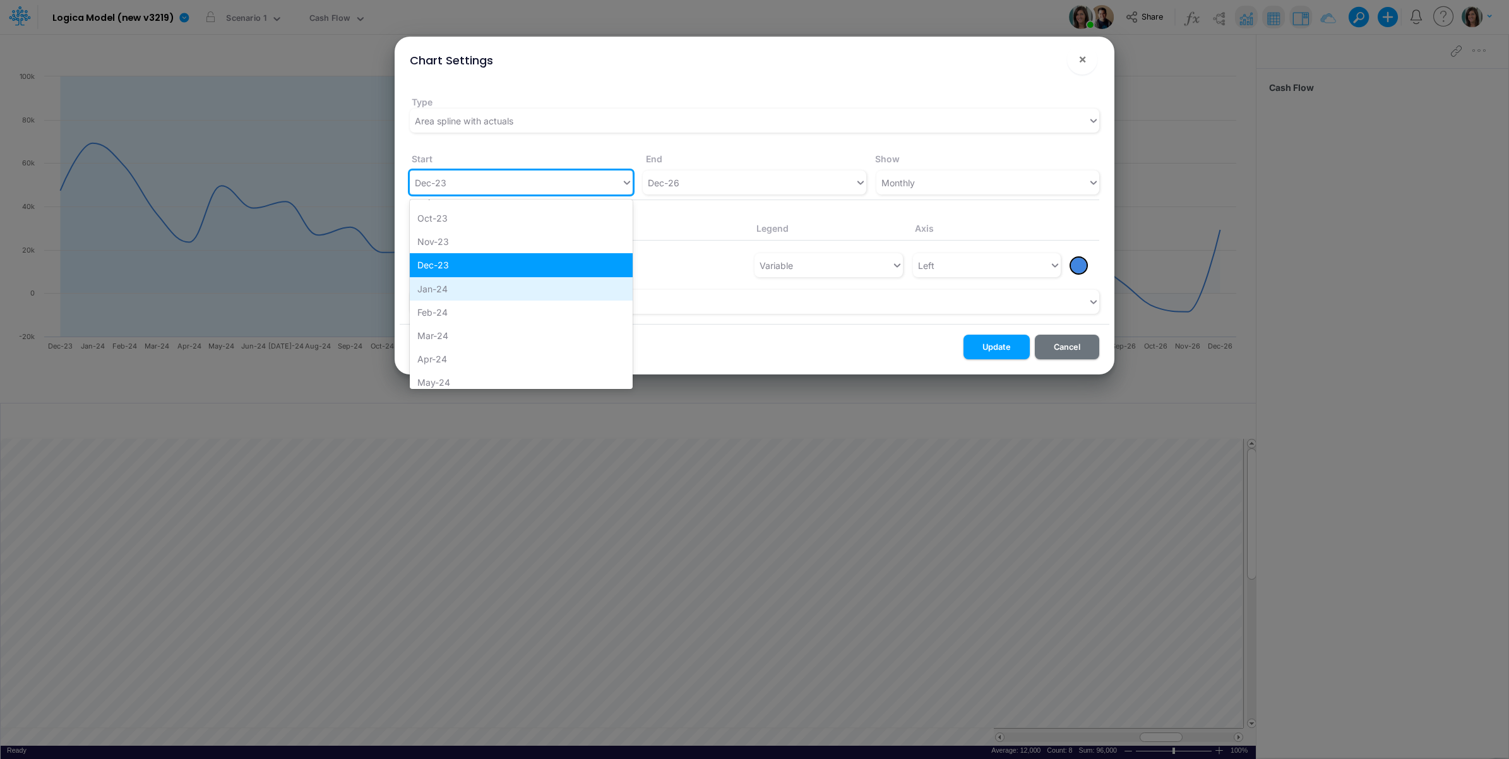
click at [472, 290] on div "Jan-24" at bounding box center [521, 288] width 223 height 23
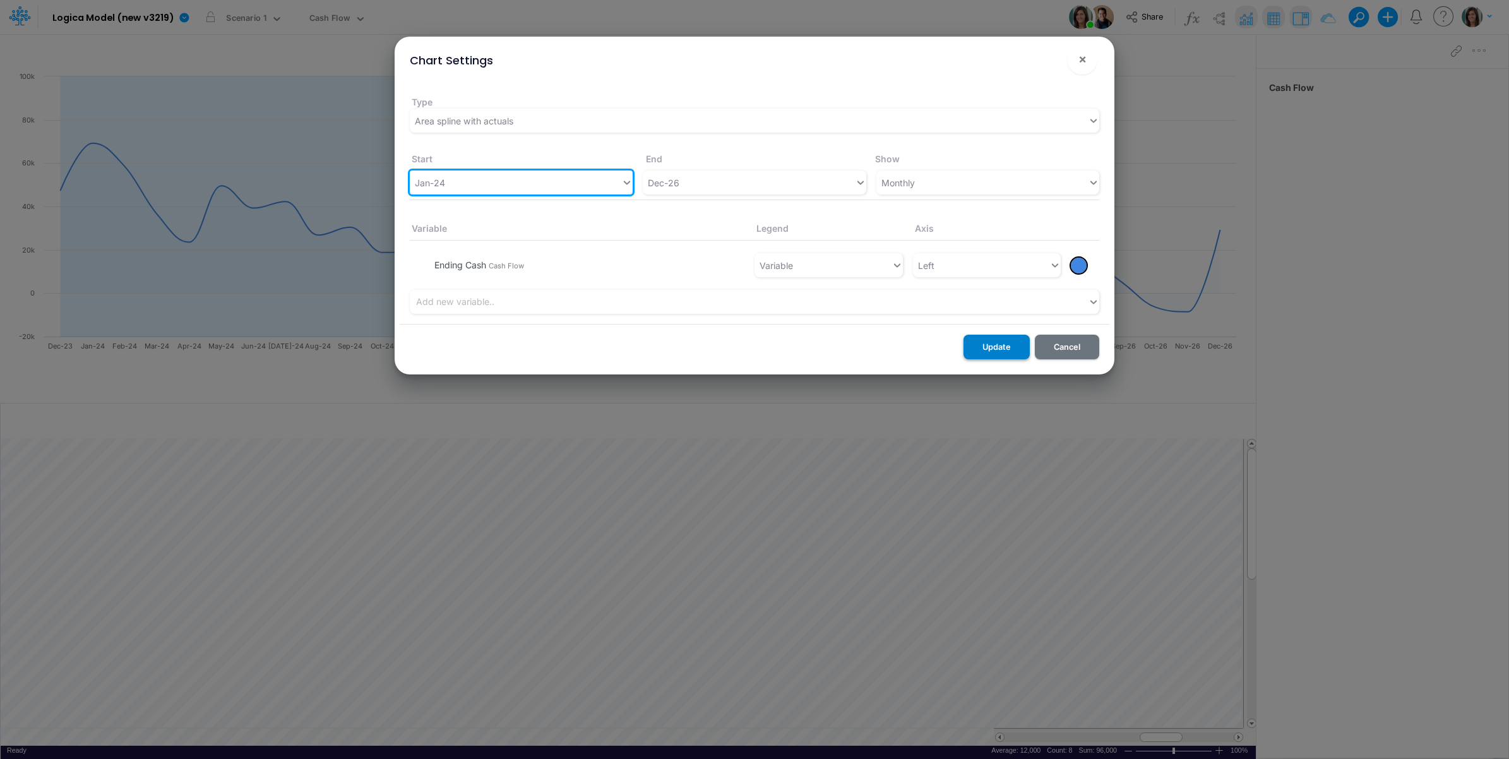
click at [977, 345] on button "Update" at bounding box center [996, 347] width 66 height 25
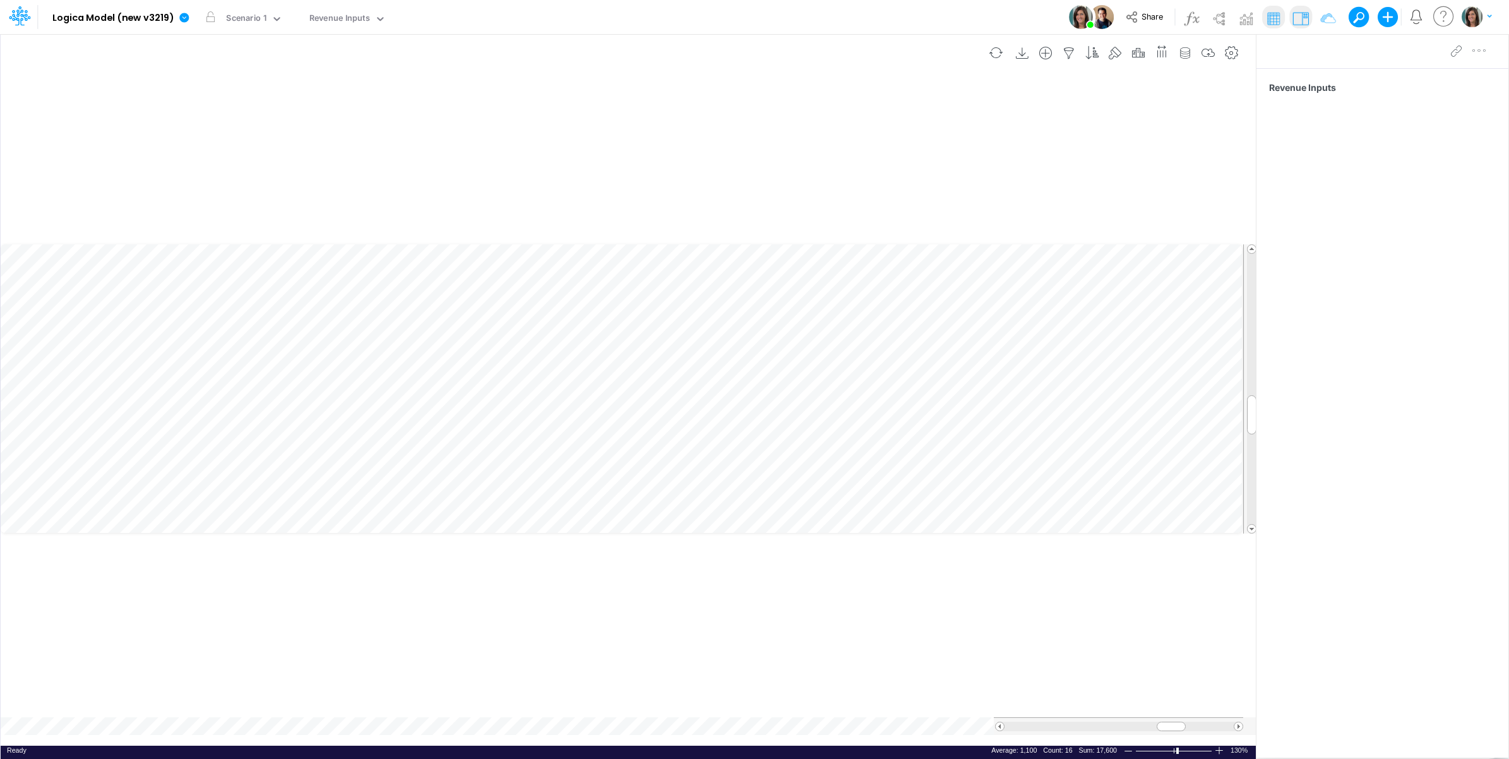
scroll to position [0, 1]
click at [83, 740] on table at bounding box center [629, 407] width 1256 height 676
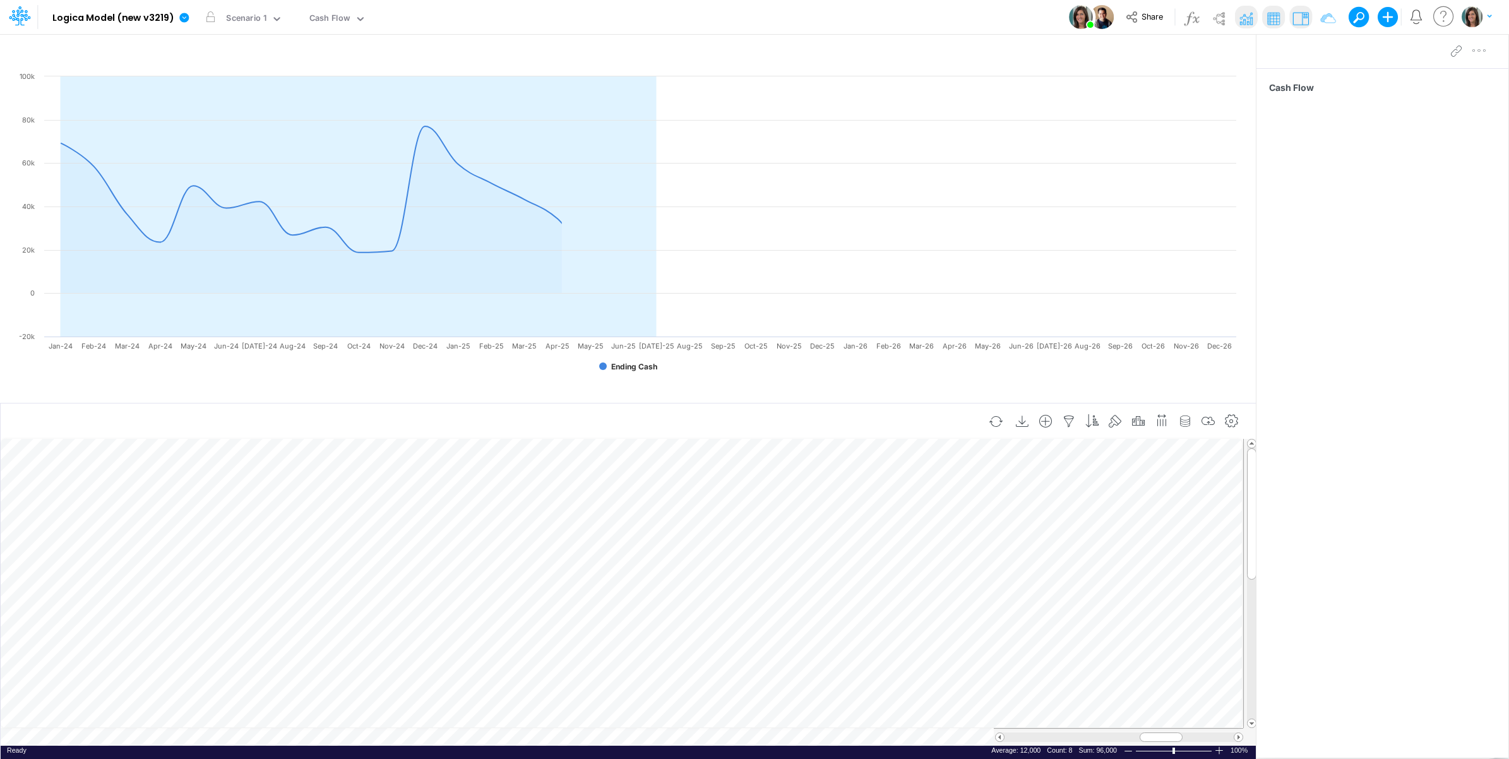
scroll to position [0, 1]
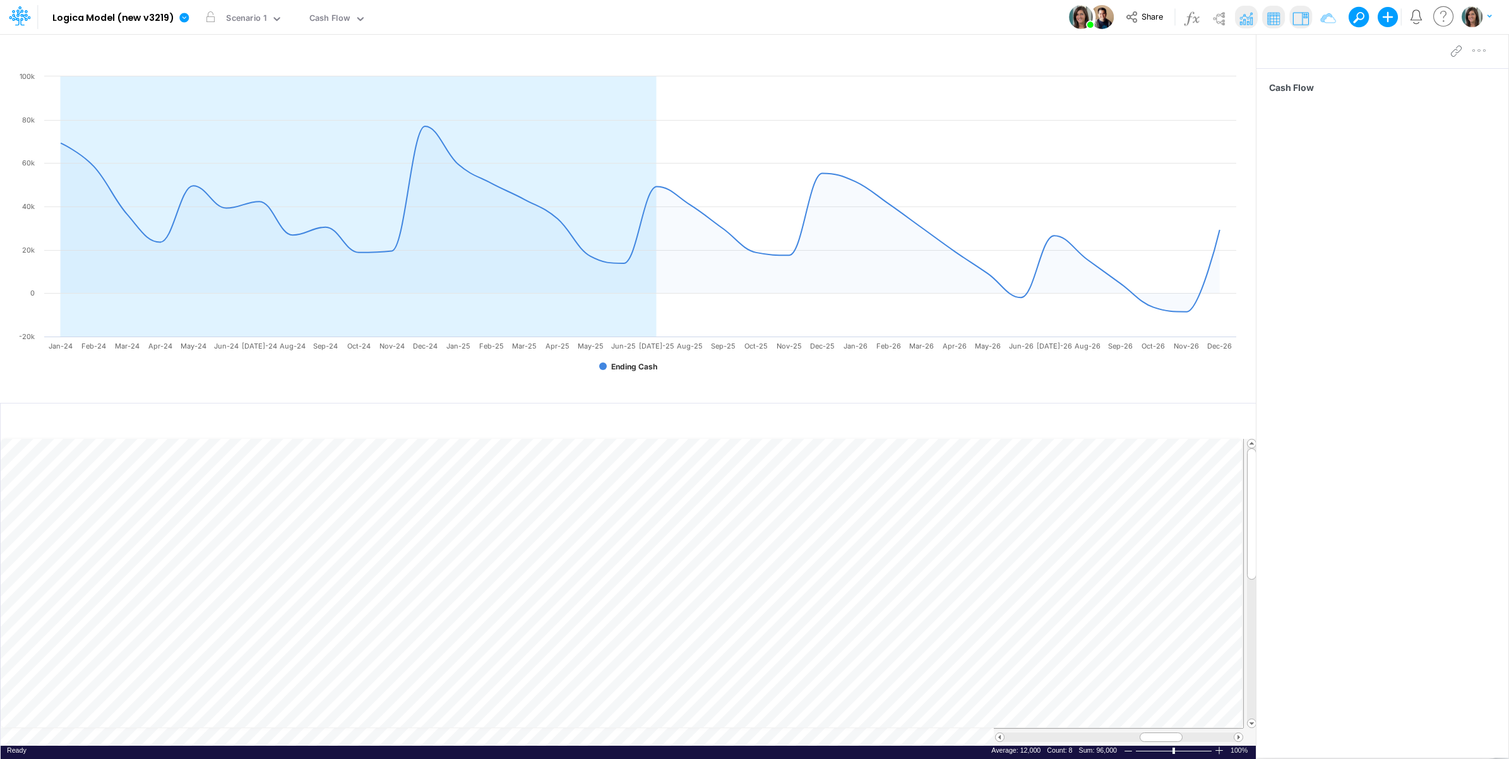
click at [158, 742] on td at bounding box center [622, 737] width 1242 height 18
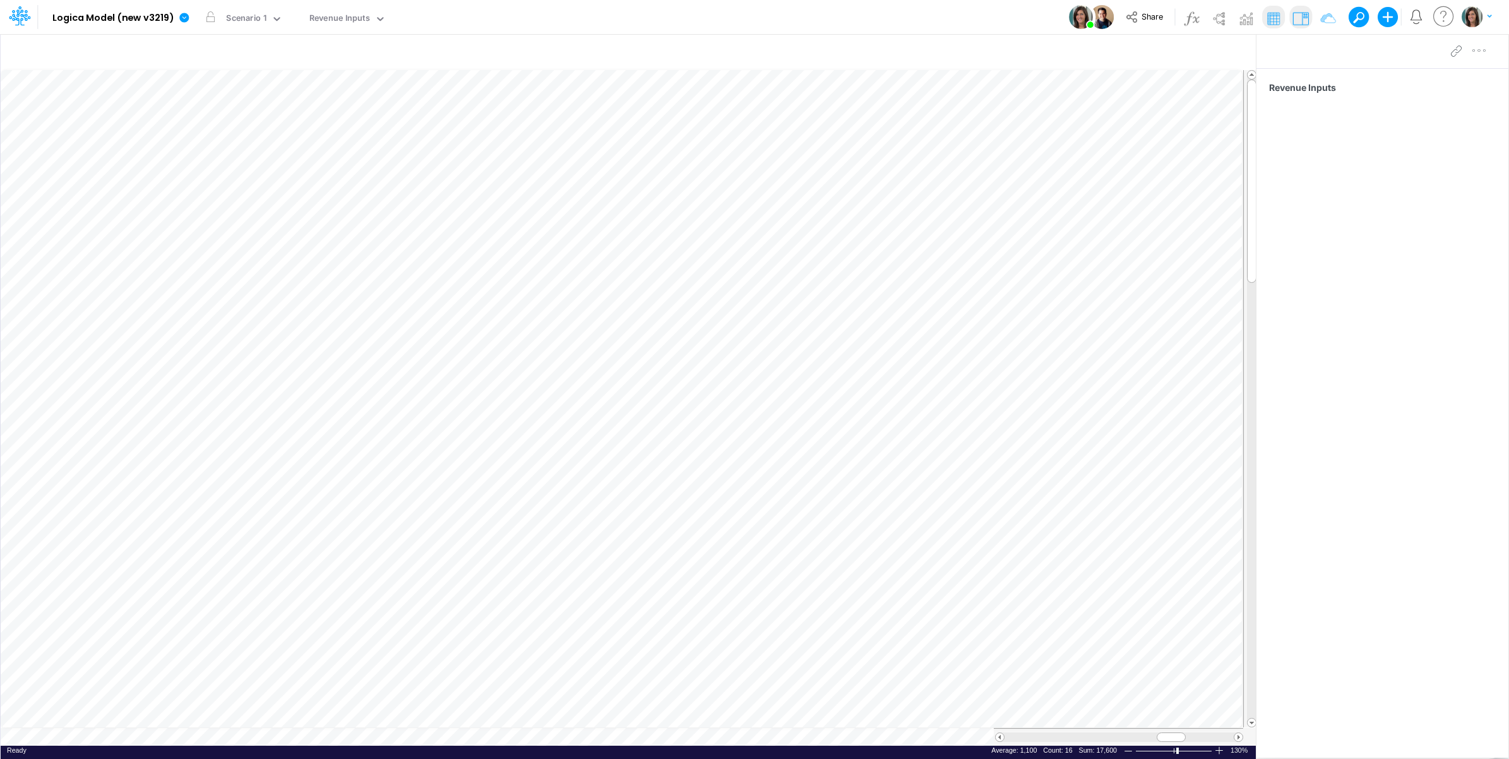
scroll to position [0, 1]
click at [79, 742] on table at bounding box center [629, 407] width 1256 height 676
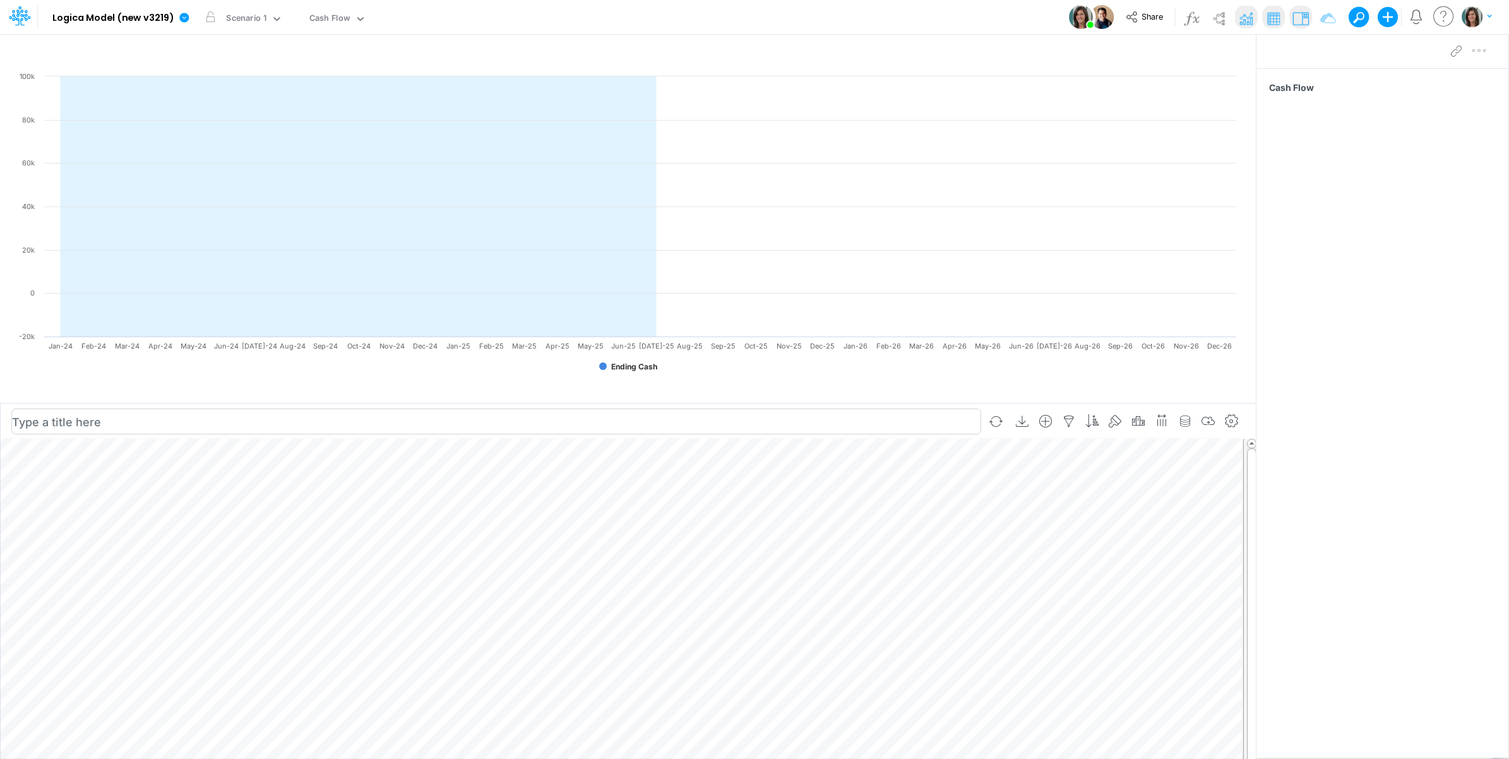
scroll to position [0, 1]
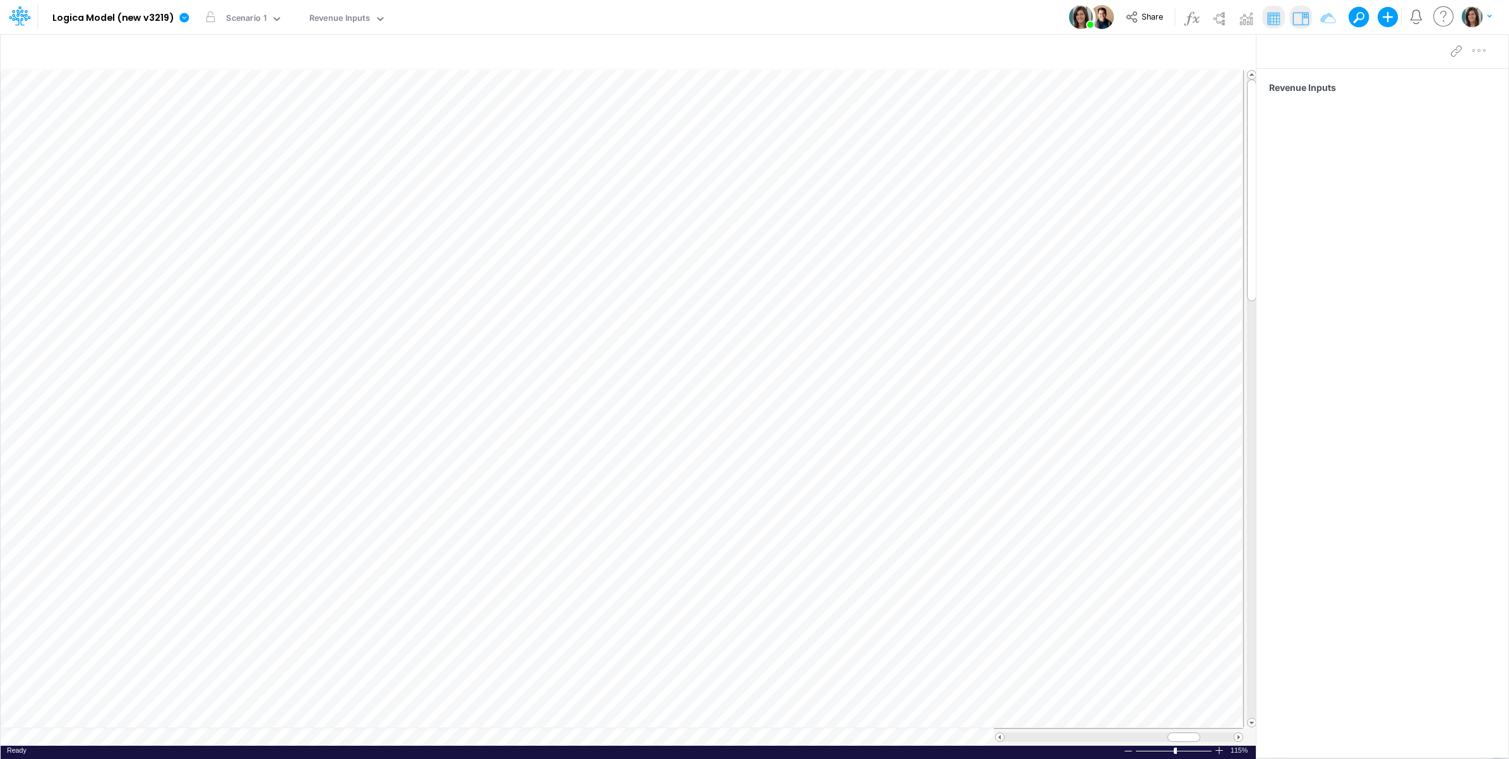
scroll to position [0, 1]
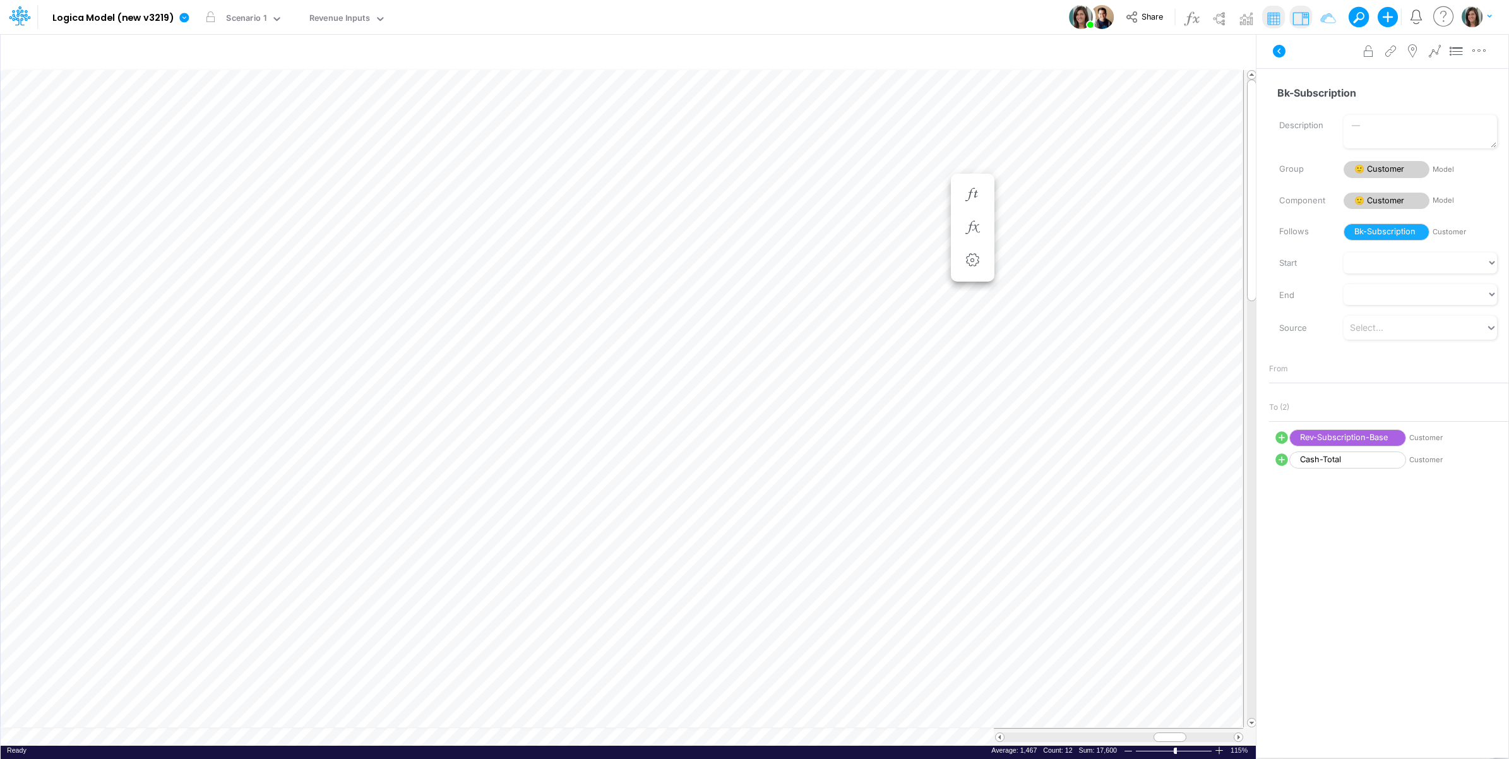
scroll to position [0, 1]
click at [1272, 50] on icon at bounding box center [1278, 51] width 13 height 13
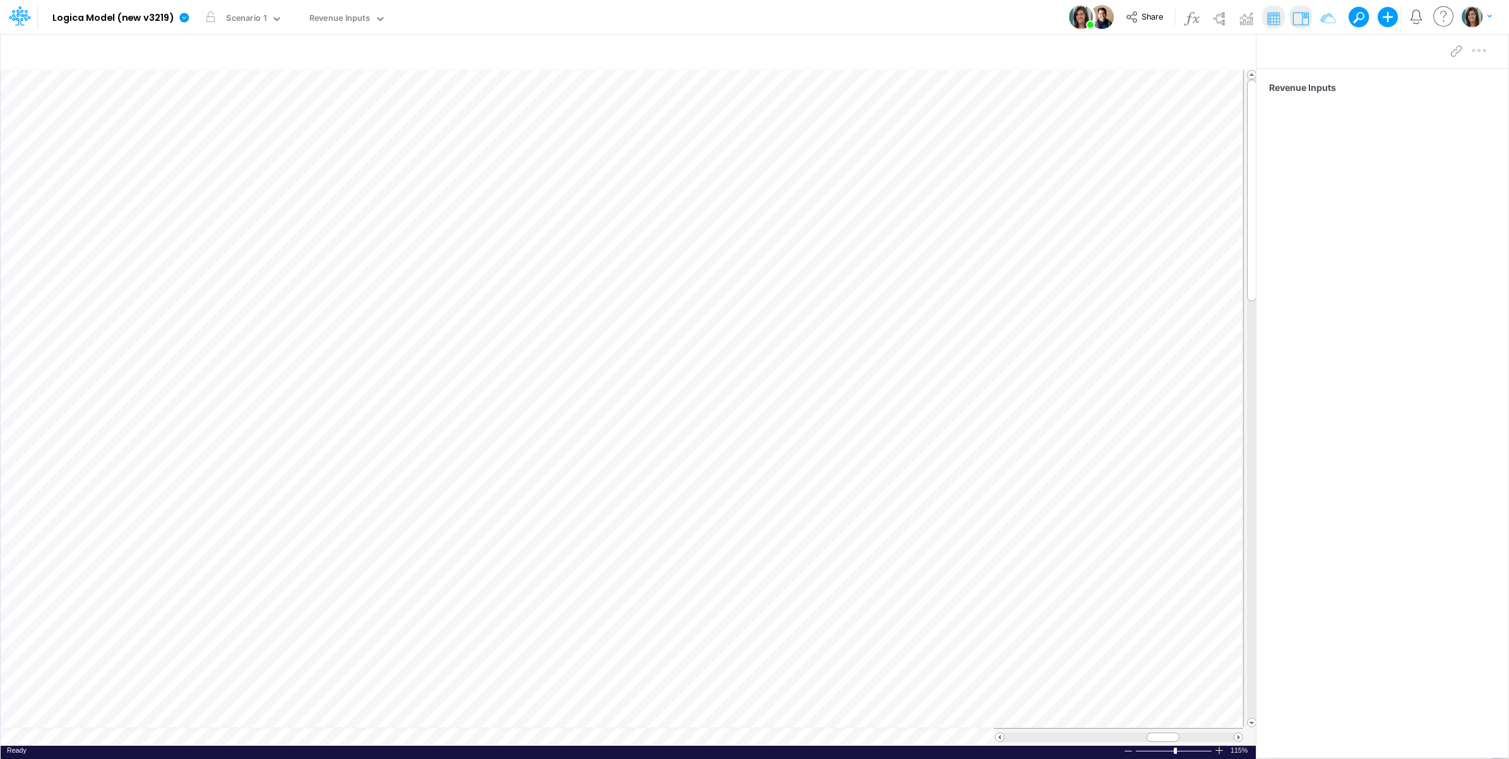
click at [105, 740] on table at bounding box center [629, 407] width 1256 height 676
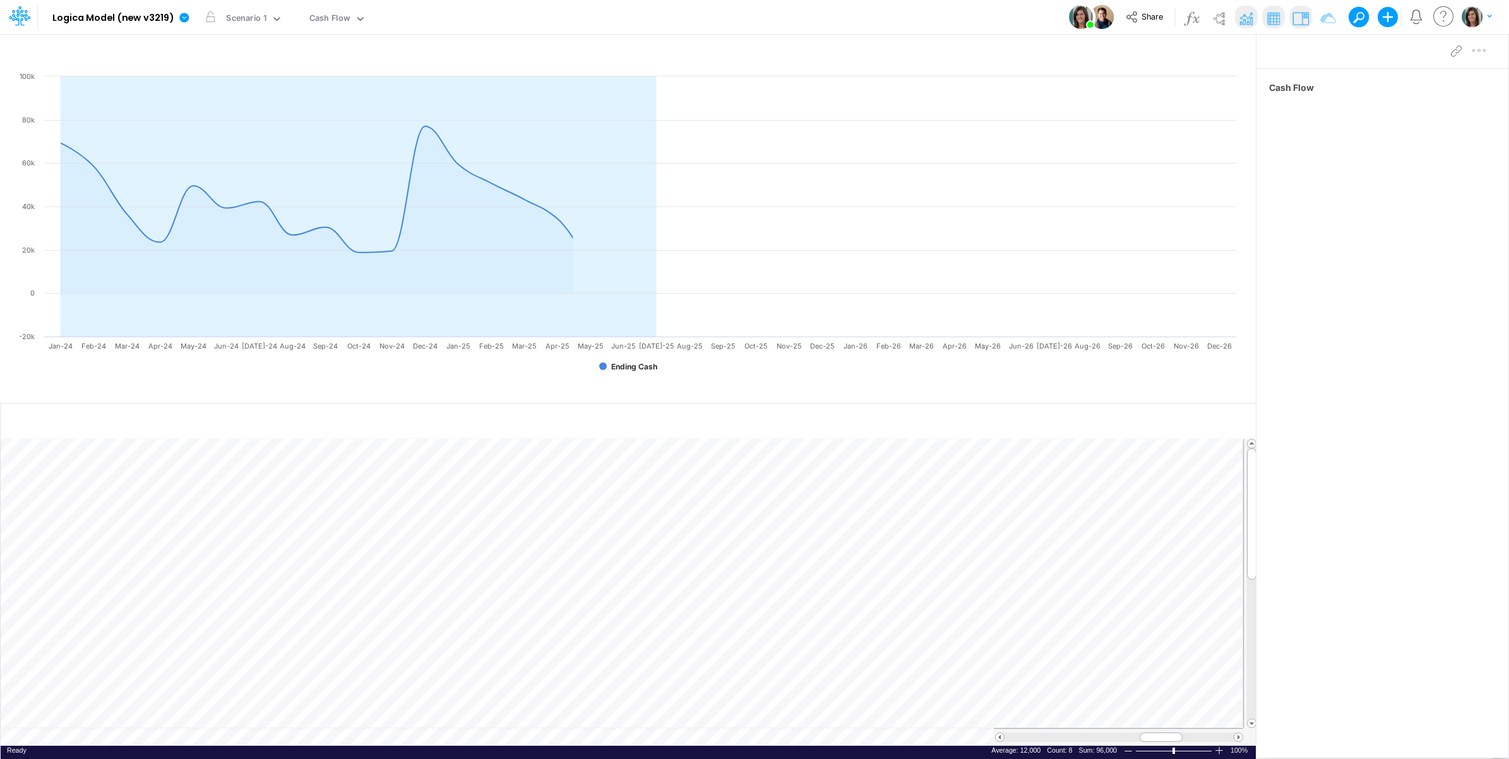
scroll to position [0, 1]
